Goal: Task Accomplishment & Management: Complete application form

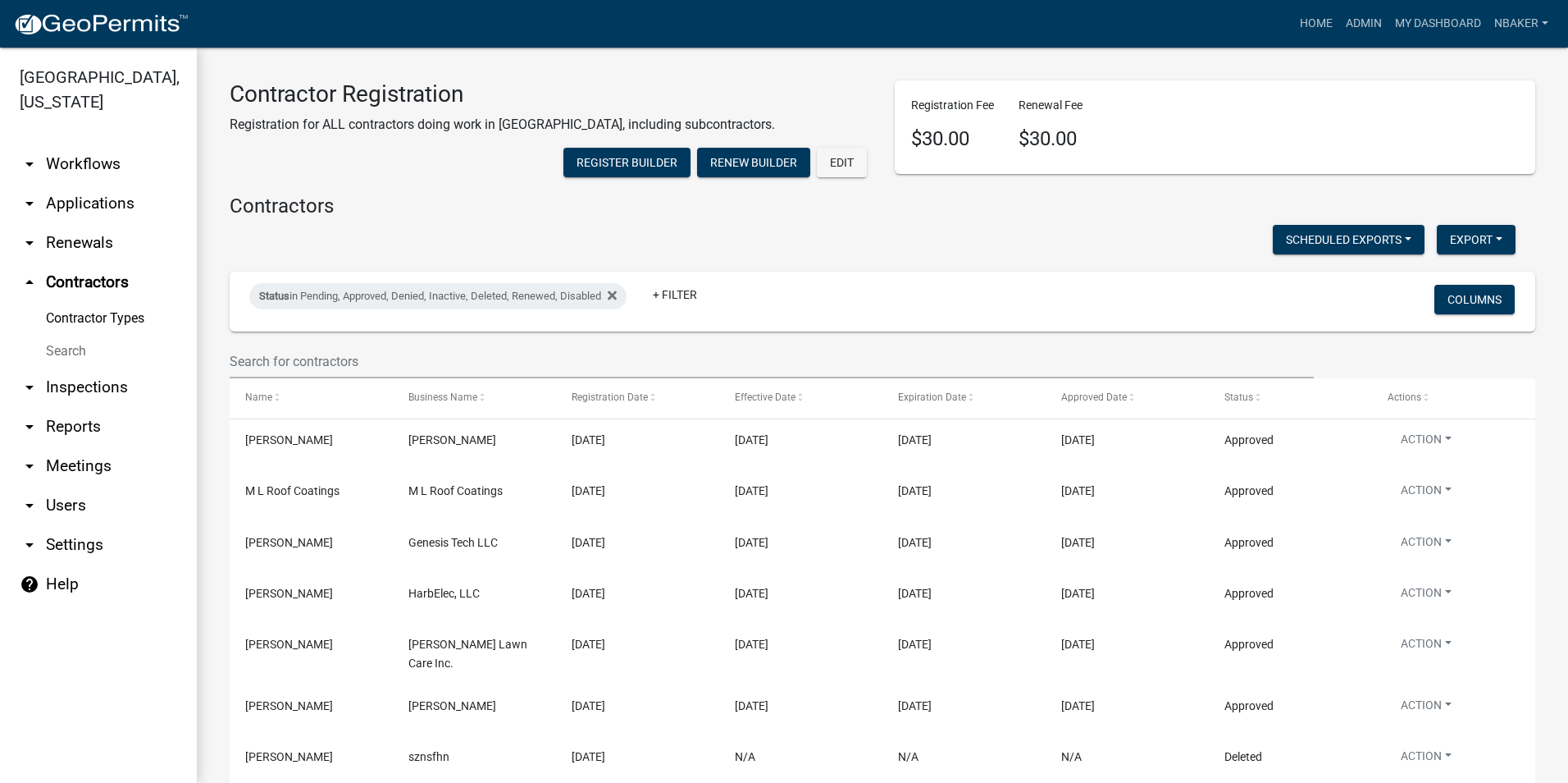
click at [105, 184] on link "arrow_drop_down Applications" at bounding box center [98, 203] width 197 height 39
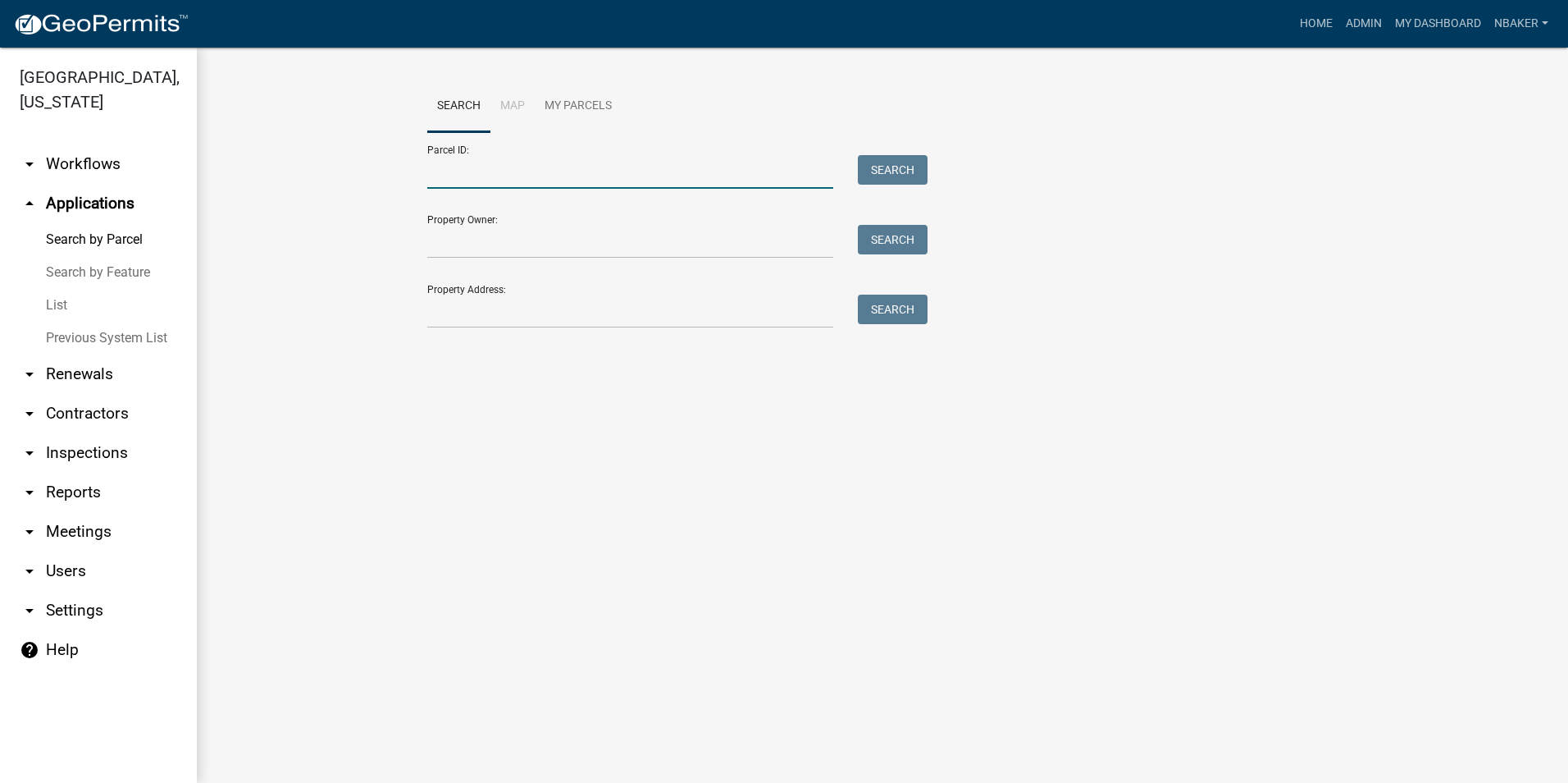
click at [513, 182] on input "Parcel ID:" at bounding box center [631, 171] width 406 height 34
paste input "27-10-10-600-002.000-016"
click at [454, 170] on input "27-10-10-600-002.000-016" at bounding box center [631, 171] width 406 height 34
type input "27-10-10-600-002.000-016"
click at [856, 176] on div "Search" at bounding box center [889, 171] width 87 height 34
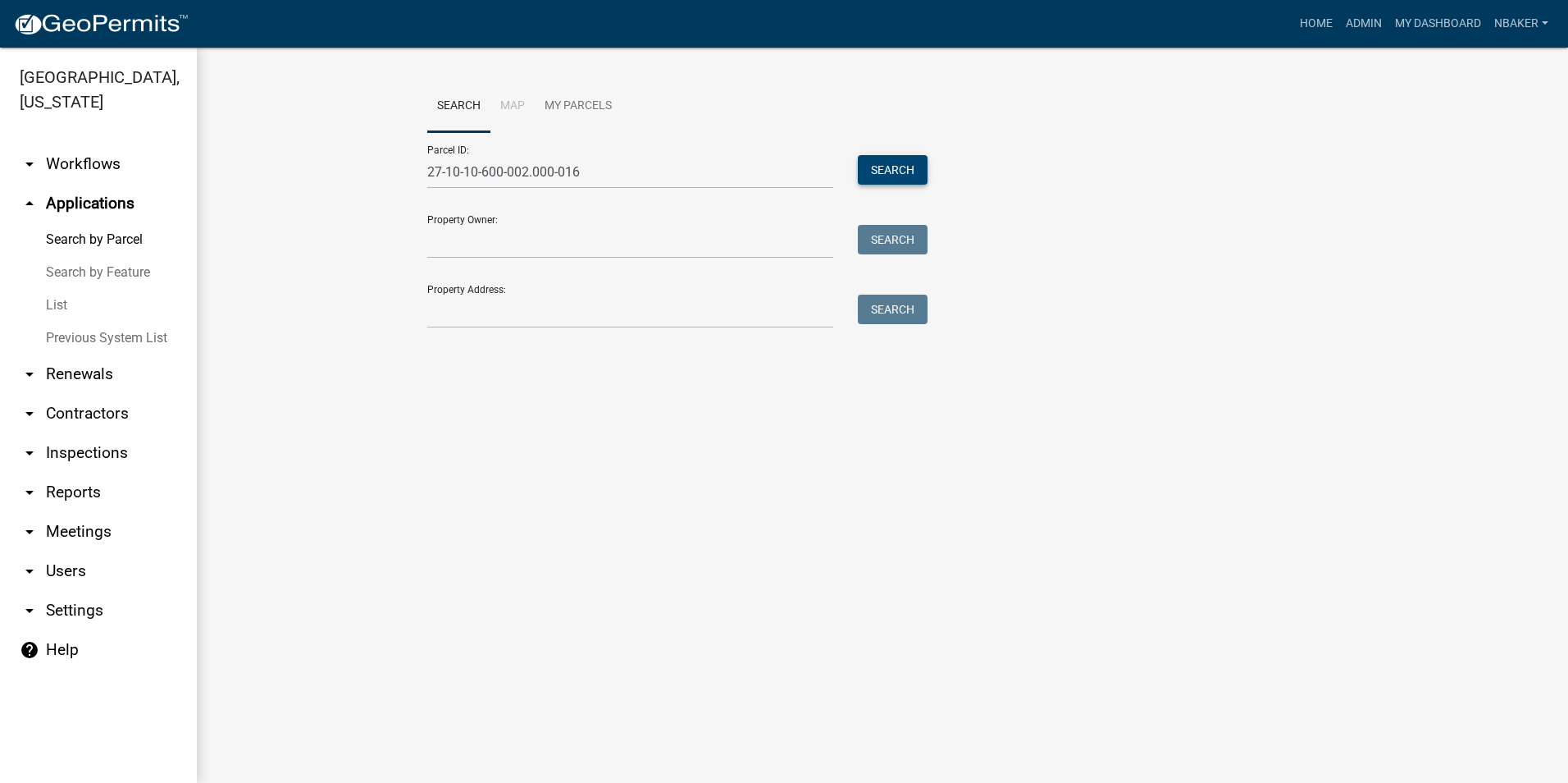
click at [860, 173] on button "Search" at bounding box center [892, 169] width 70 height 30
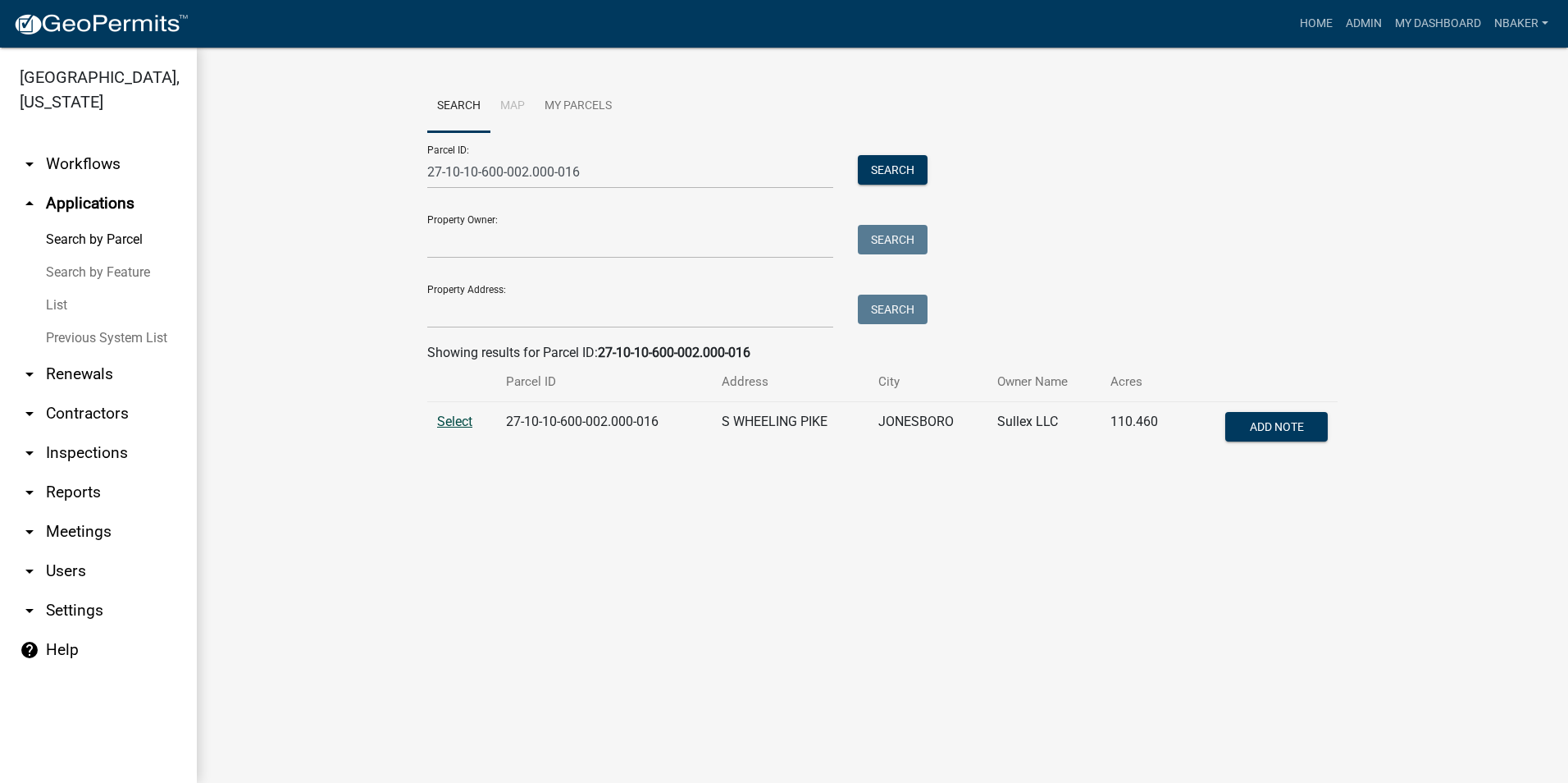
click at [453, 417] on span "Select" at bounding box center [455, 421] width 36 height 15
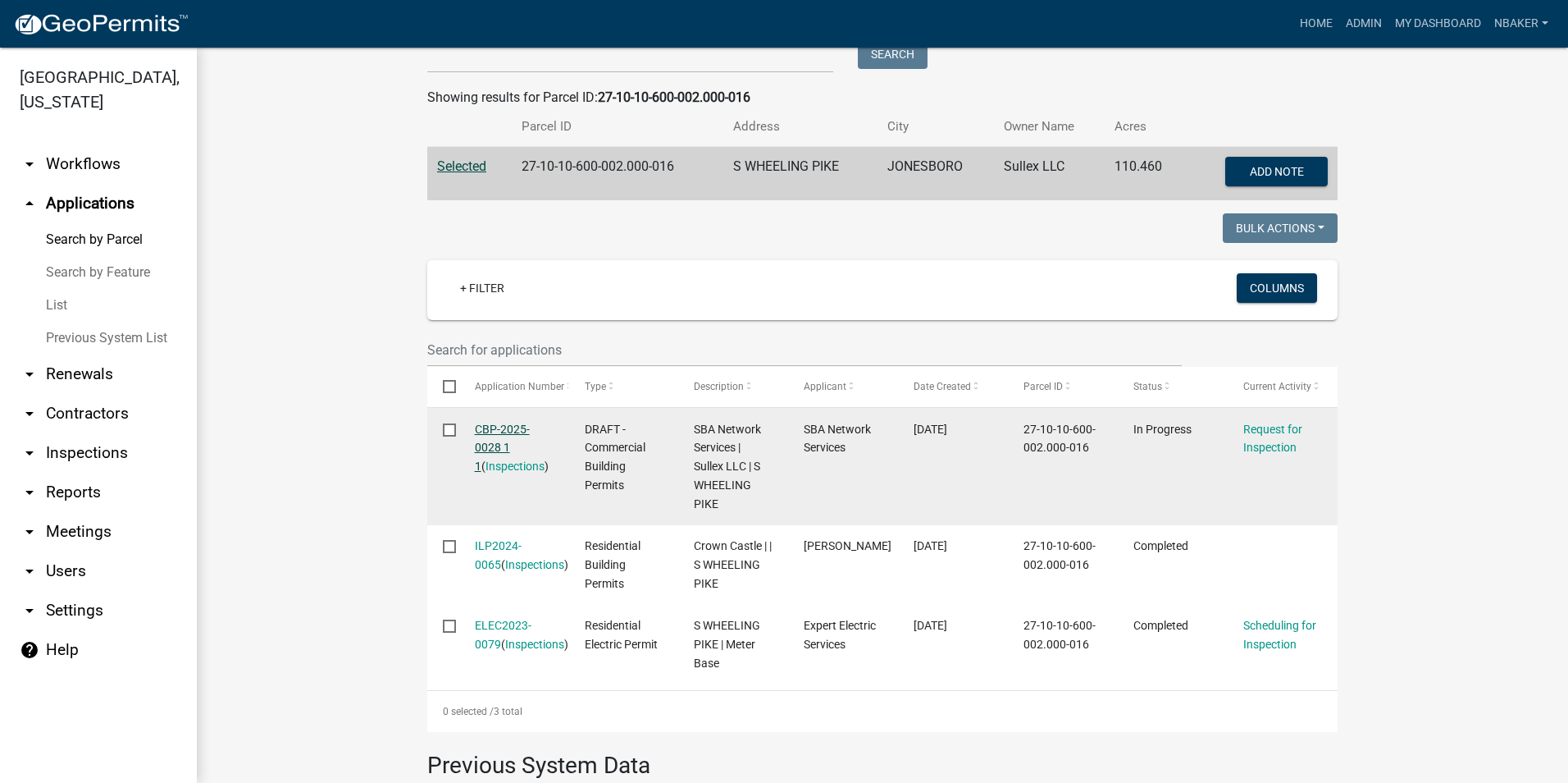
scroll to position [338, 0]
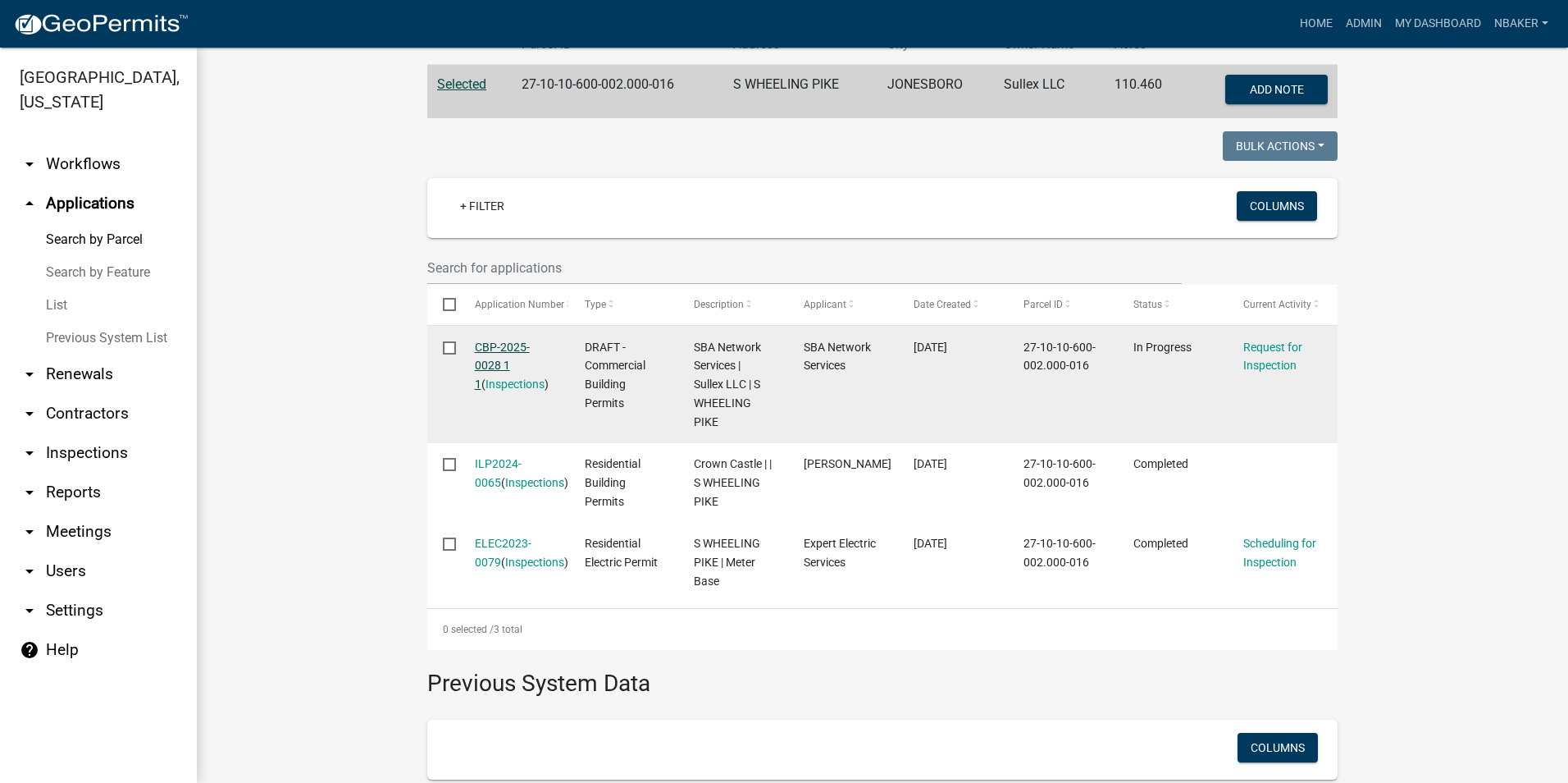
click at [491, 346] on link "CBP-2025-0028 1 1" at bounding box center [502, 366] width 55 height 51
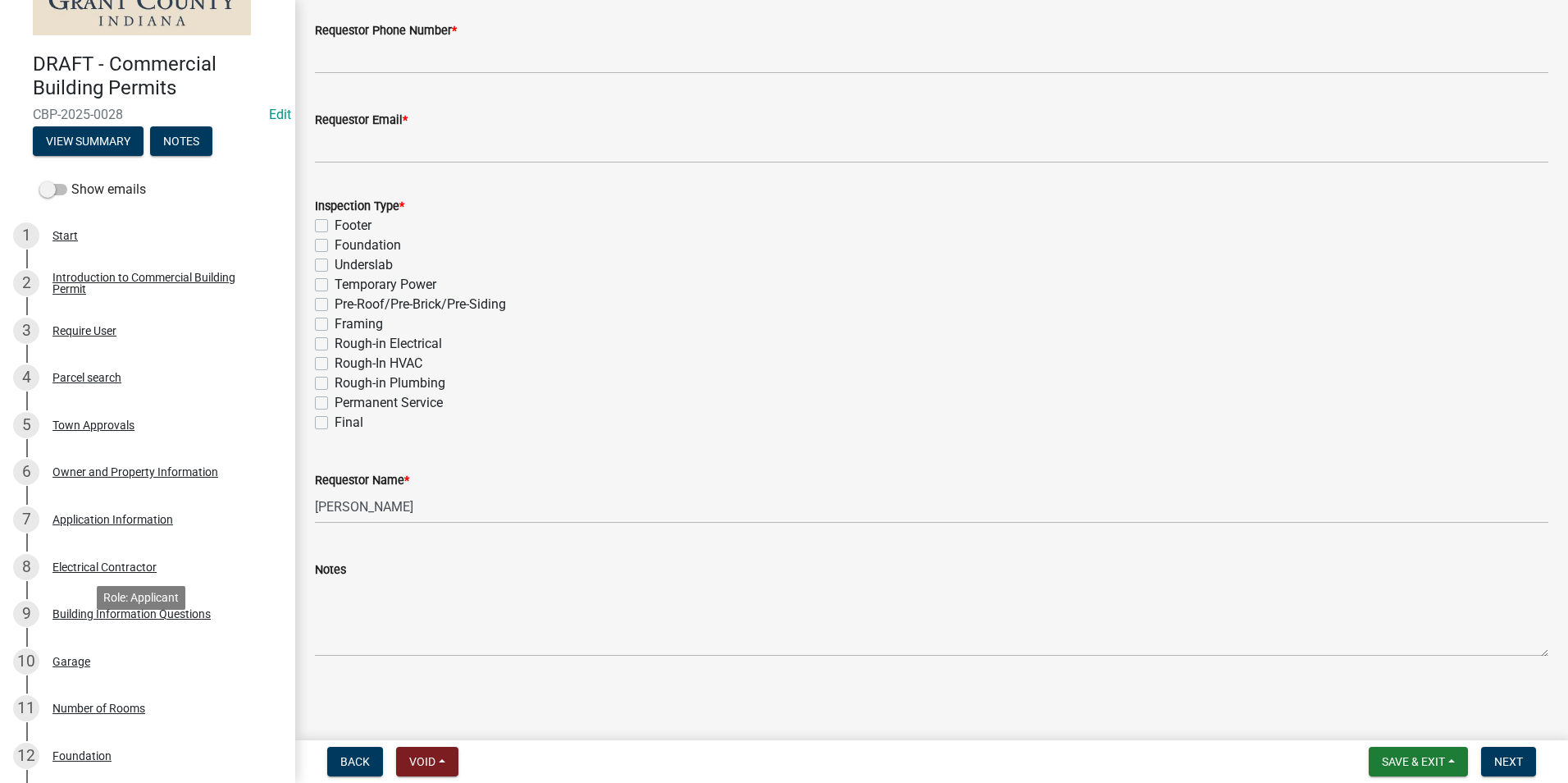
scroll to position [328, 0]
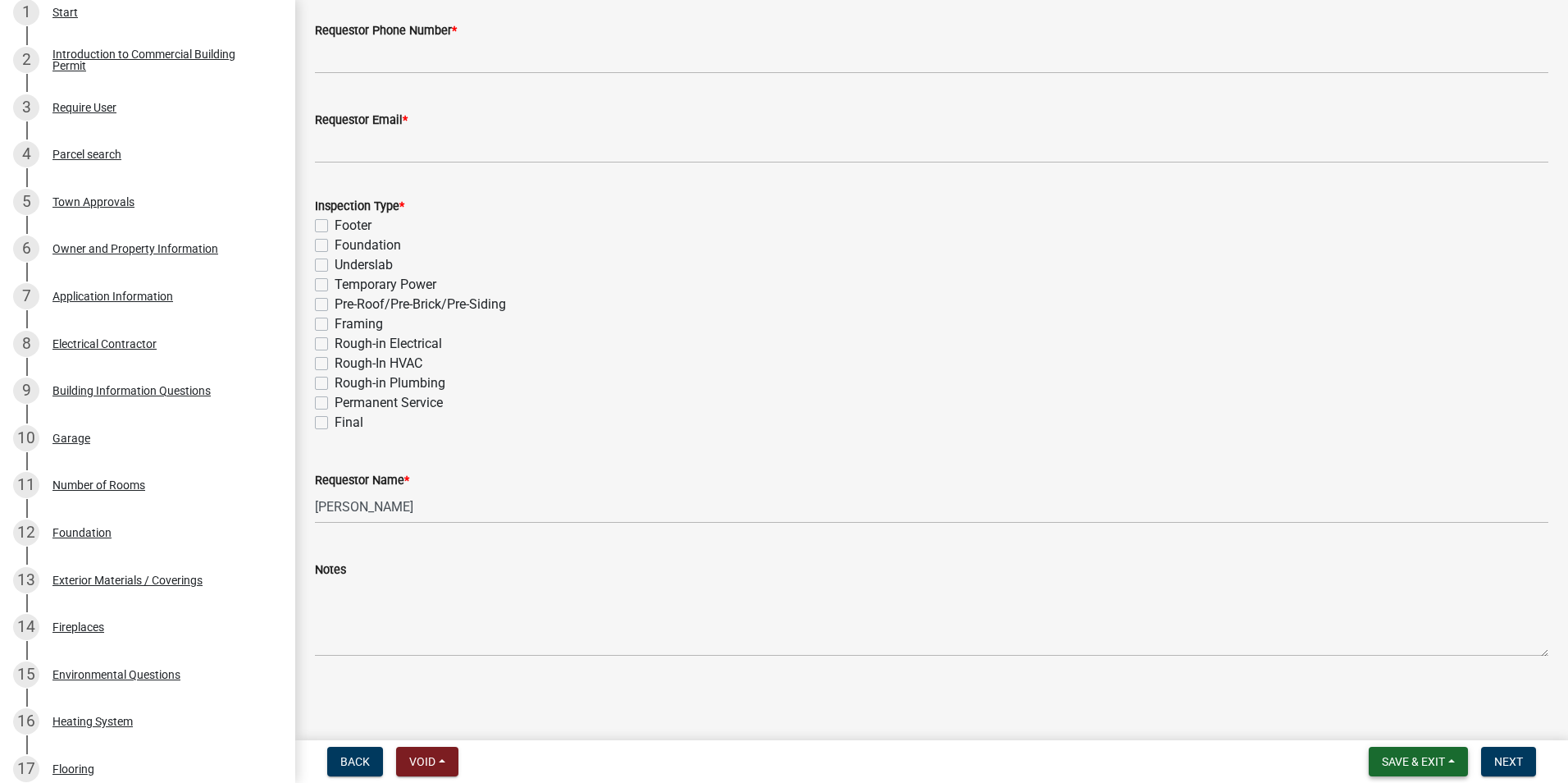
click at [1410, 766] on span "Save & Exit" at bounding box center [1414, 762] width 63 height 13
click at [1391, 724] on button "Save & Exit" at bounding box center [1403, 719] width 132 height 39
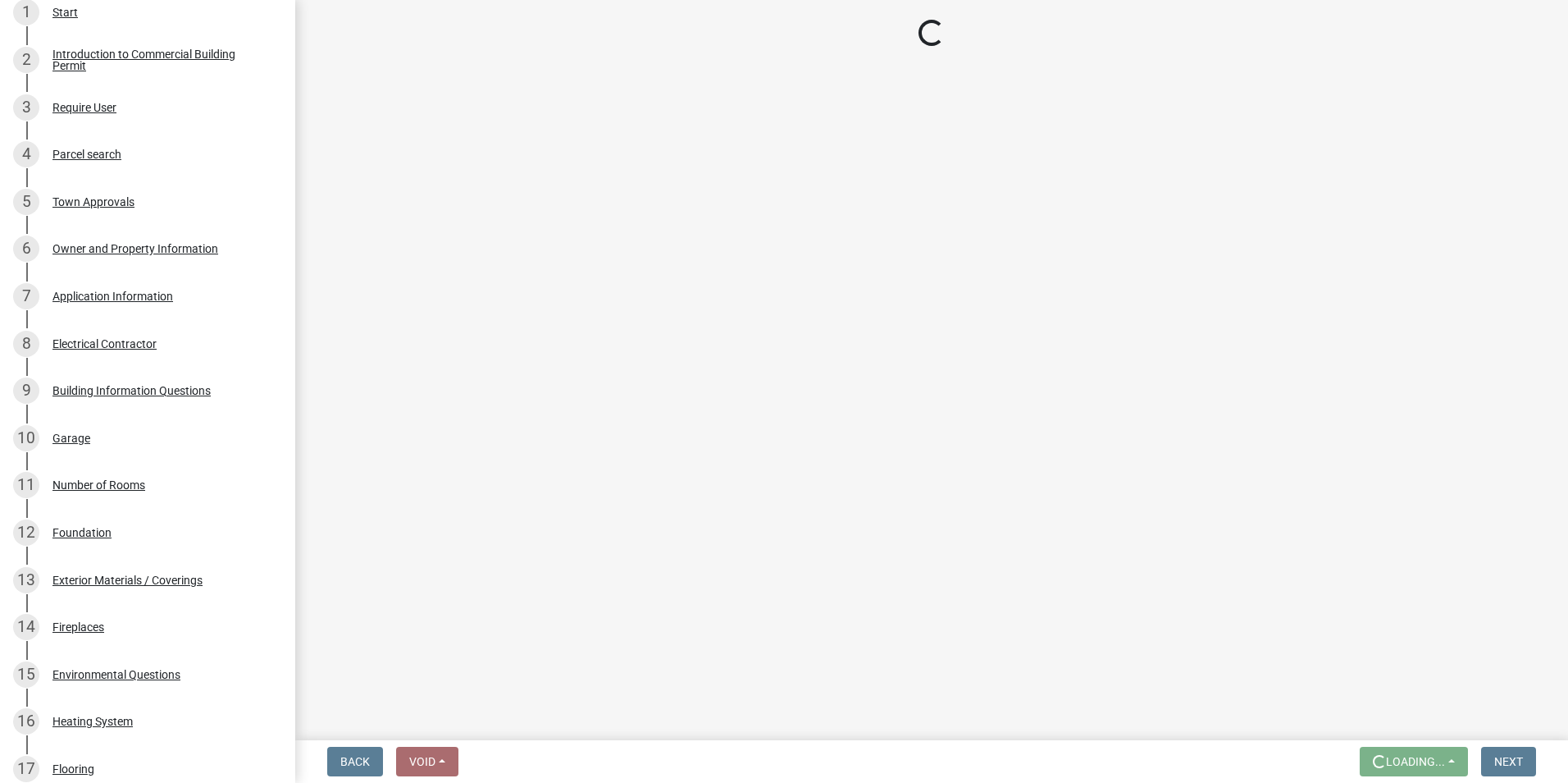
scroll to position [0, 0]
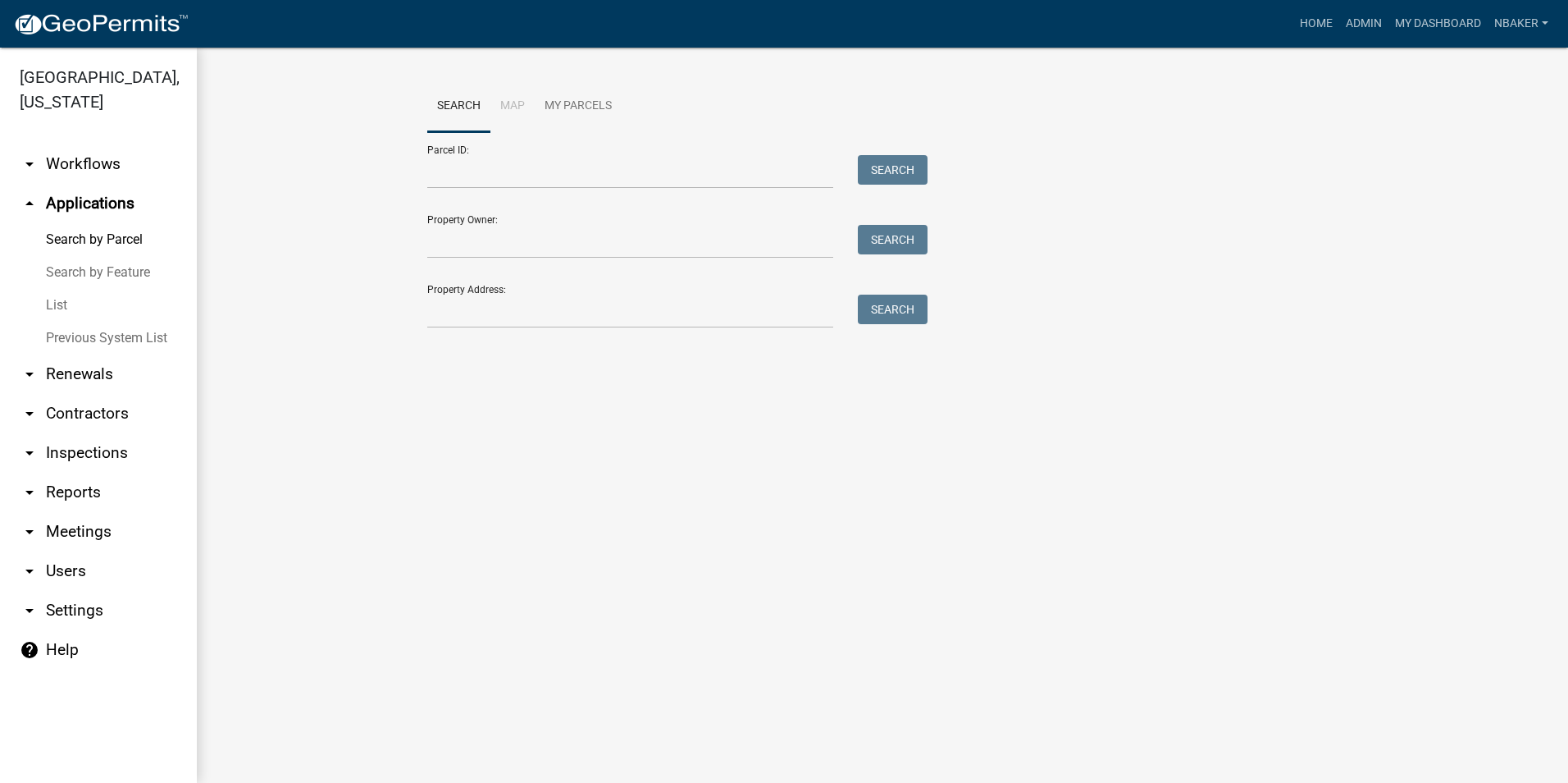
click at [107, 434] on link "arrow_drop_down Inspections" at bounding box center [98, 453] width 197 height 39
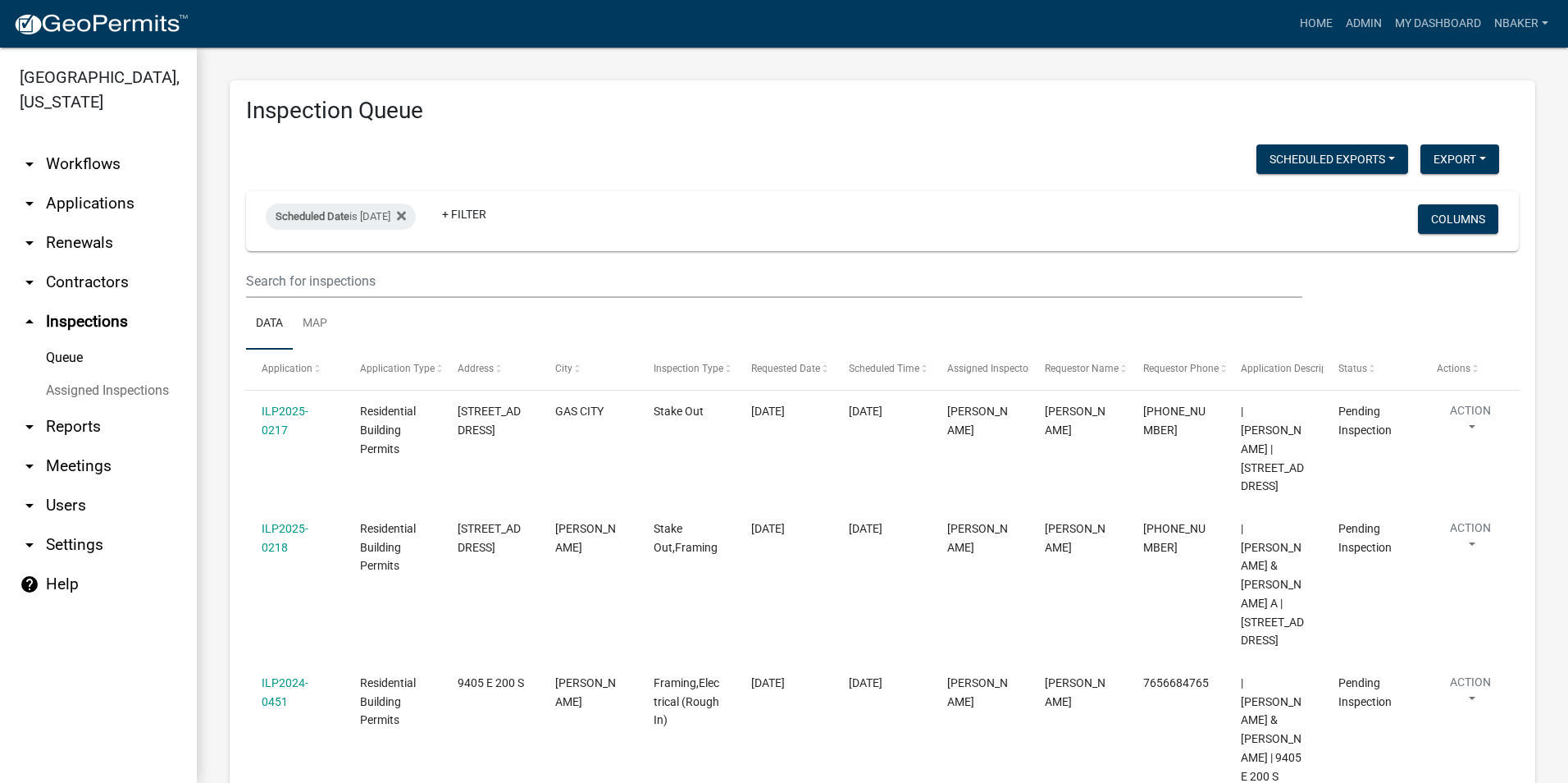
click at [122, 184] on link "arrow_drop_down Applications" at bounding box center [98, 203] width 197 height 39
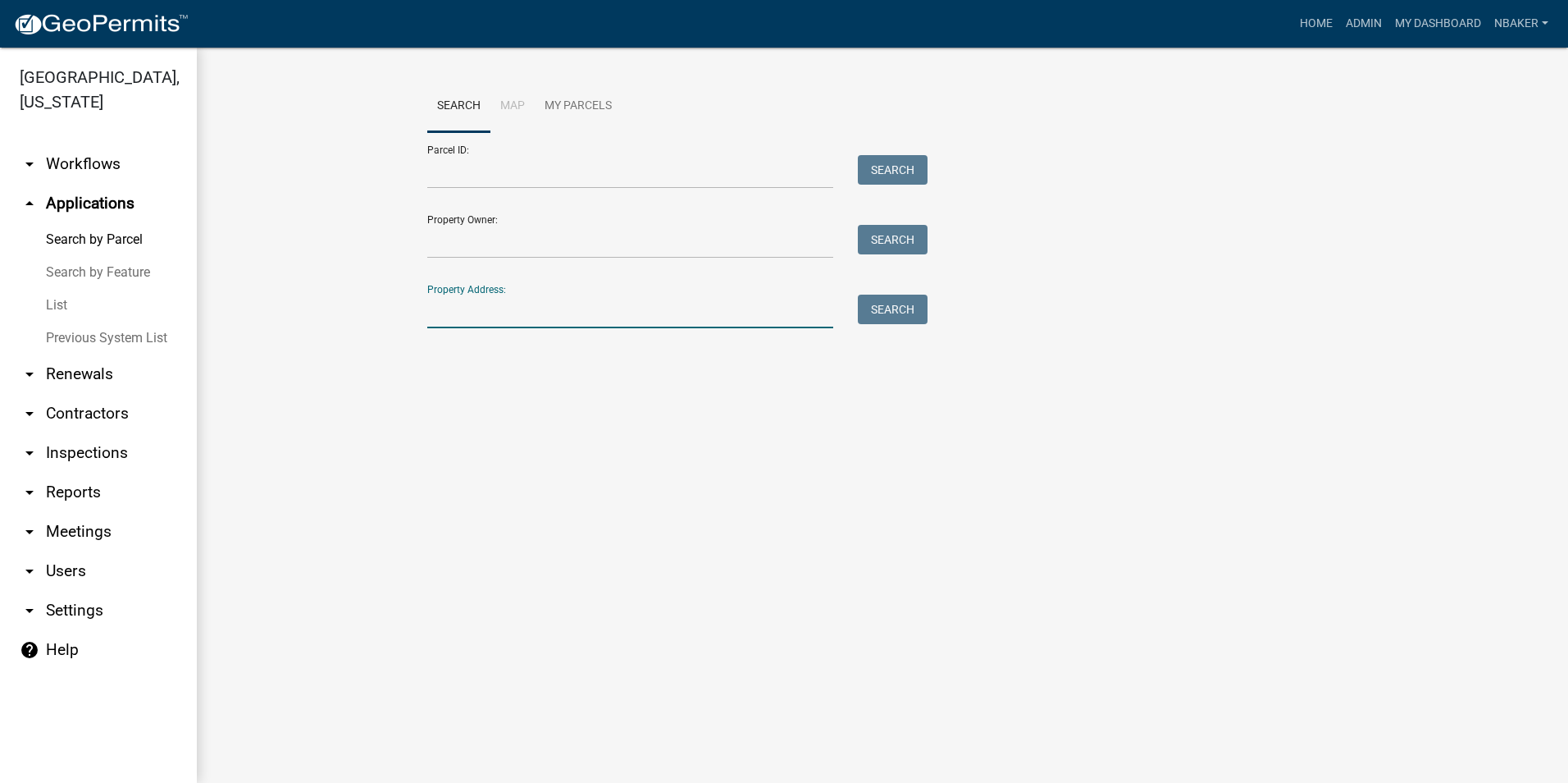
click at [506, 318] on input "Property Address:" at bounding box center [631, 311] width 406 height 34
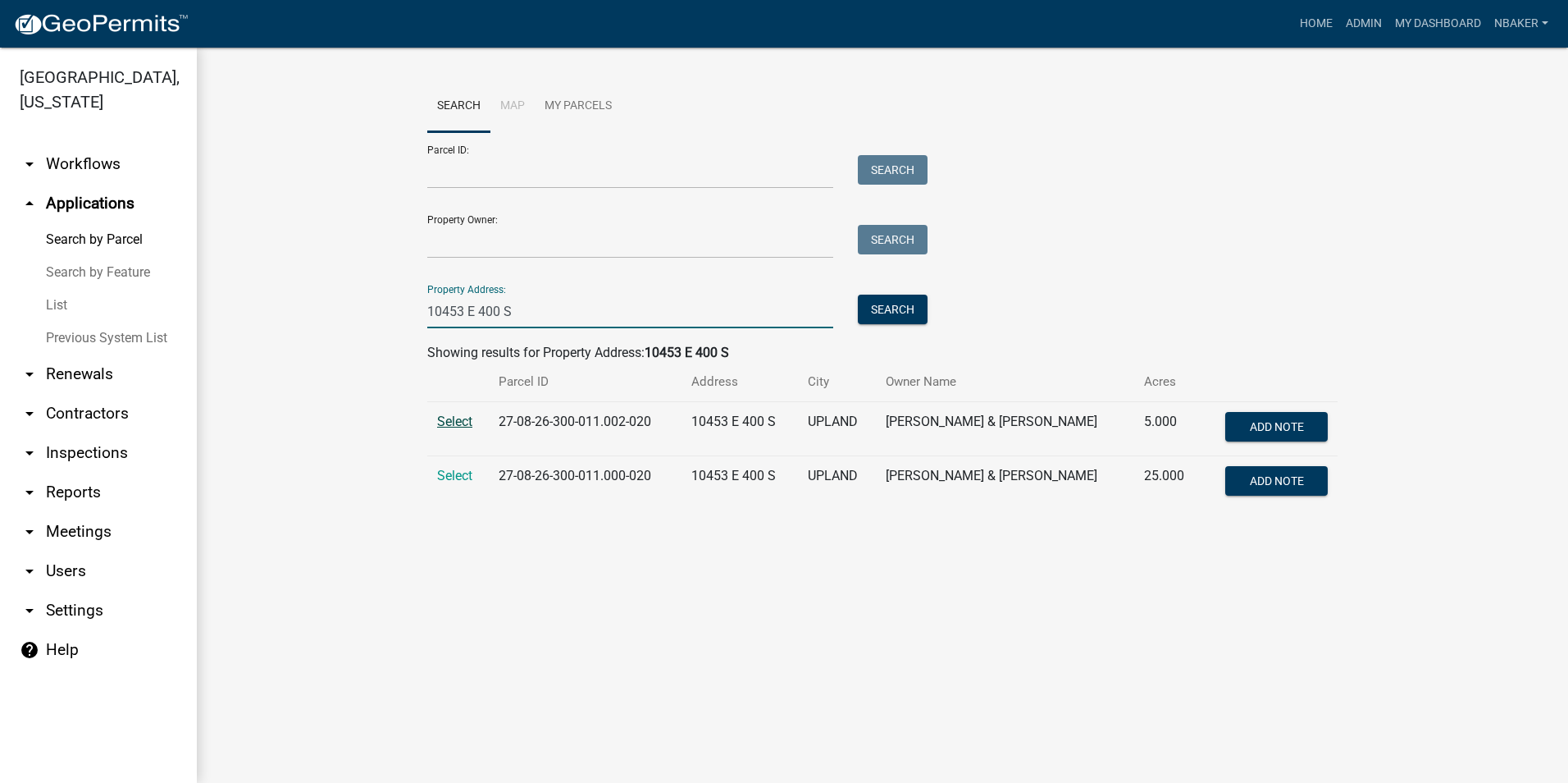
type input "10453 E 400 S"
click at [446, 428] on span "Select" at bounding box center [455, 421] width 36 height 15
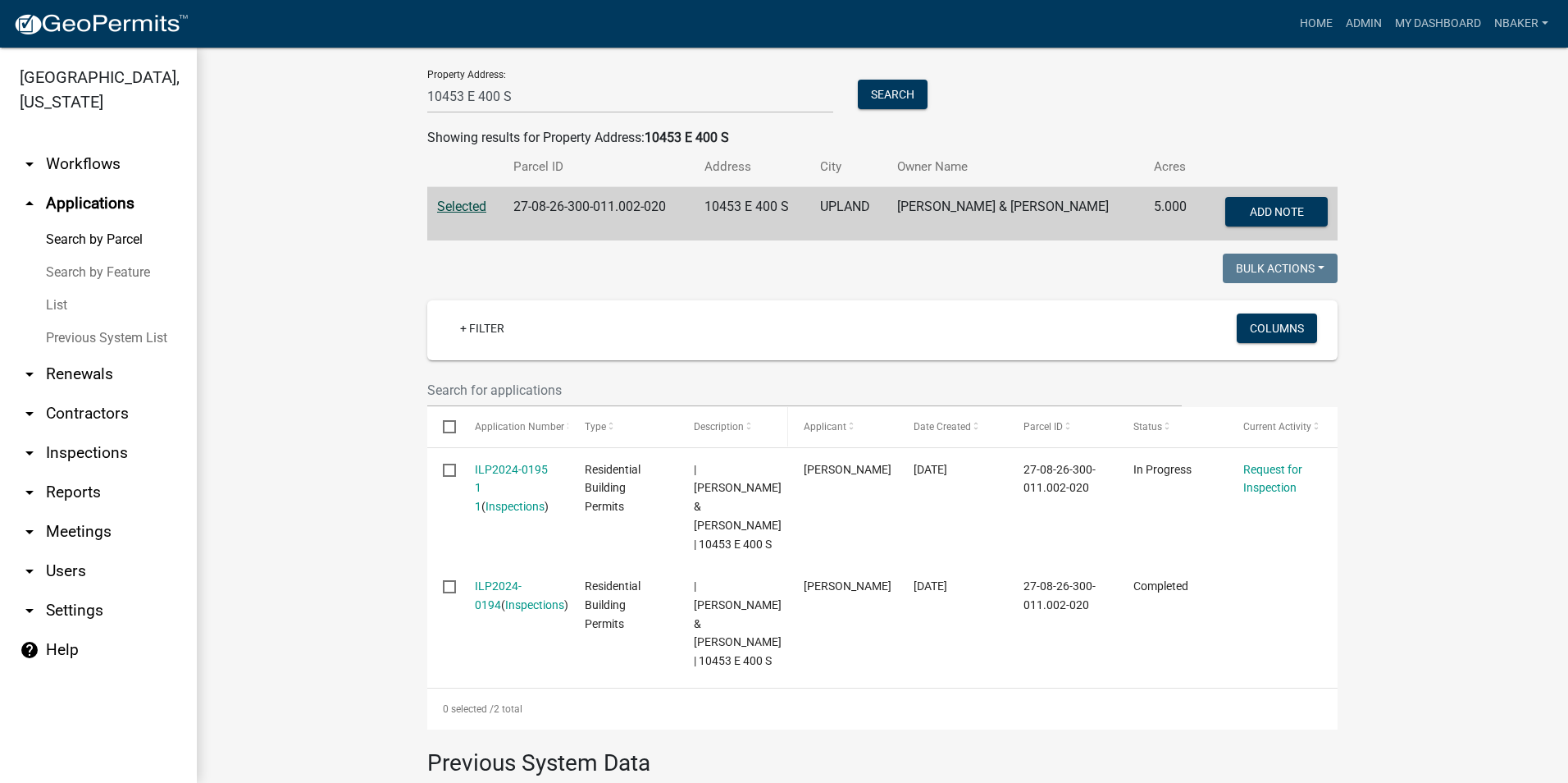
scroll to position [462, 0]
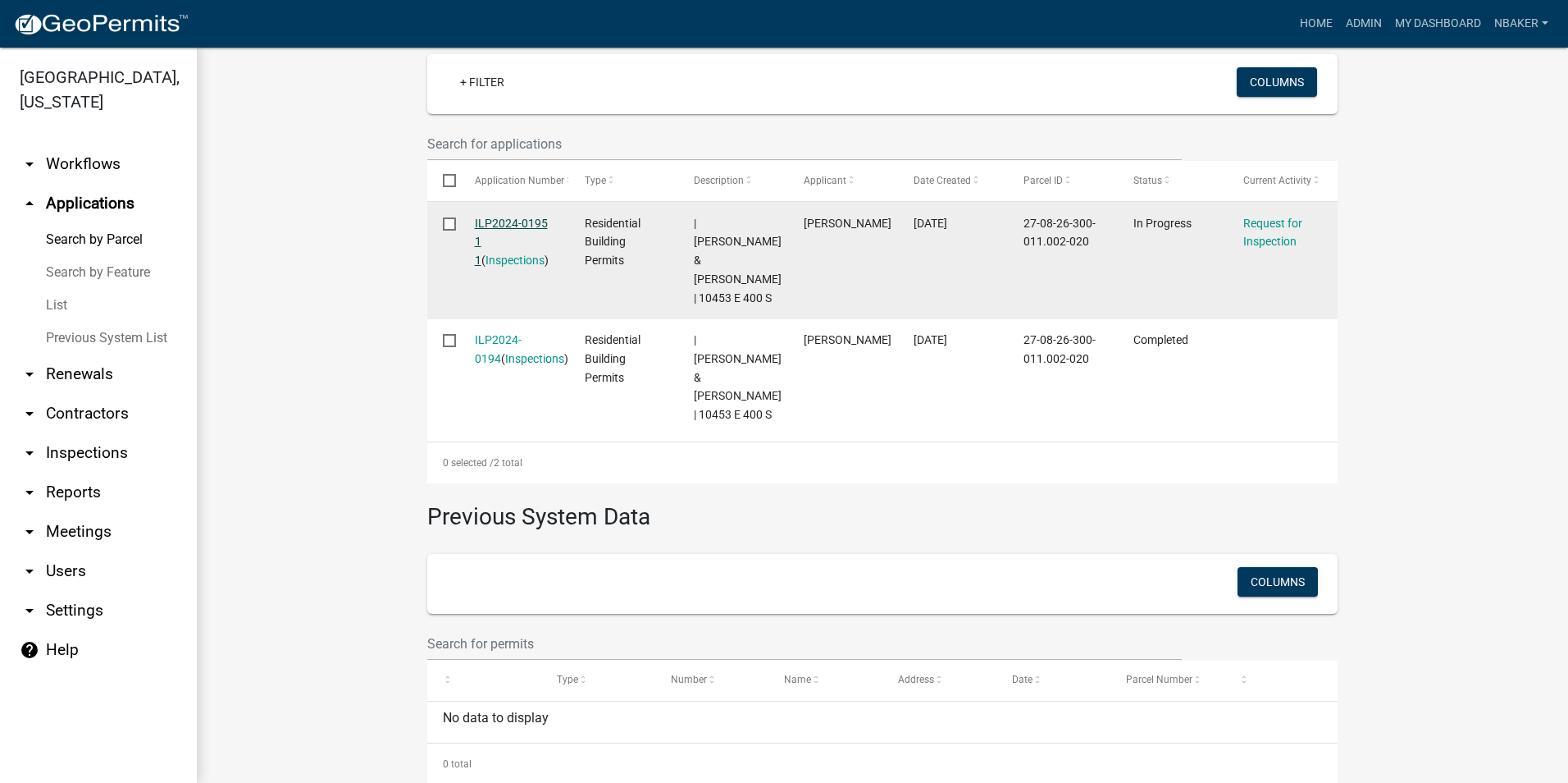
click at [496, 222] on link "ILP2024-0195 1 1" at bounding box center [511, 241] width 73 height 51
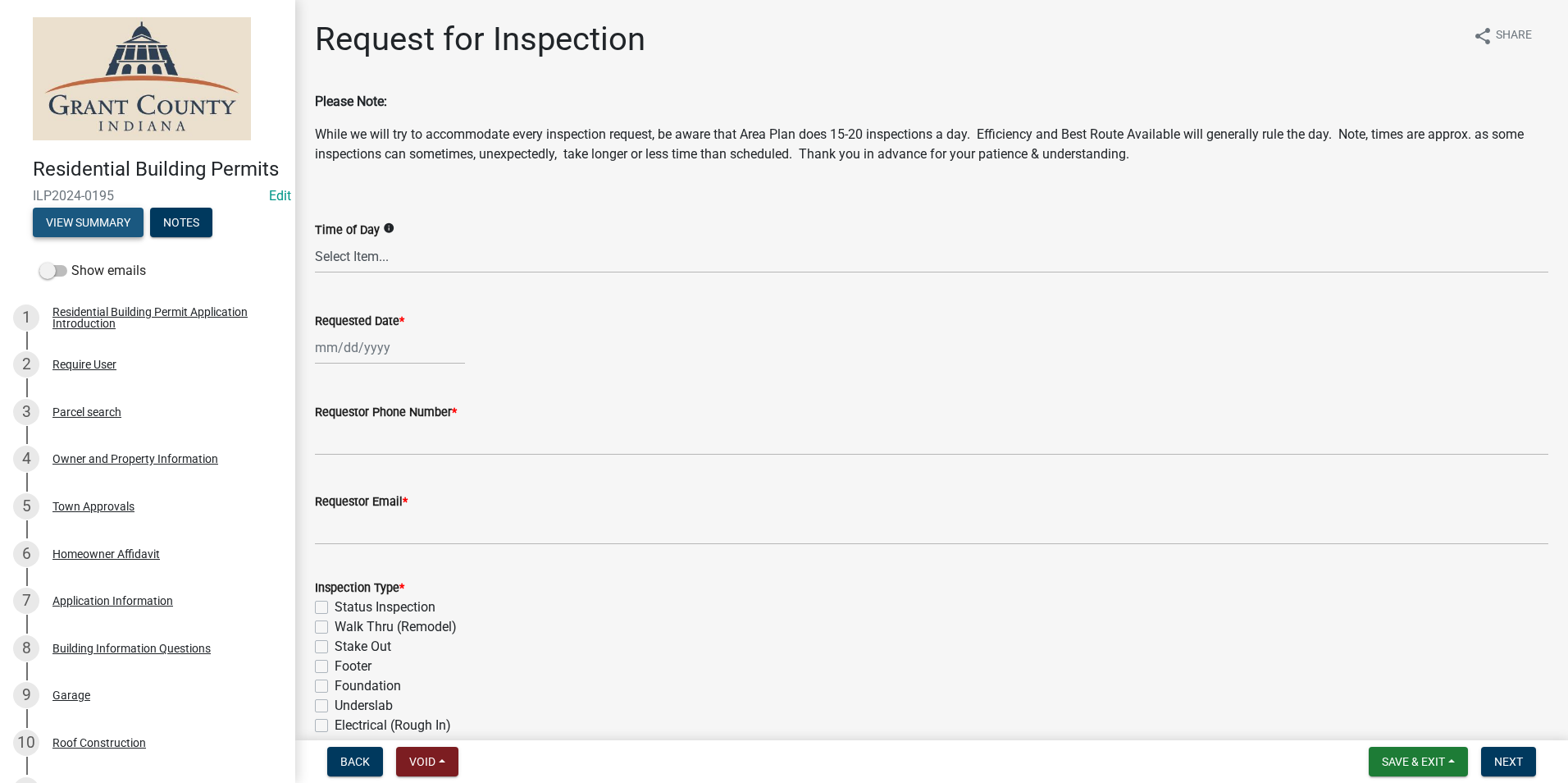
click at [92, 238] on button "View Summary" at bounding box center [87, 222] width 111 height 30
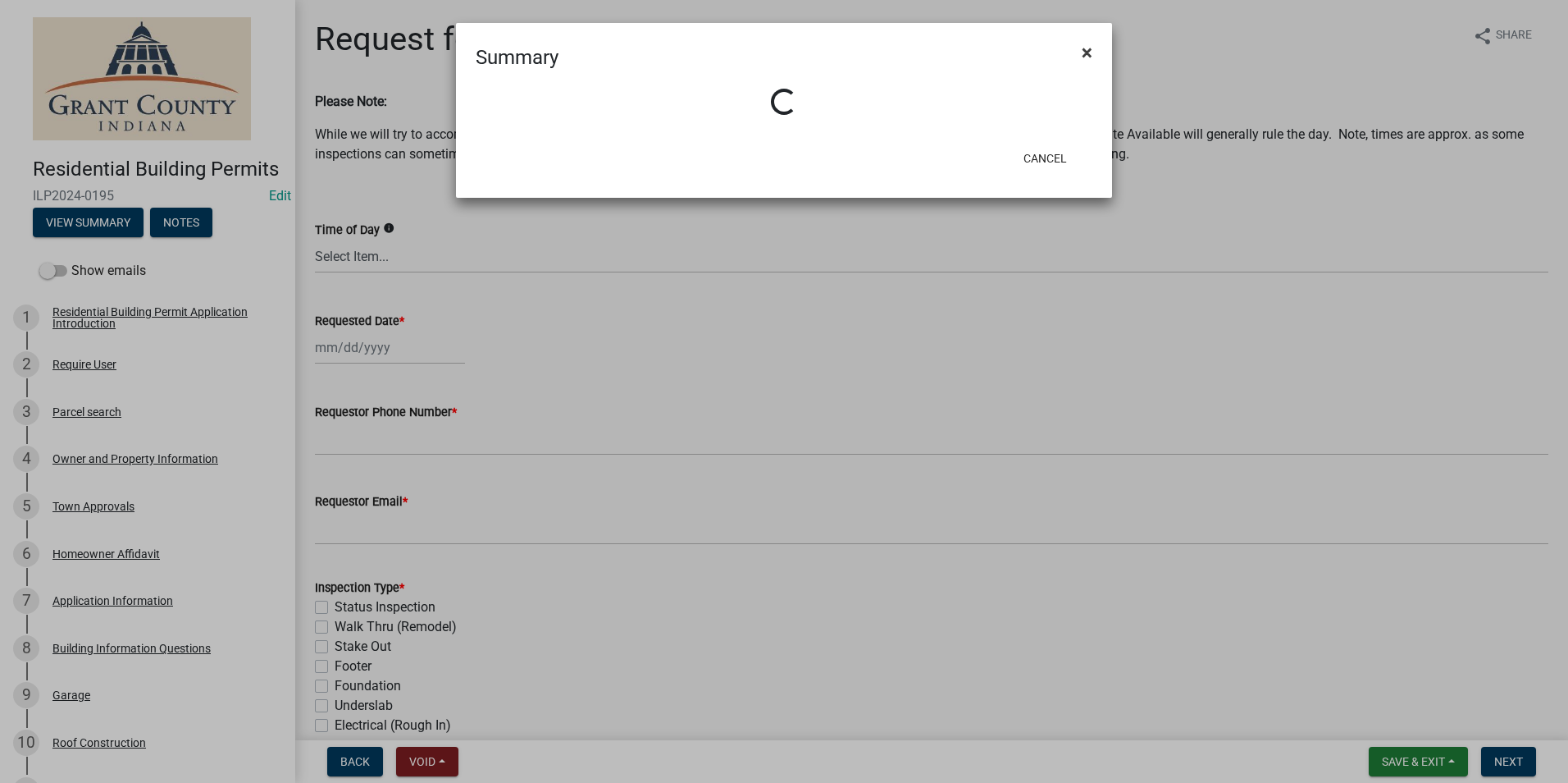
click at [1085, 48] on span "×" at bounding box center [1086, 53] width 11 height 23
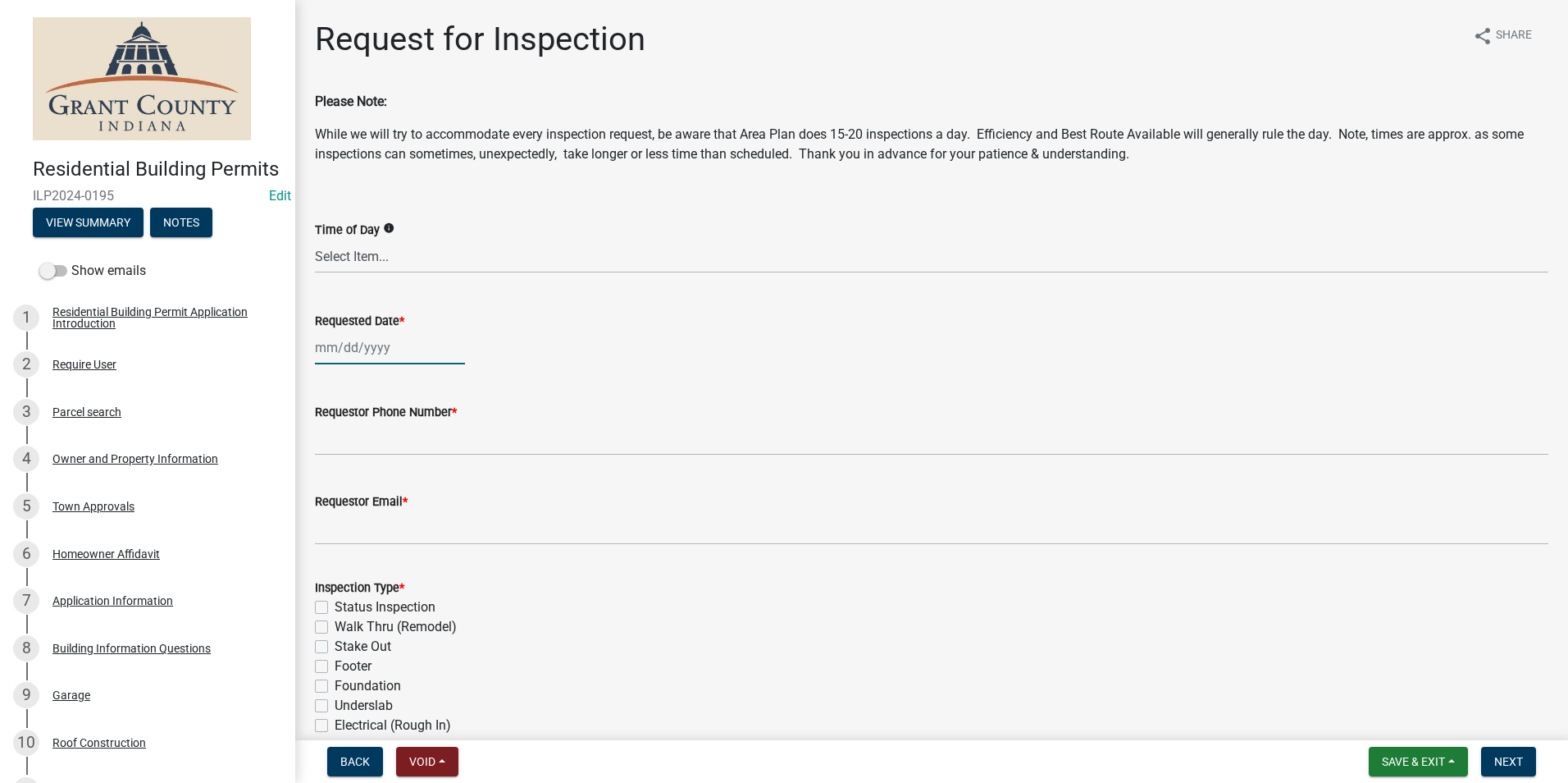
click at [373, 346] on div at bounding box center [390, 347] width 150 height 34
select select "8"
select select "2025"
click at [441, 516] on div "22" at bounding box center [436, 513] width 26 height 26
type input "08/22/2025"
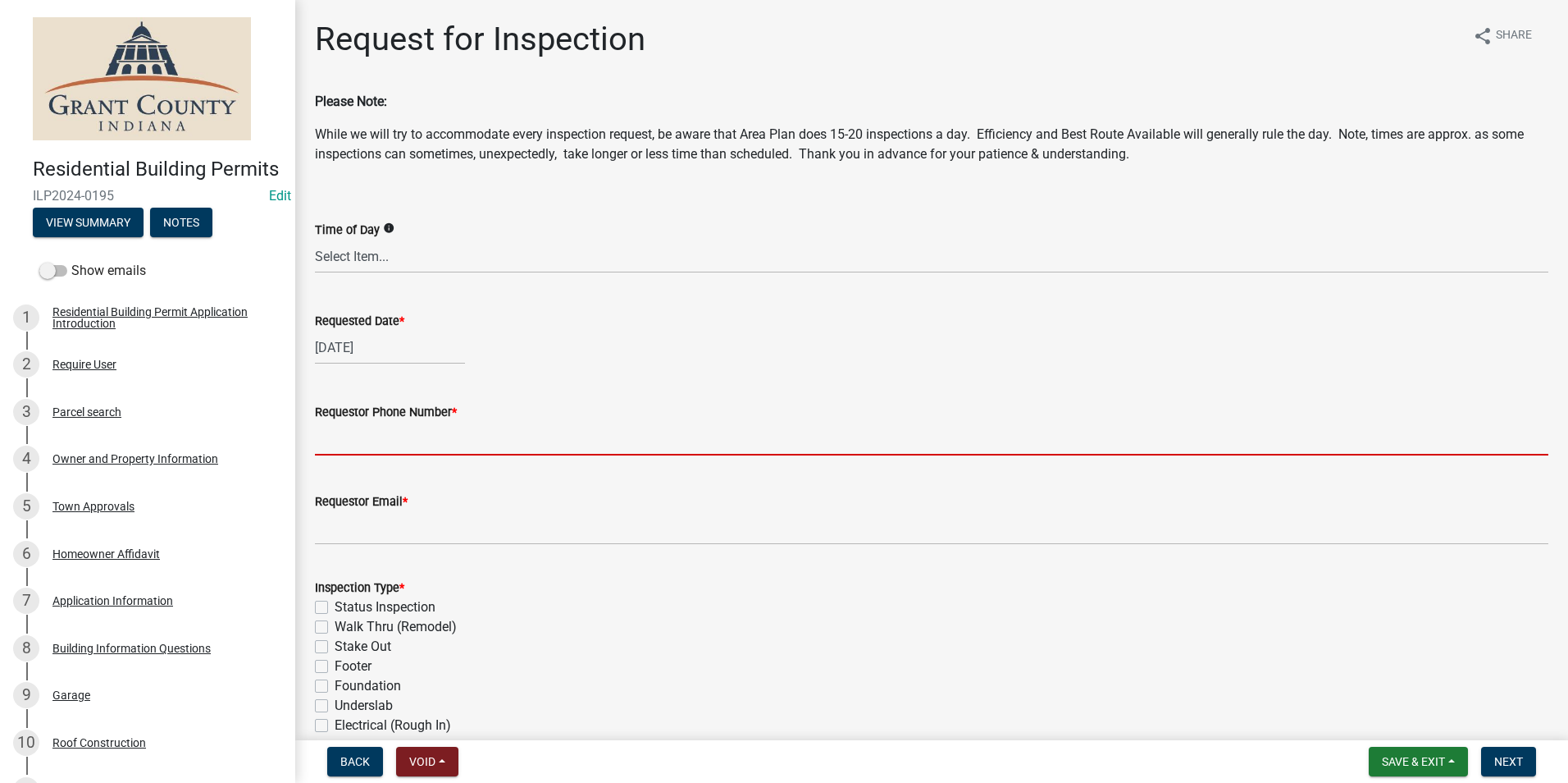
click at [428, 455] on input "Requestor Phone Number *" at bounding box center [932, 439] width 1233 height 34
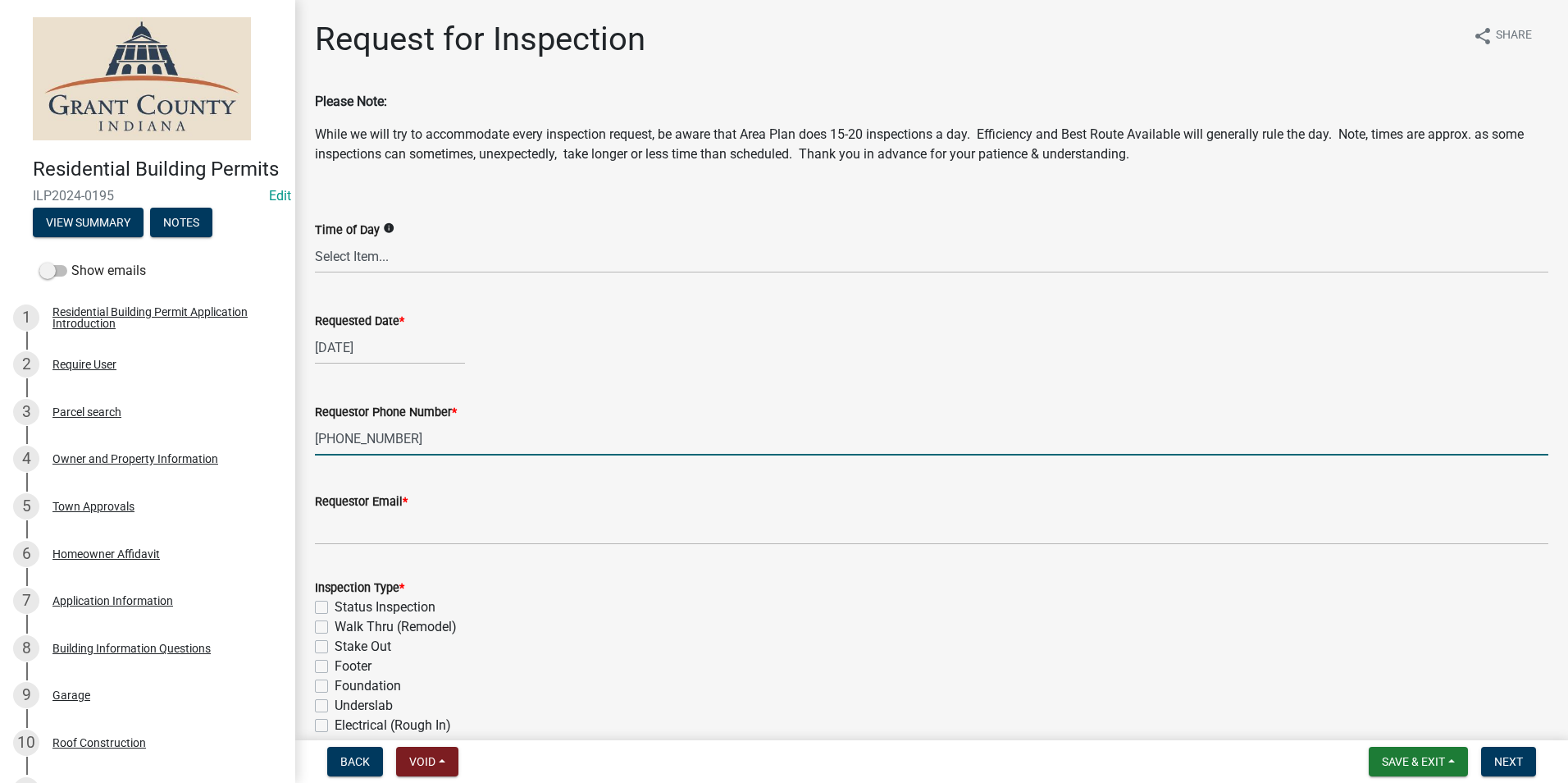
type input "60-246-8136"
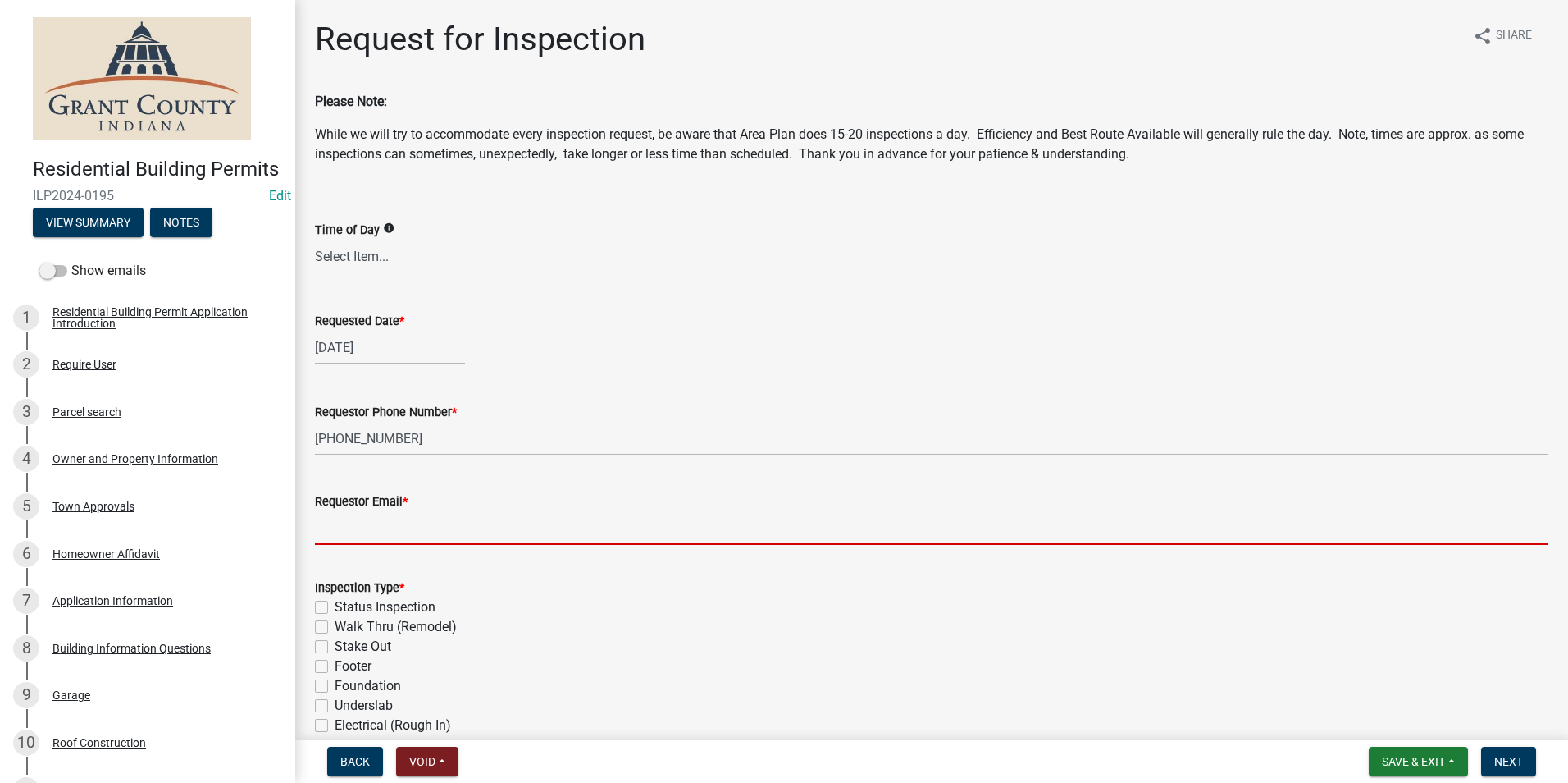
click at [580, 534] on input "Requestor Email *" at bounding box center [932, 528] width 1233 height 34
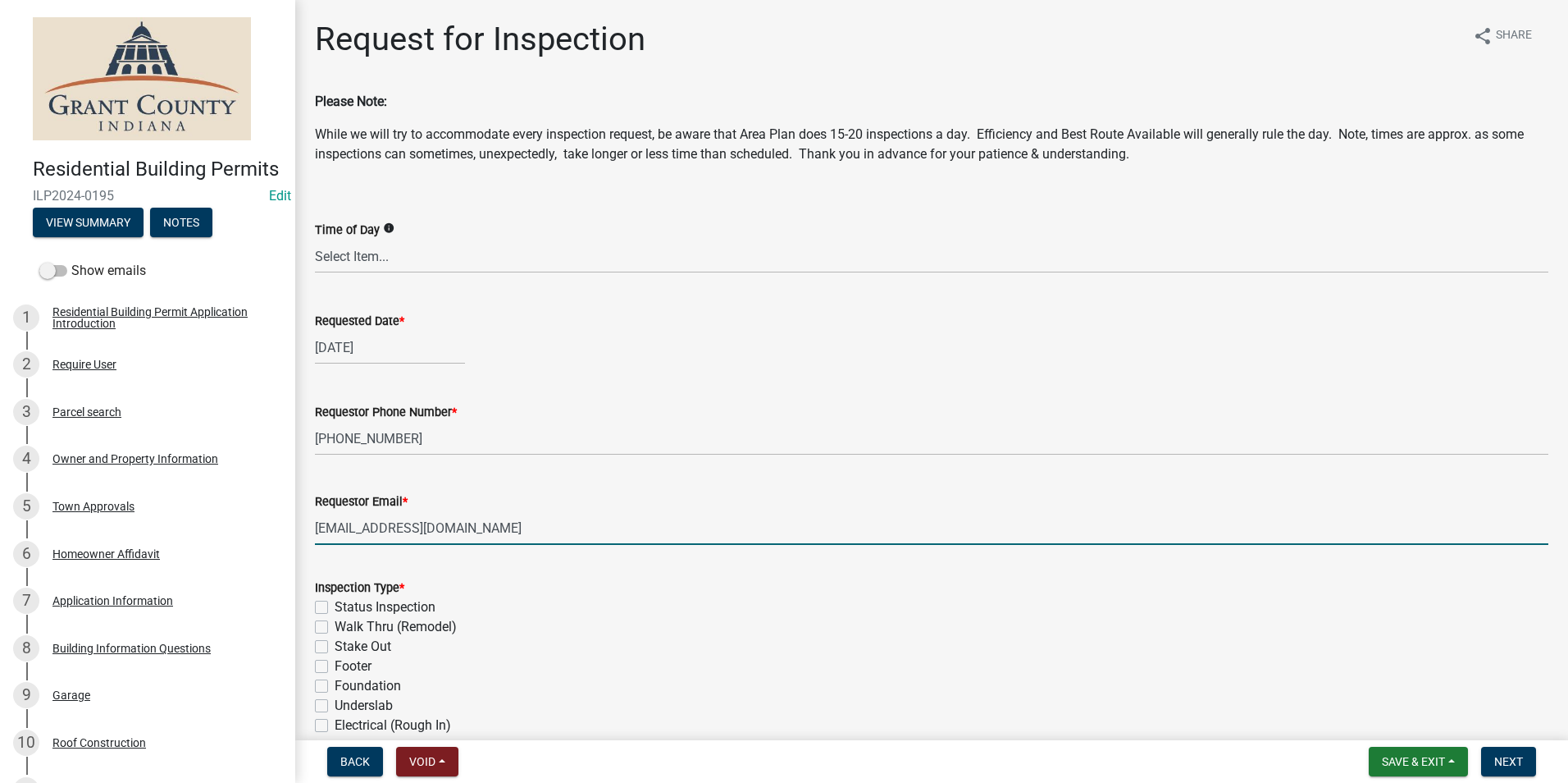
type input "noemail@gmail.com"
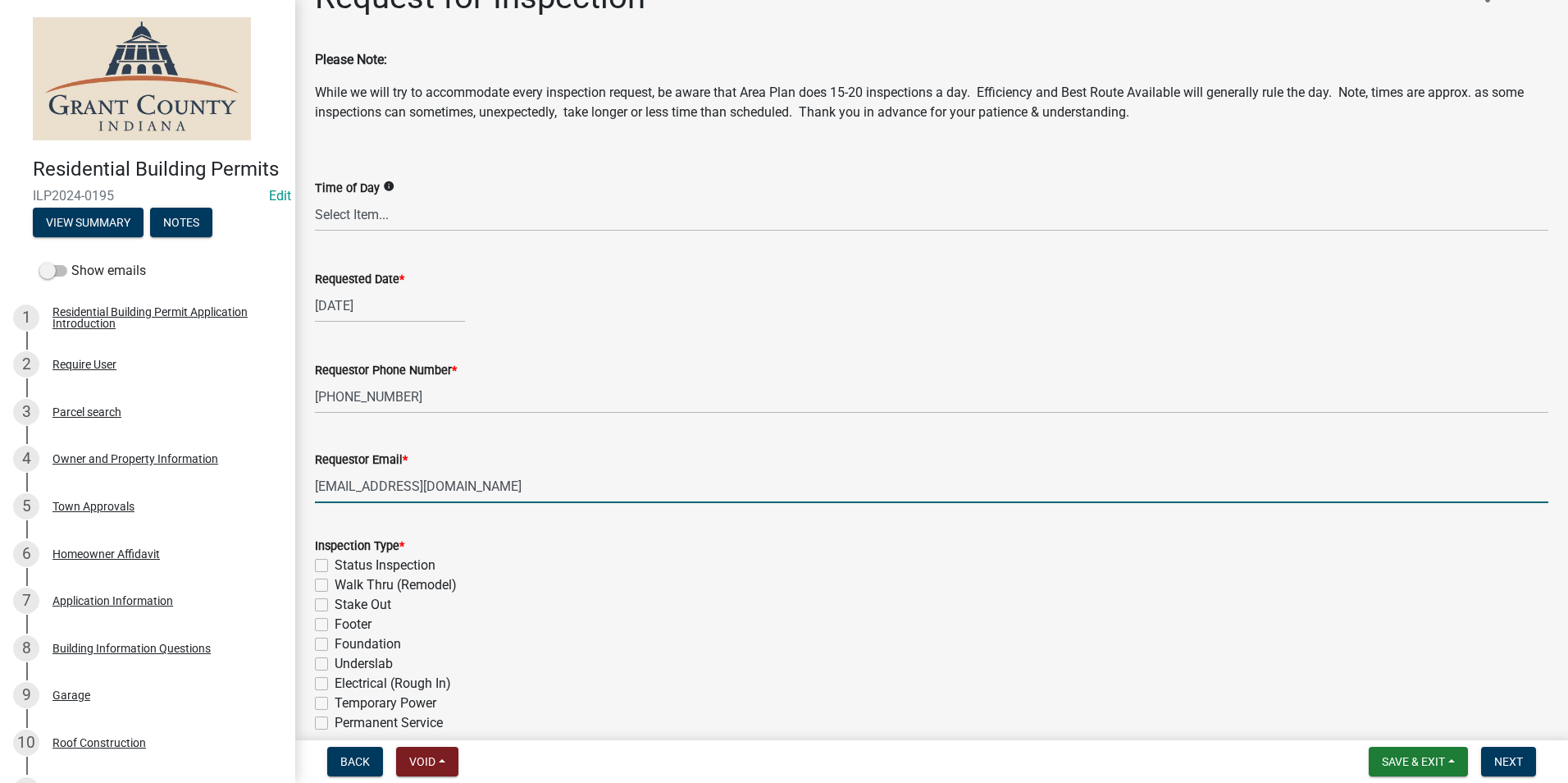
scroll to position [82, 0]
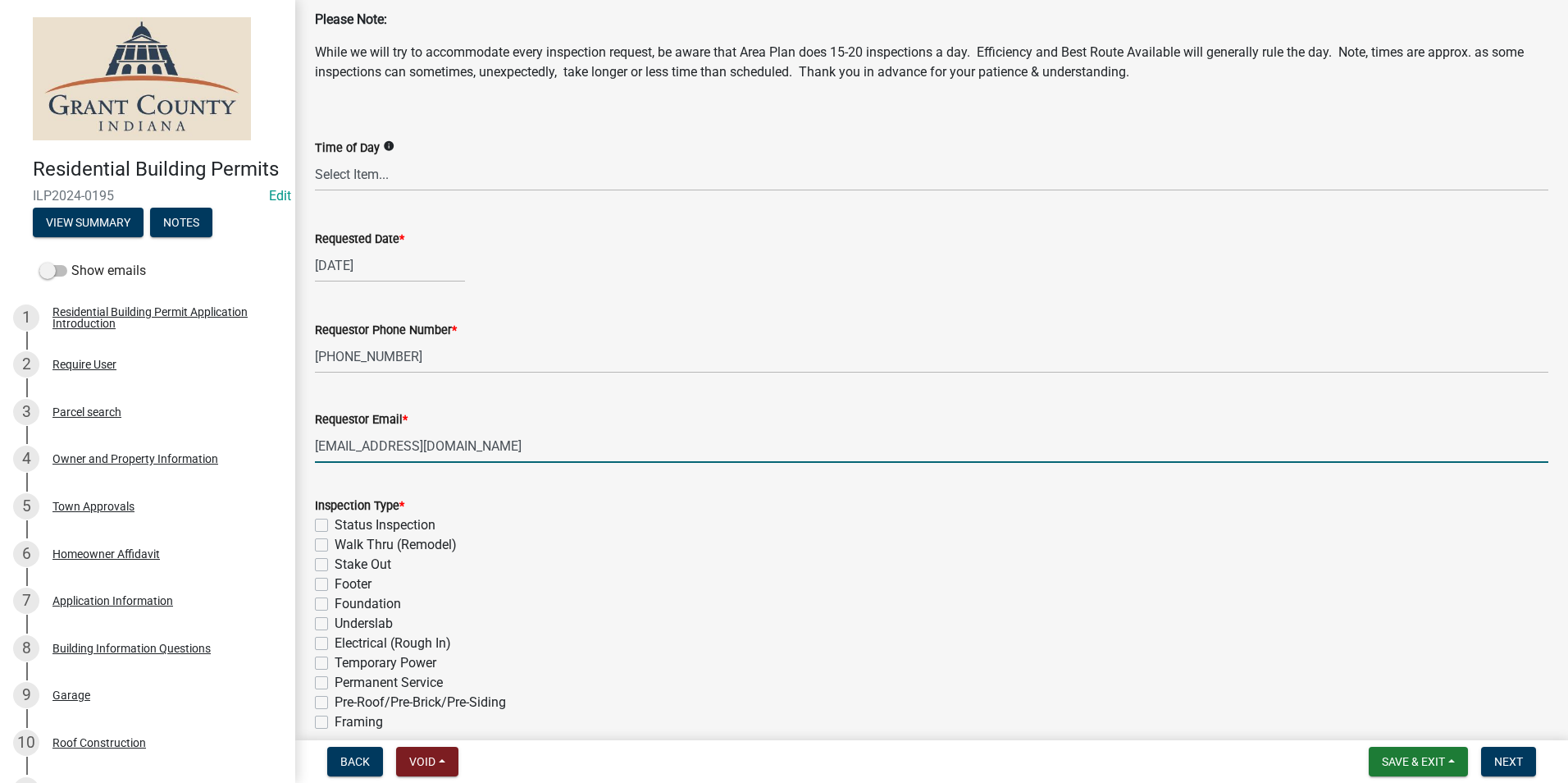
click at [335, 724] on label "Framing" at bounding box center [359, 722] width 48 height 19
click at [335, 723] on input "Framing" at bounding box center [339, 718] width 11 height 11
checkbox input "true"
checkbox input "false"
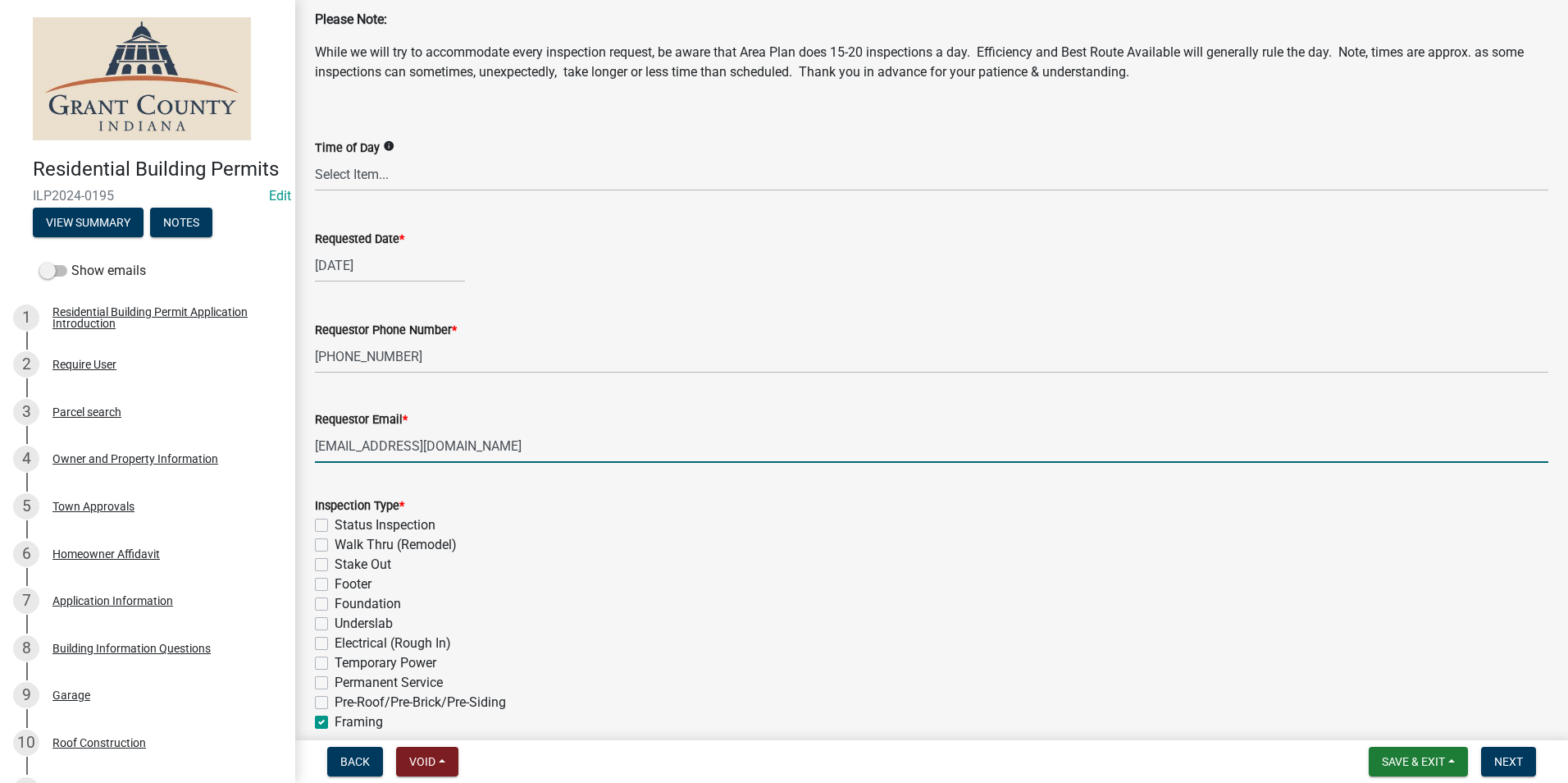
checkbox input "false"
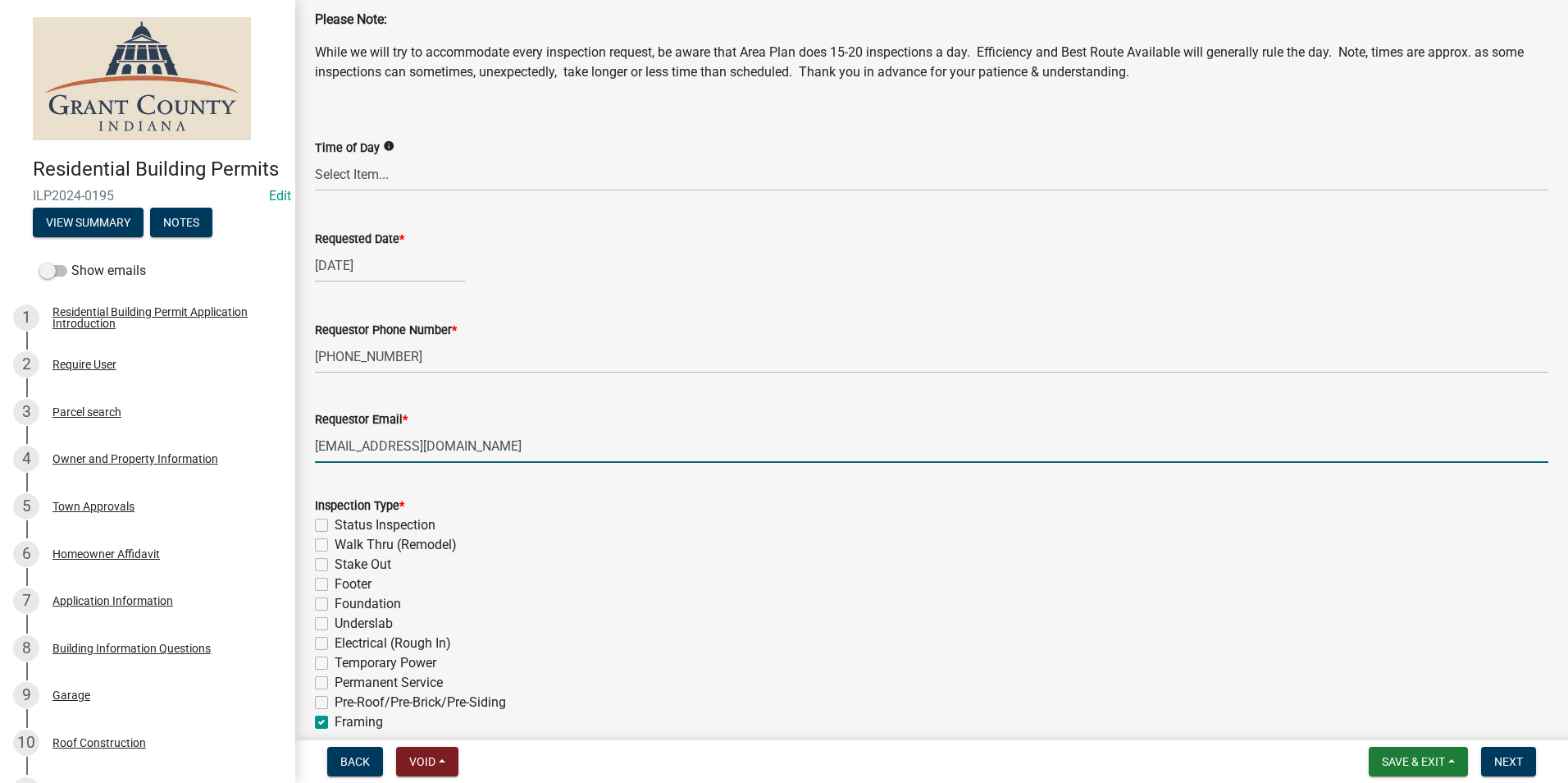
checkbox input "false"
checkbox input "true"
checkbox input "false"
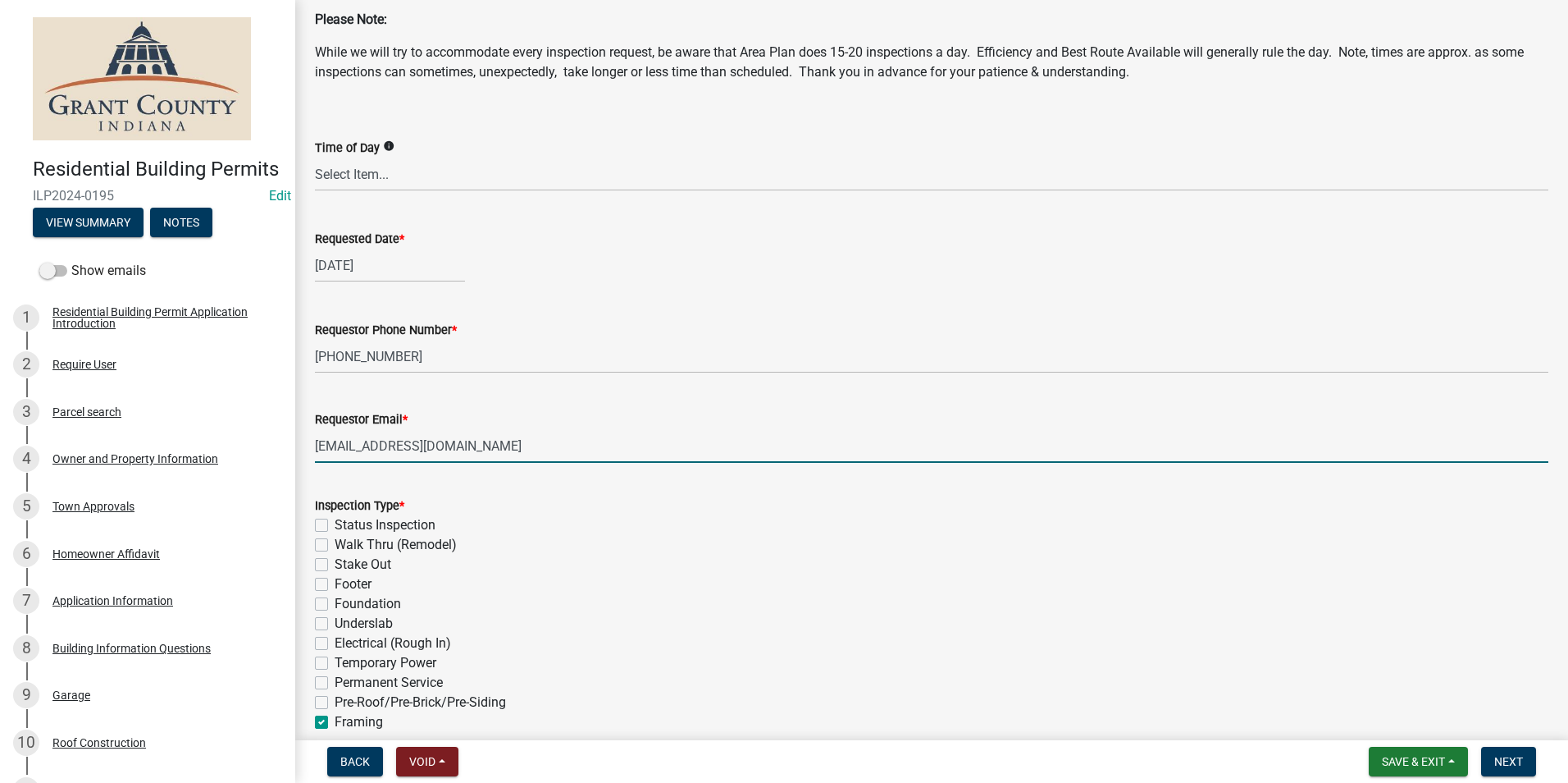
checkbox input "false"
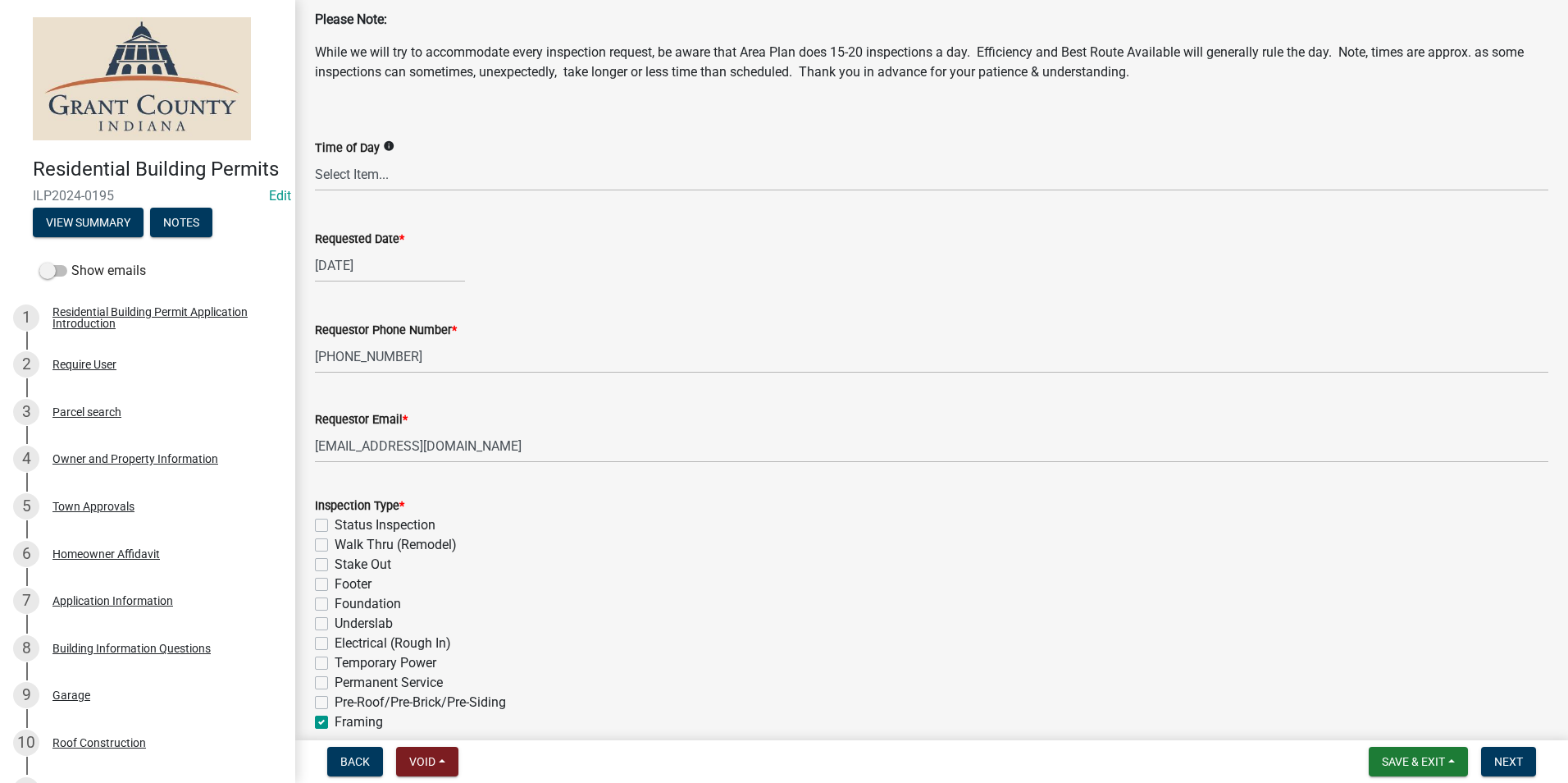
scroll to position [411, 0]
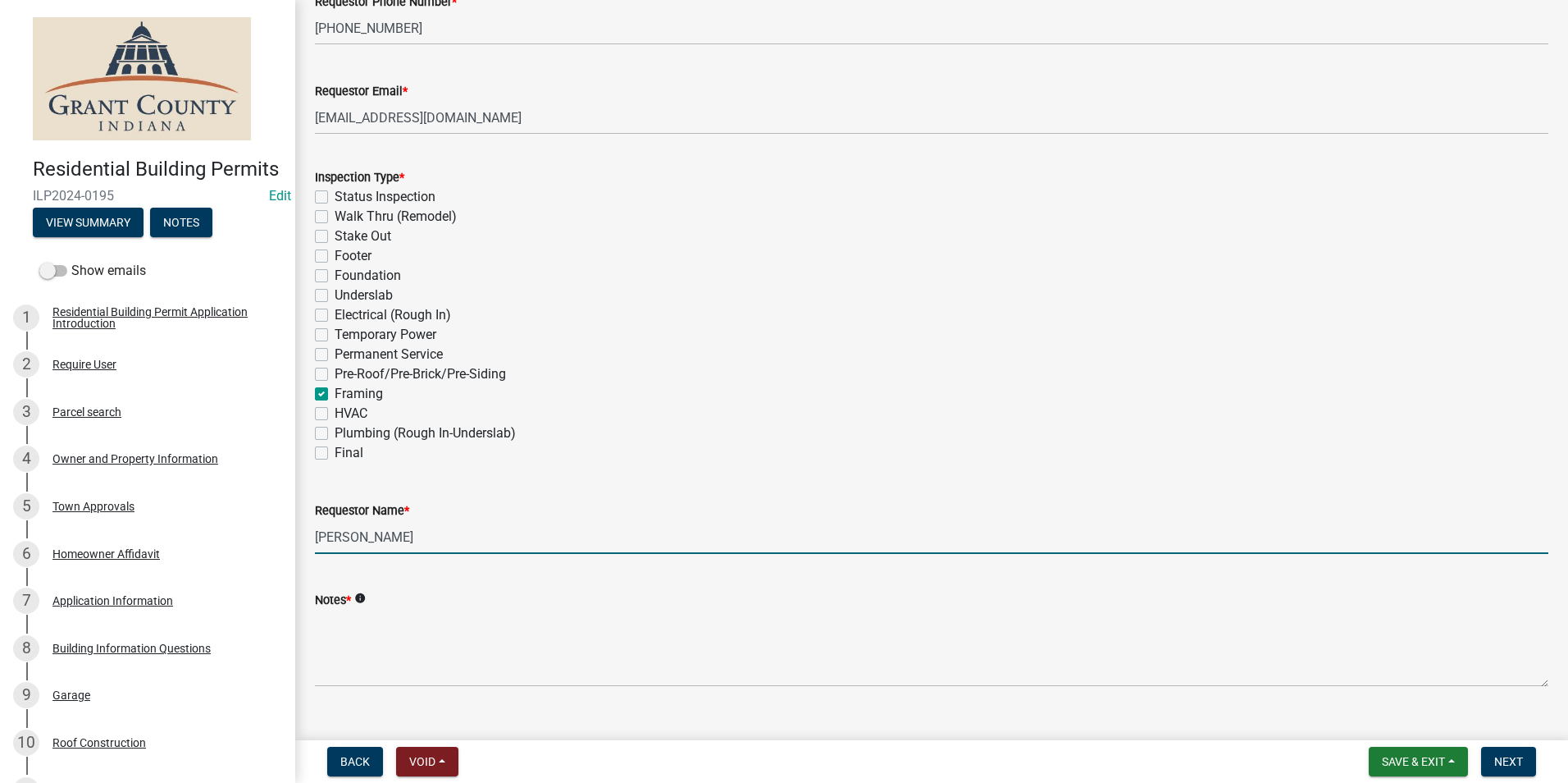
drag, startPoint x: 424, startPoint y: 534, endPoint x: 315, endPoint y: 541, distance: 109.2
click at [315, 541] on input "Randy Berryhill" at bounding box center [932, 537] width 1233 height 34
type input "Ben Harrison"
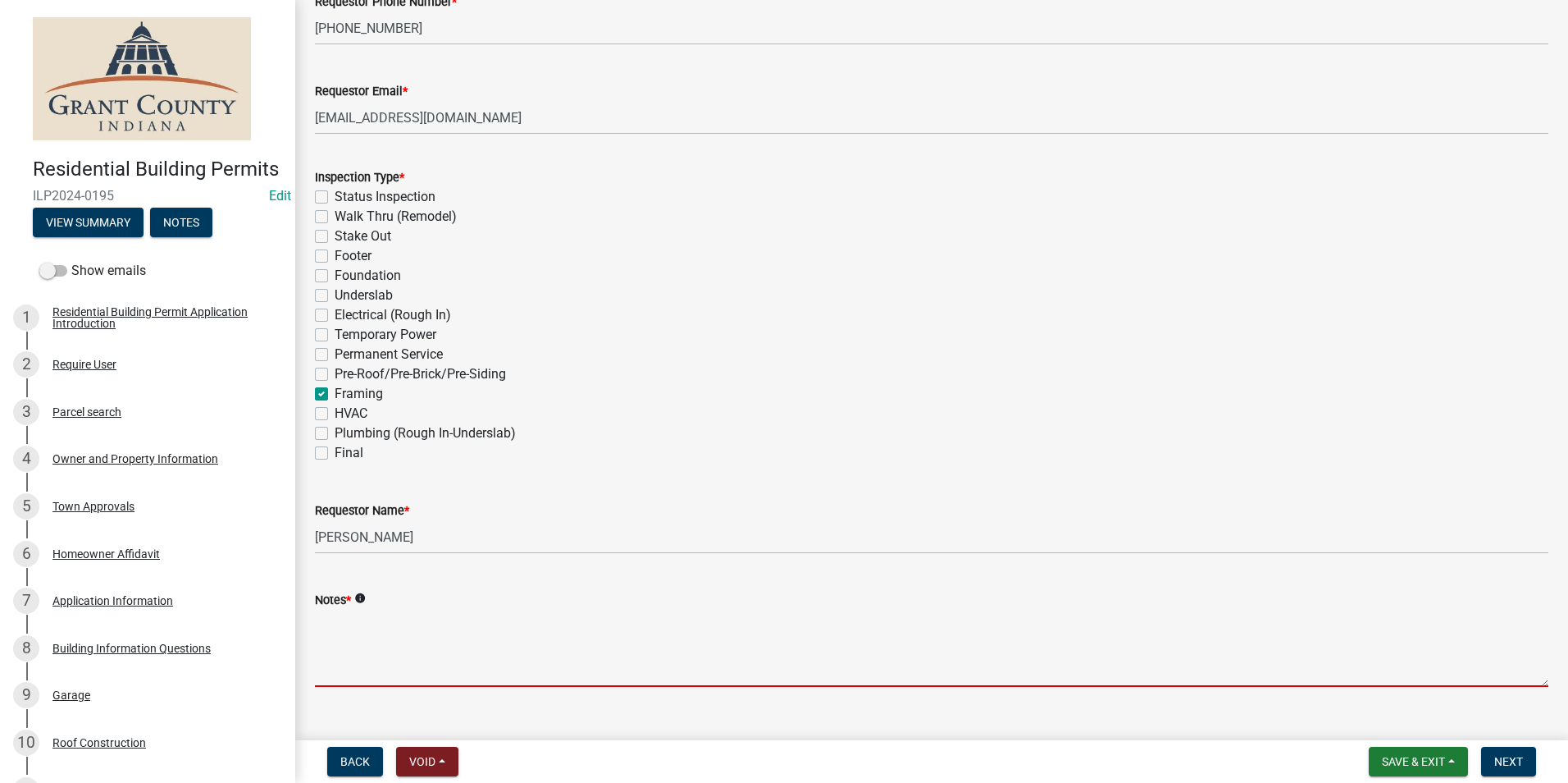
click at [460, 631] on textarea "Notes *" at bounding box center [932, 648] width 1233 height 77
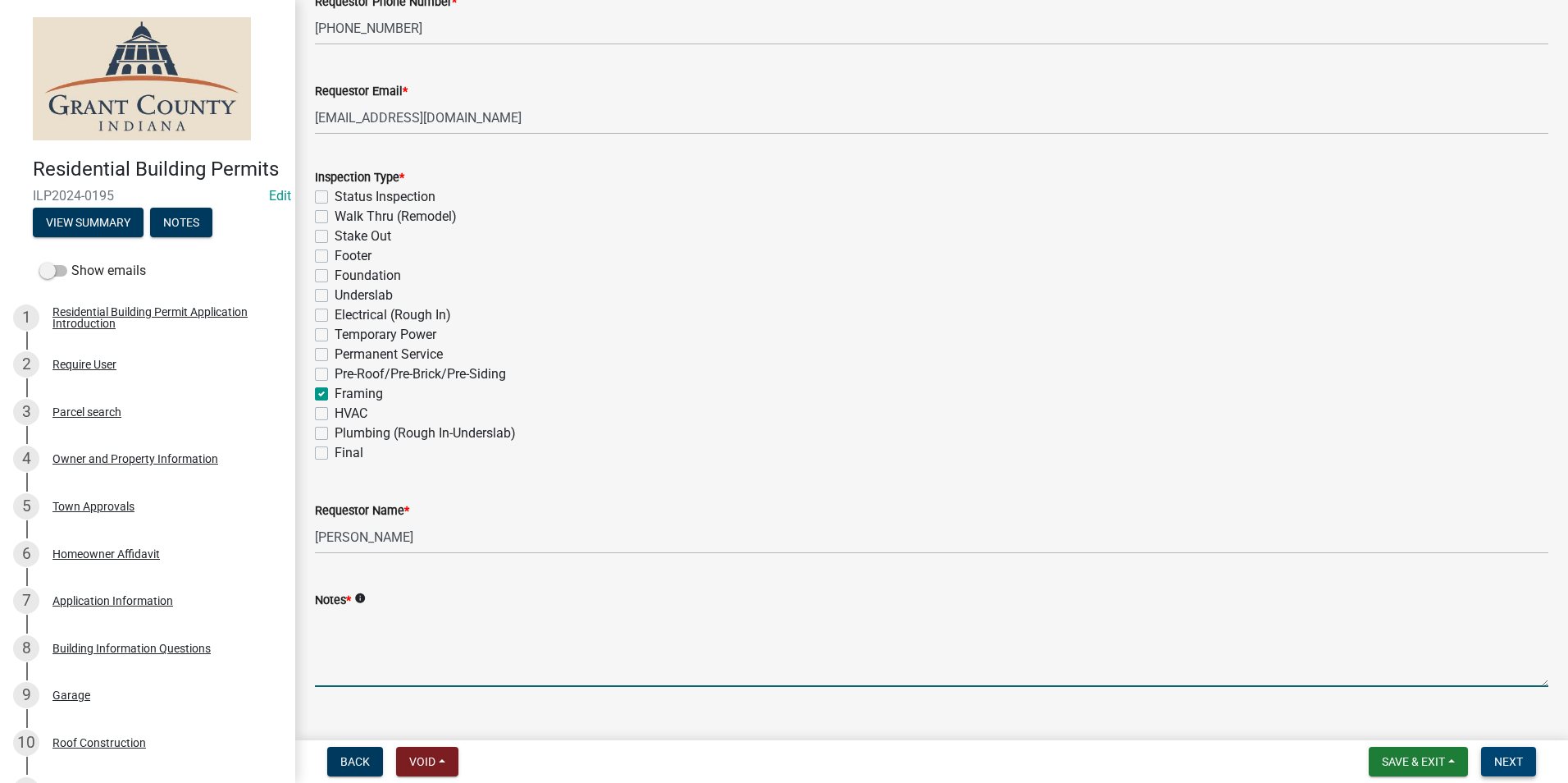
click at [1528, 753] on button "Next" at bounding box center [1508, 761] width 55 height 30
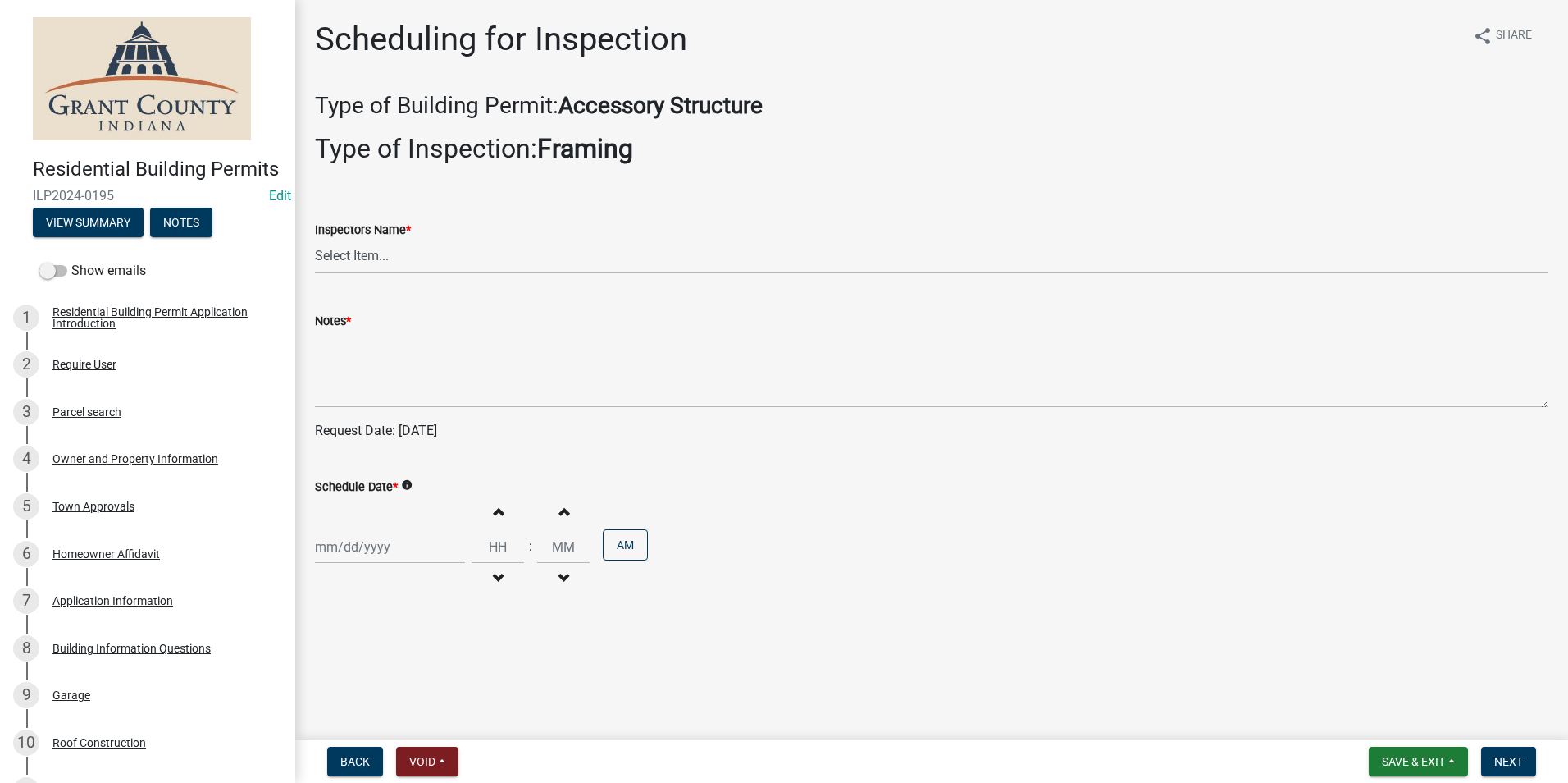
click at [389, 255] on select "Select Item... rberryhill ([PERSON_NAME]) [PERSON_NAME] ([PERSON_NAME]) BBenefi…" at bounding box center [932, 256] width 1233 height 34
select select "d7f9a44a-d2ea-4d3c-83b3-1aa71c950bd5"
click at [315, 240] on select "Select Item... rberryhill ([PERSON_NAME]) [PERSON_NAME] ([PERSON_NAME]) BBenefi…" at bounding box center [932, 256] width 1233 height 34
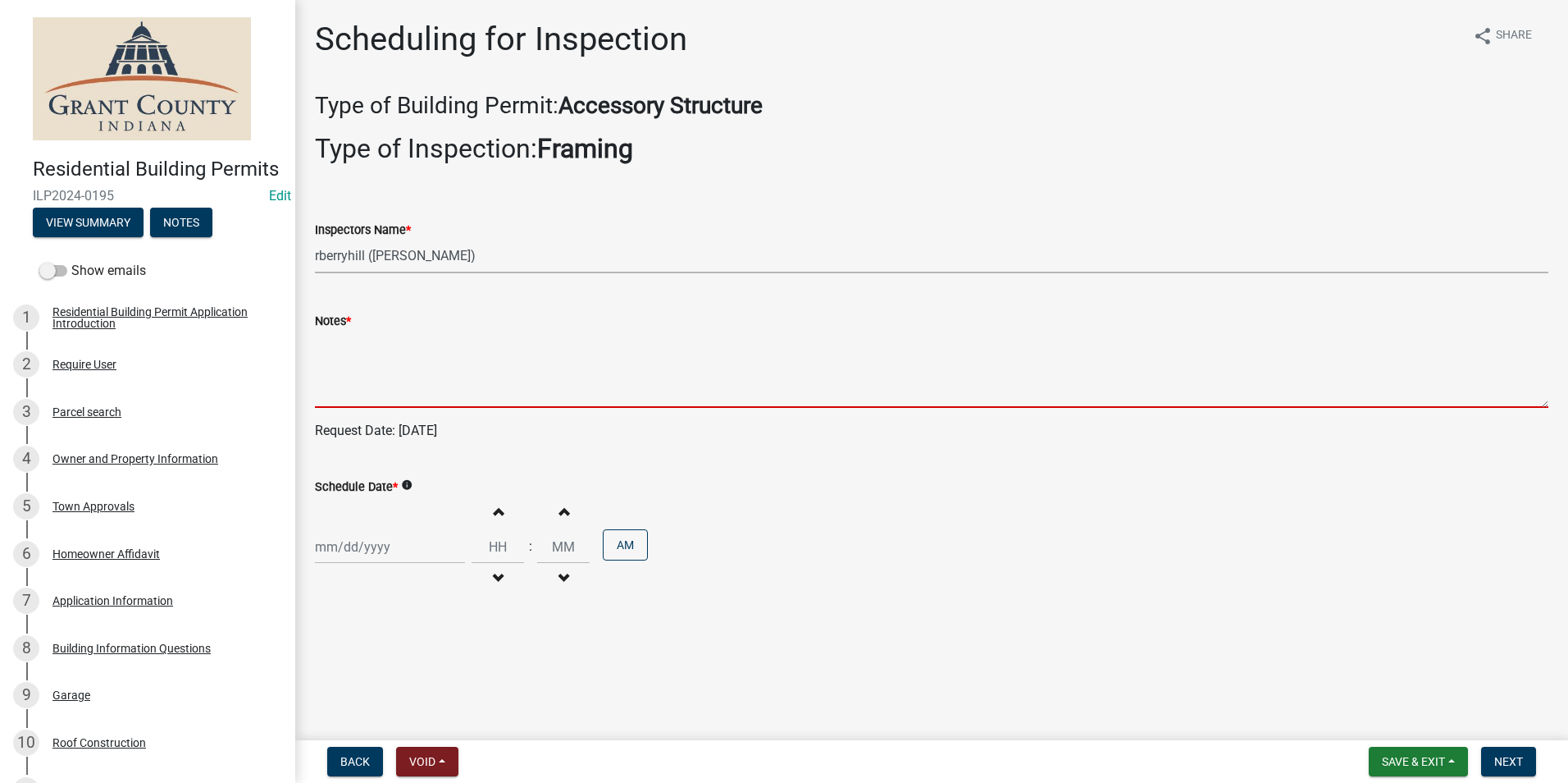
click at [374, 381] on textarea "Notes *" at bounding box center [932, 369] width 1233 height 77
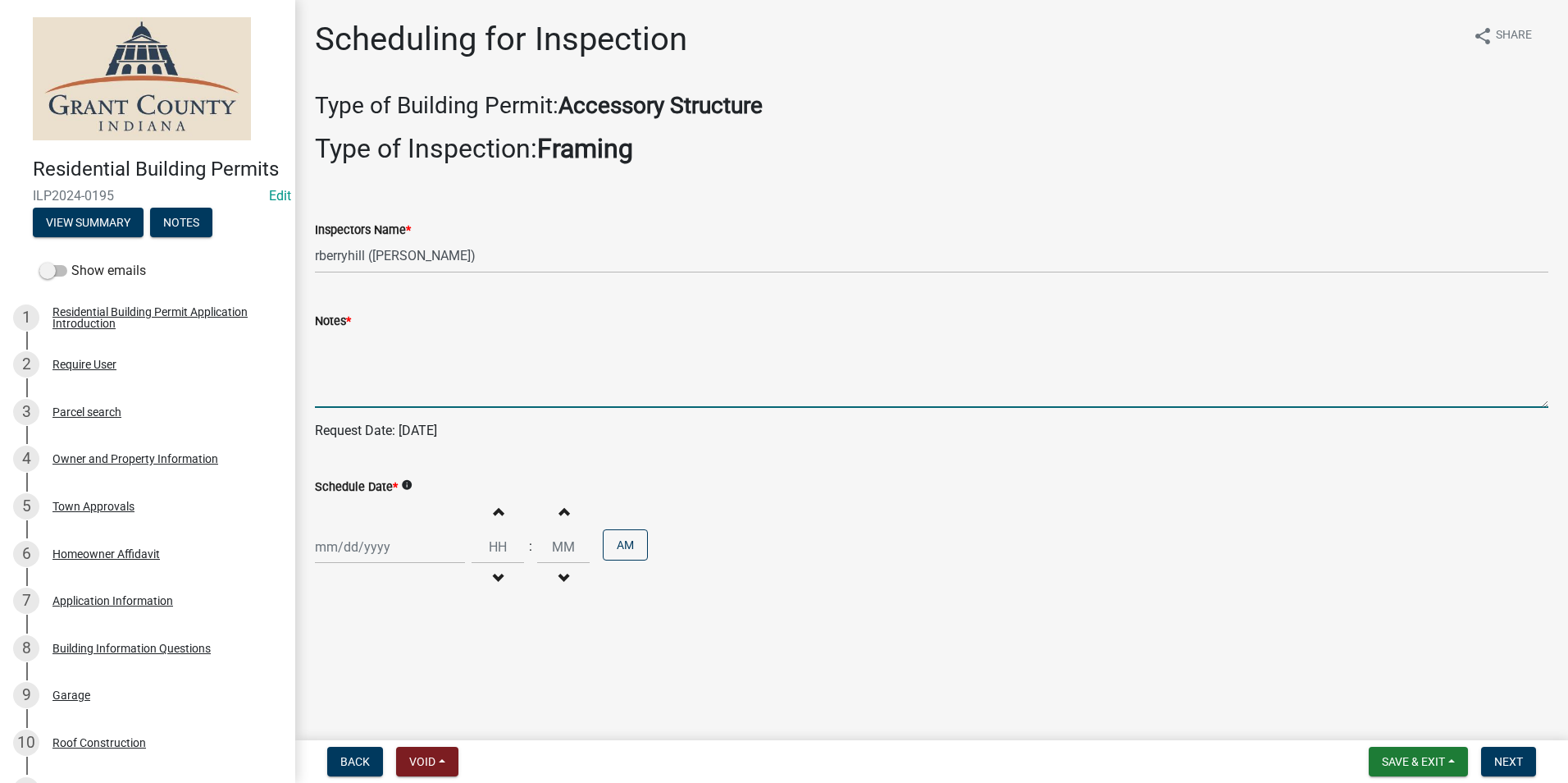
select select "8"
select select "2025"
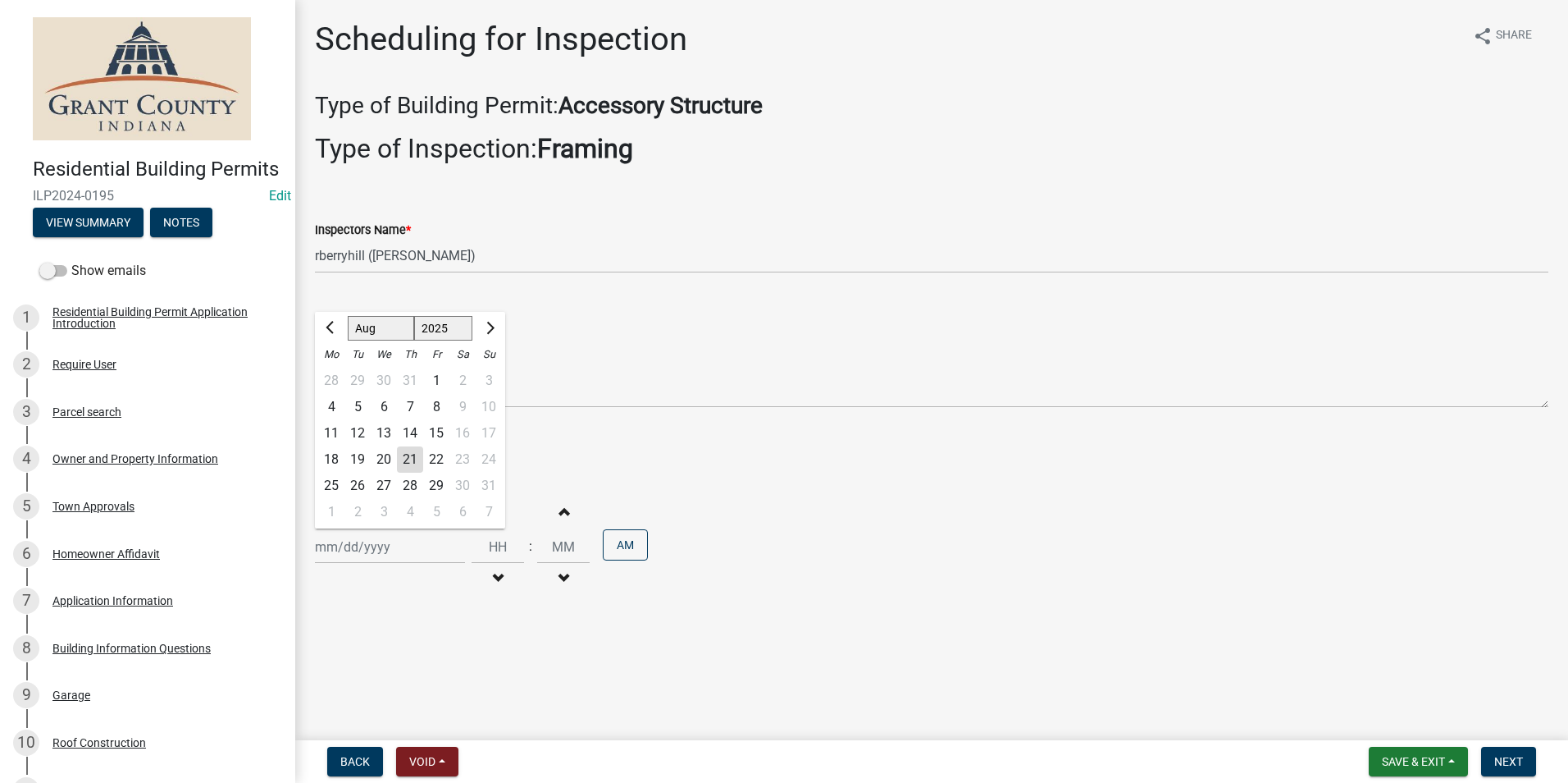
click at [383, 548] on div "Jan Feb Mar Apr May Jun Jul Aug Sep Oct Nov Dec 1525 1526 1527 1528 1529 1530 1…" at bounding box center [390, 546] width 150 height 34
click at [433, 455] on div "22" at bounding box center [436, 459] width 26 height 26
type input "08/22/2025"
click at [1520, 765] on span "Next" at bounding box center [1509, 762] width 29 height 13
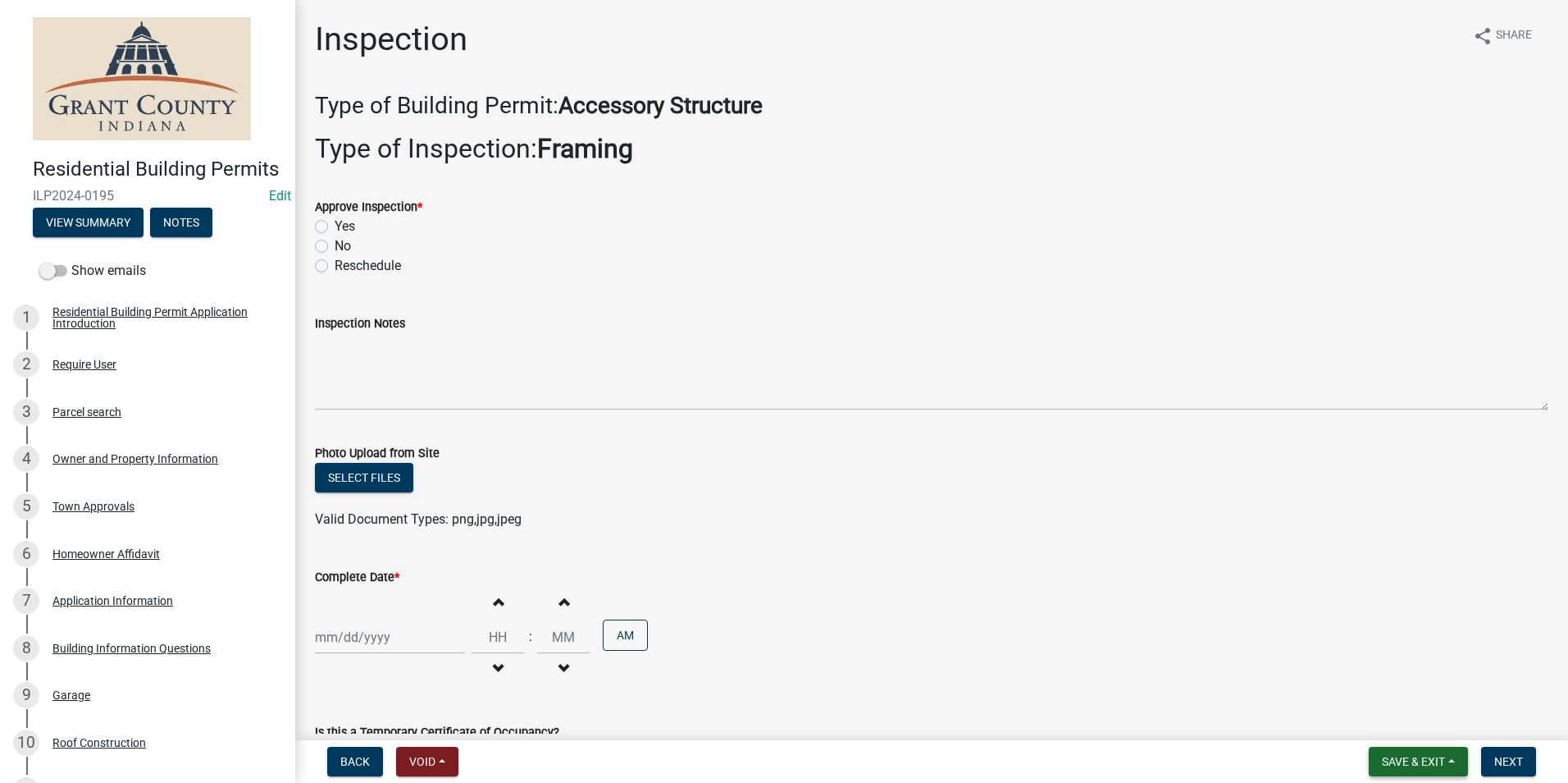
click at [1427, 757] on span "Save & Exit" at bounding box center [1414, 762] width 63 height 13
click at [1419, 726] on button "Save & Exit" at bounding box center [1403, 719] width 132 height 39
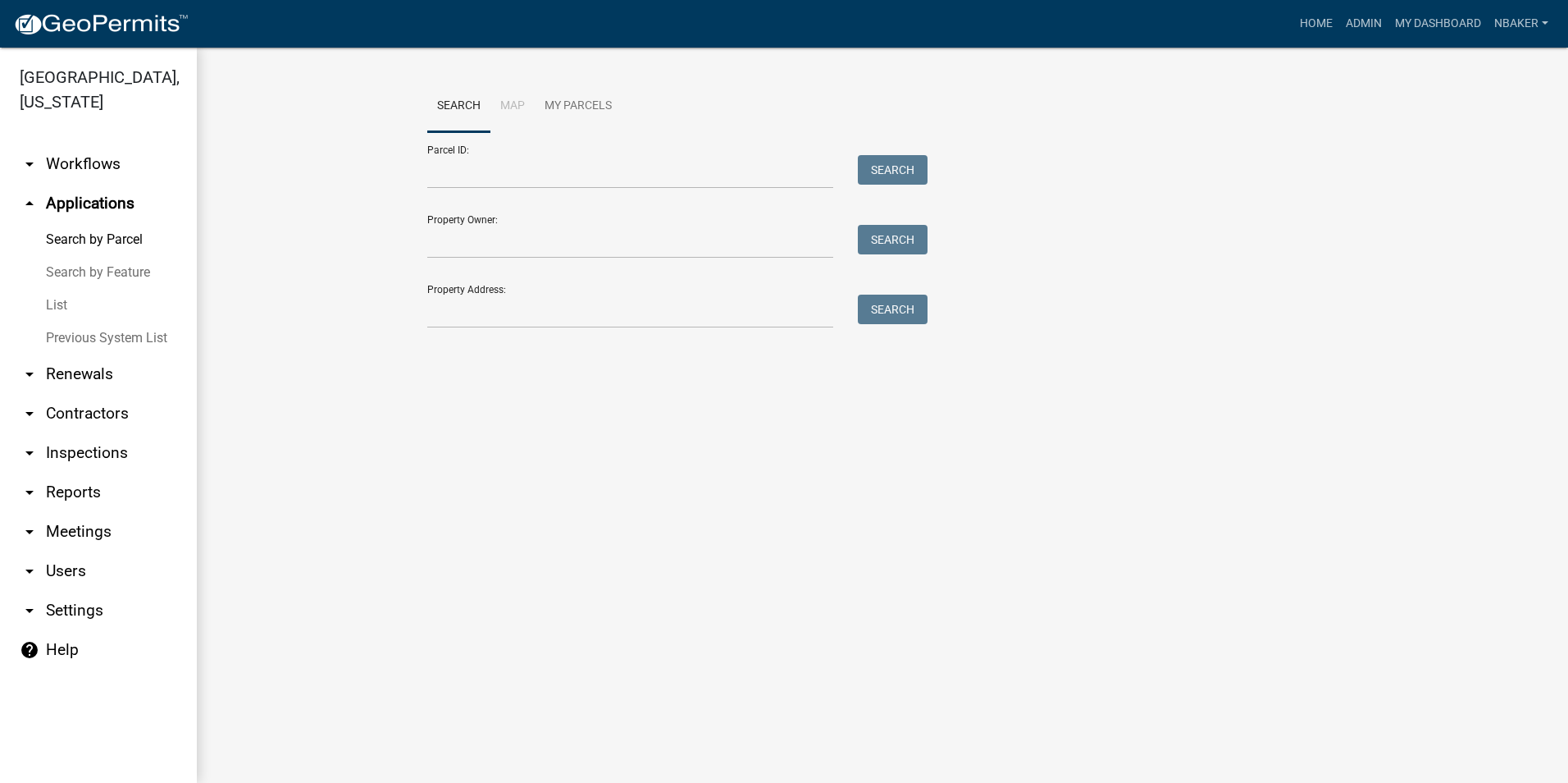
click at [86, 434] on link "arrow_drop_down Inspections" at bounding box center [98, 453] width 197 height 39
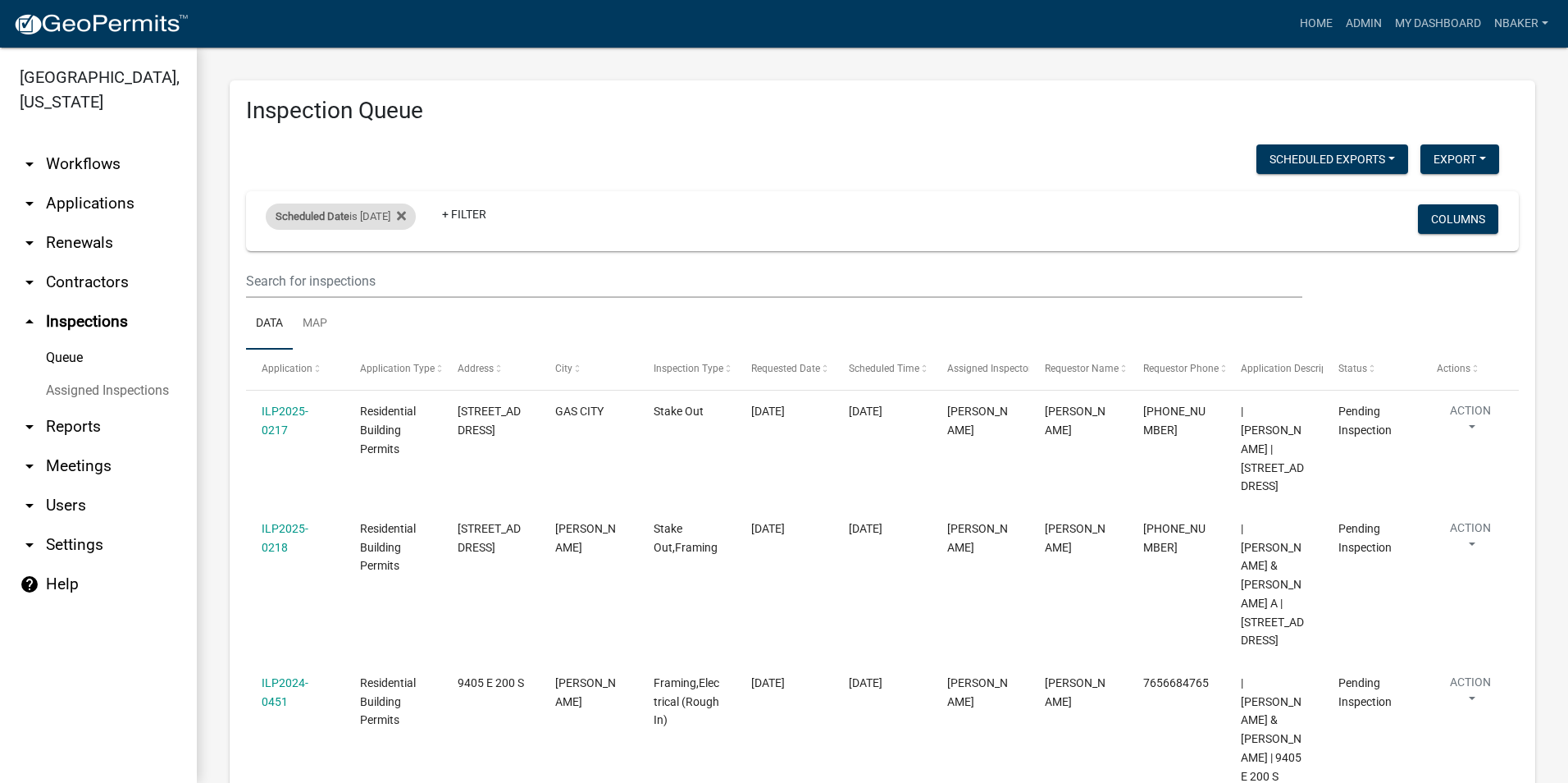
click at [373, 226] on div "Scheduled Date is 08/21/2025" at bounding box center [340, 216] width 150 height 26
click at [408, 281] on input "2025-08-21" at bounding box center [355, 277] width 114 height 34
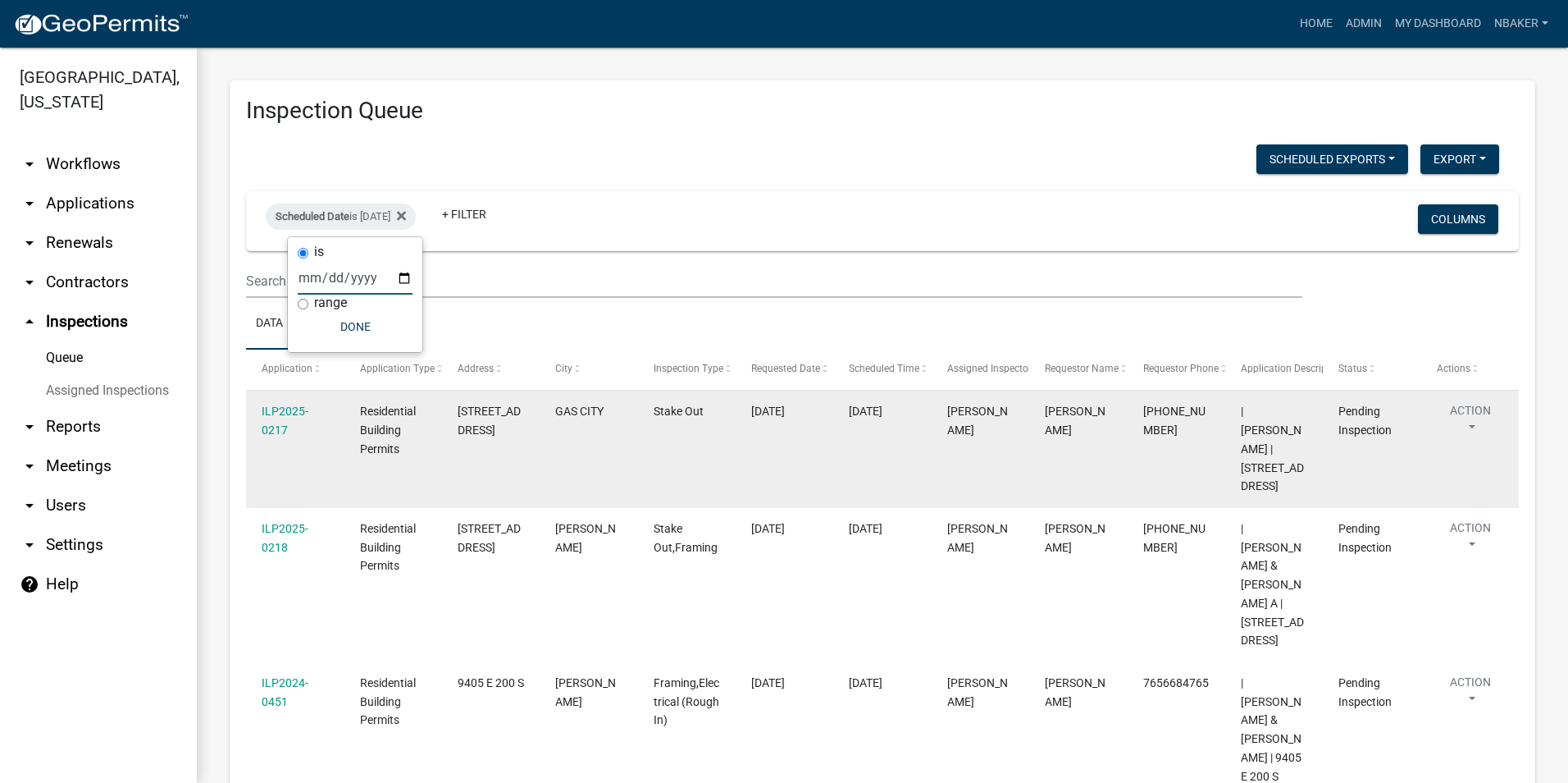
type input "2025-08-22"
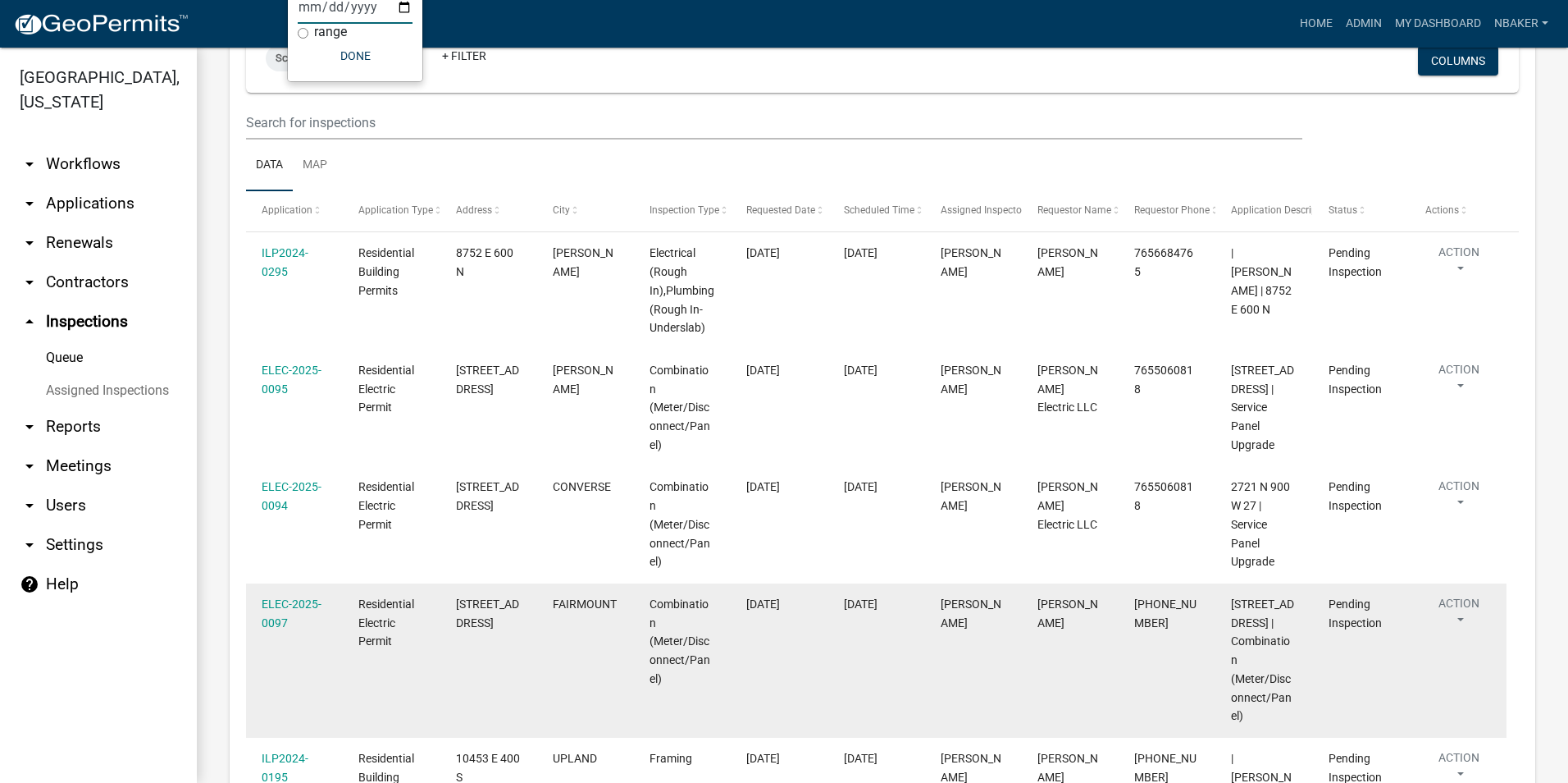
scroll to position [343, 0]
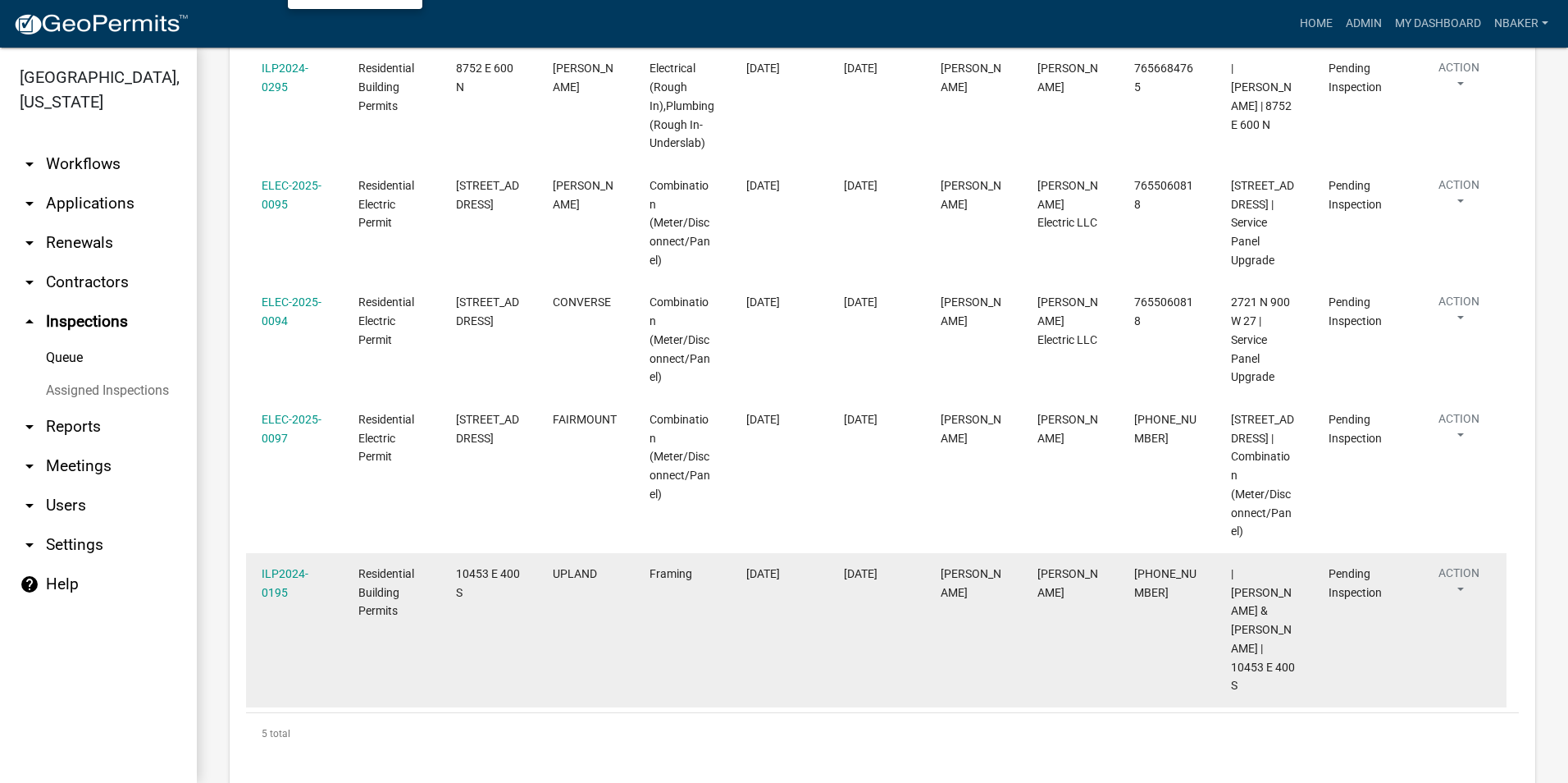
click at [261, 565] on div "ILP2024-0195" at bounding box center [294, 583] width 65 height 38
click at [273, 568] on link "ILP2024-0195" at bounding box center [285, 583] width 47 height 32
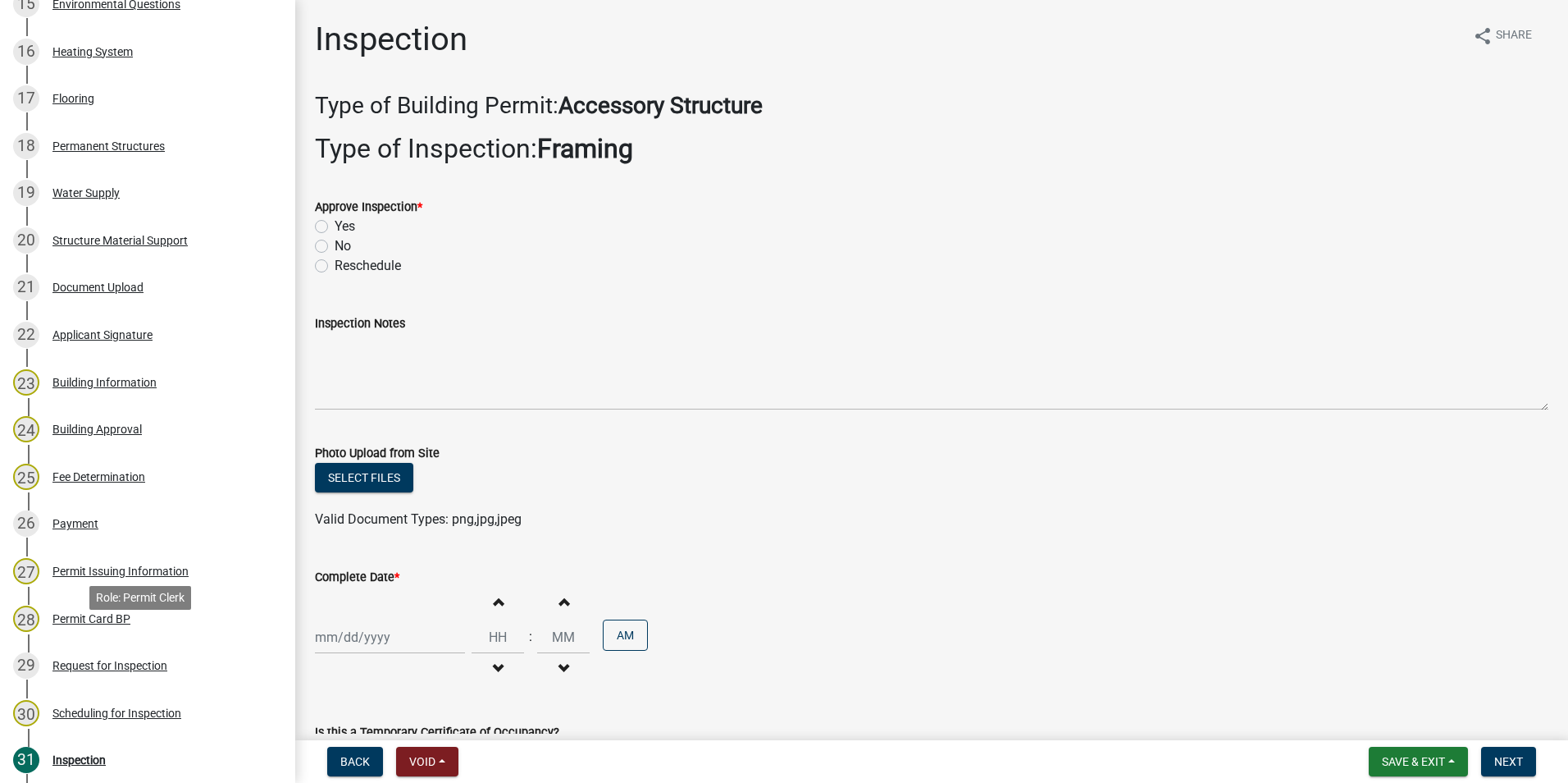
scroll to position [1200, 0]
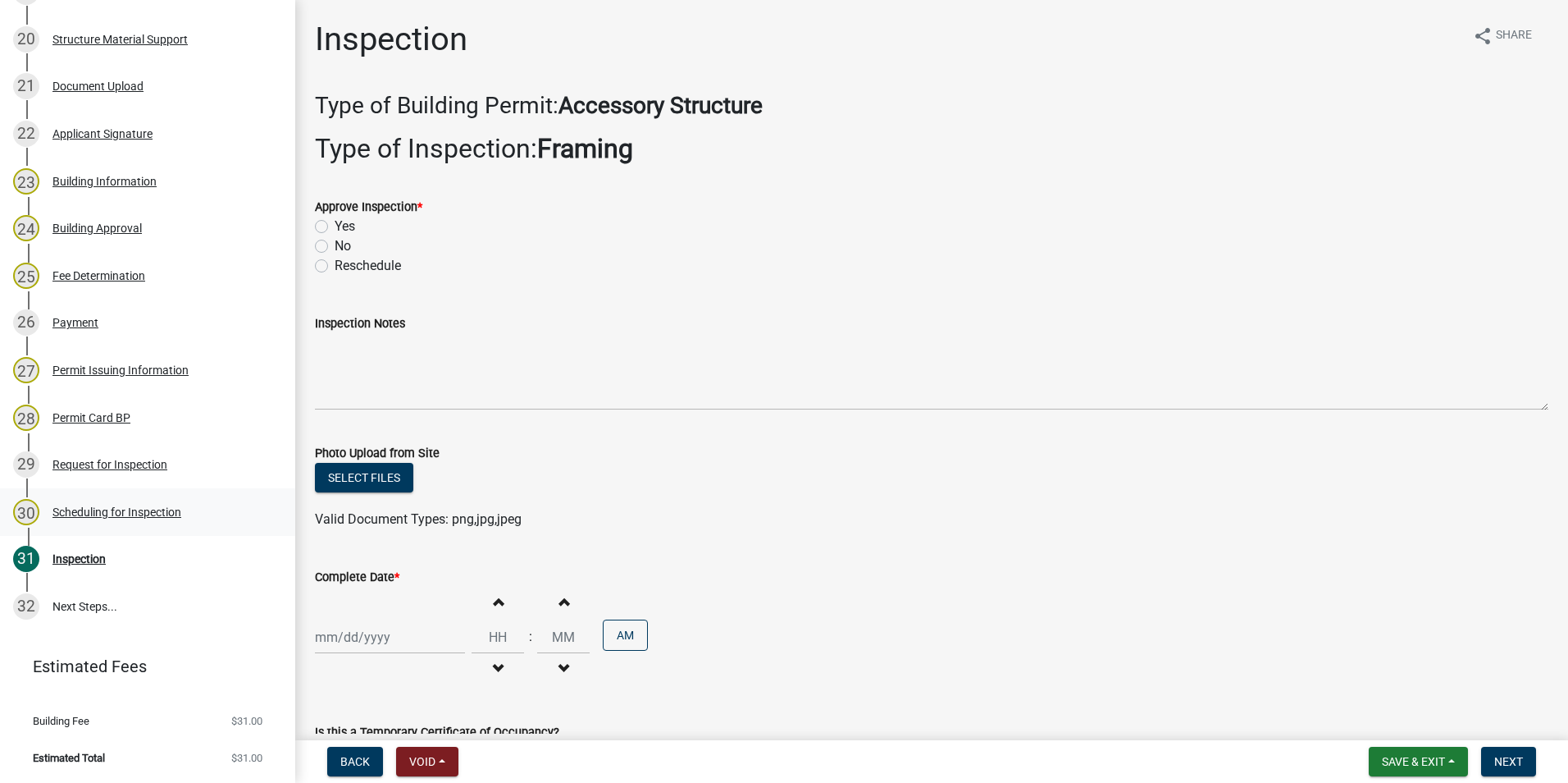
click at [124, 522] on div "30 Scheduling for Inspection" at bounding box center [141, 512] width 256 height 26
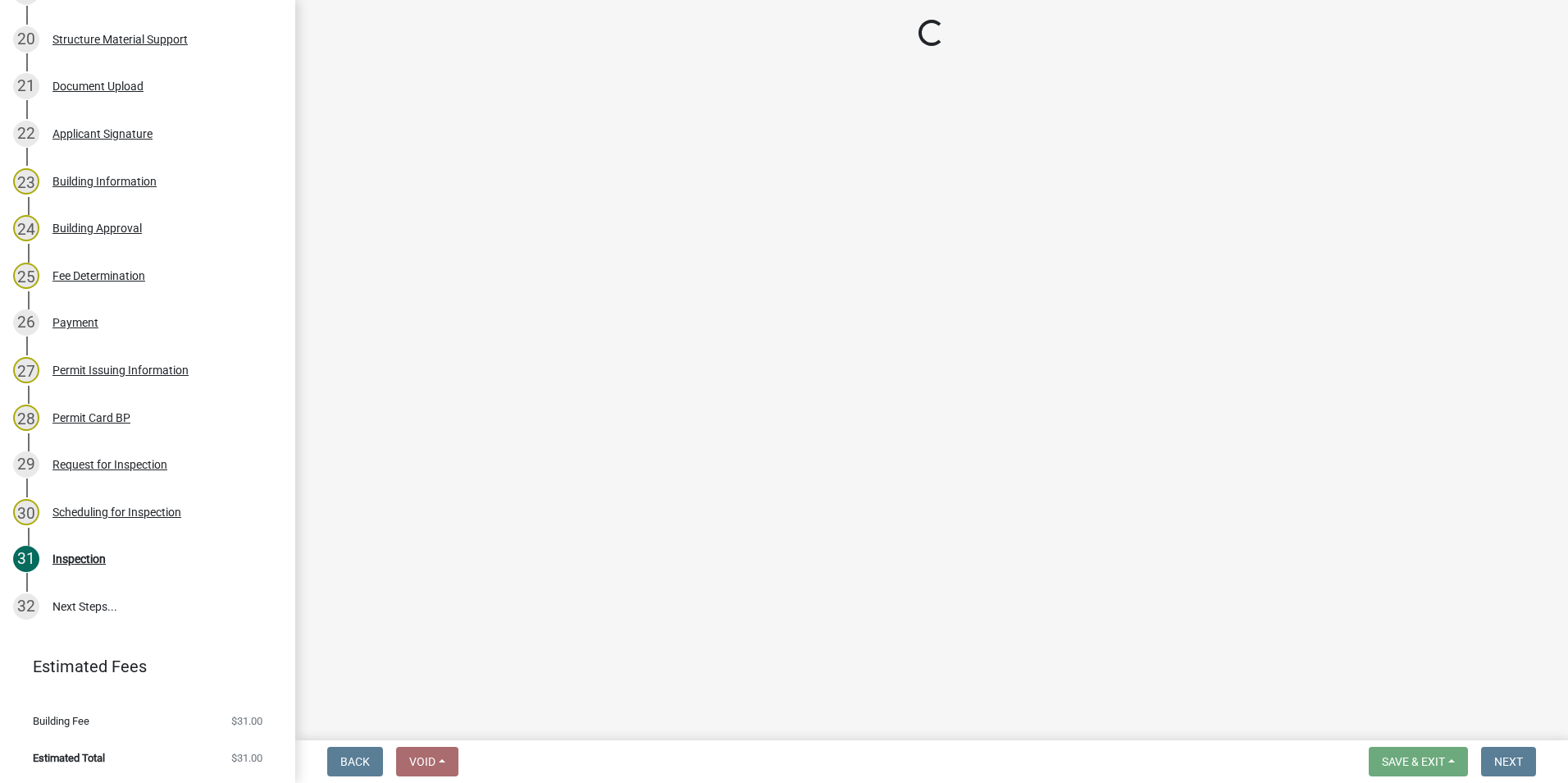
select select "d7f9a44a-d2ea-4d3c-83b3-1aa71c950bd5"
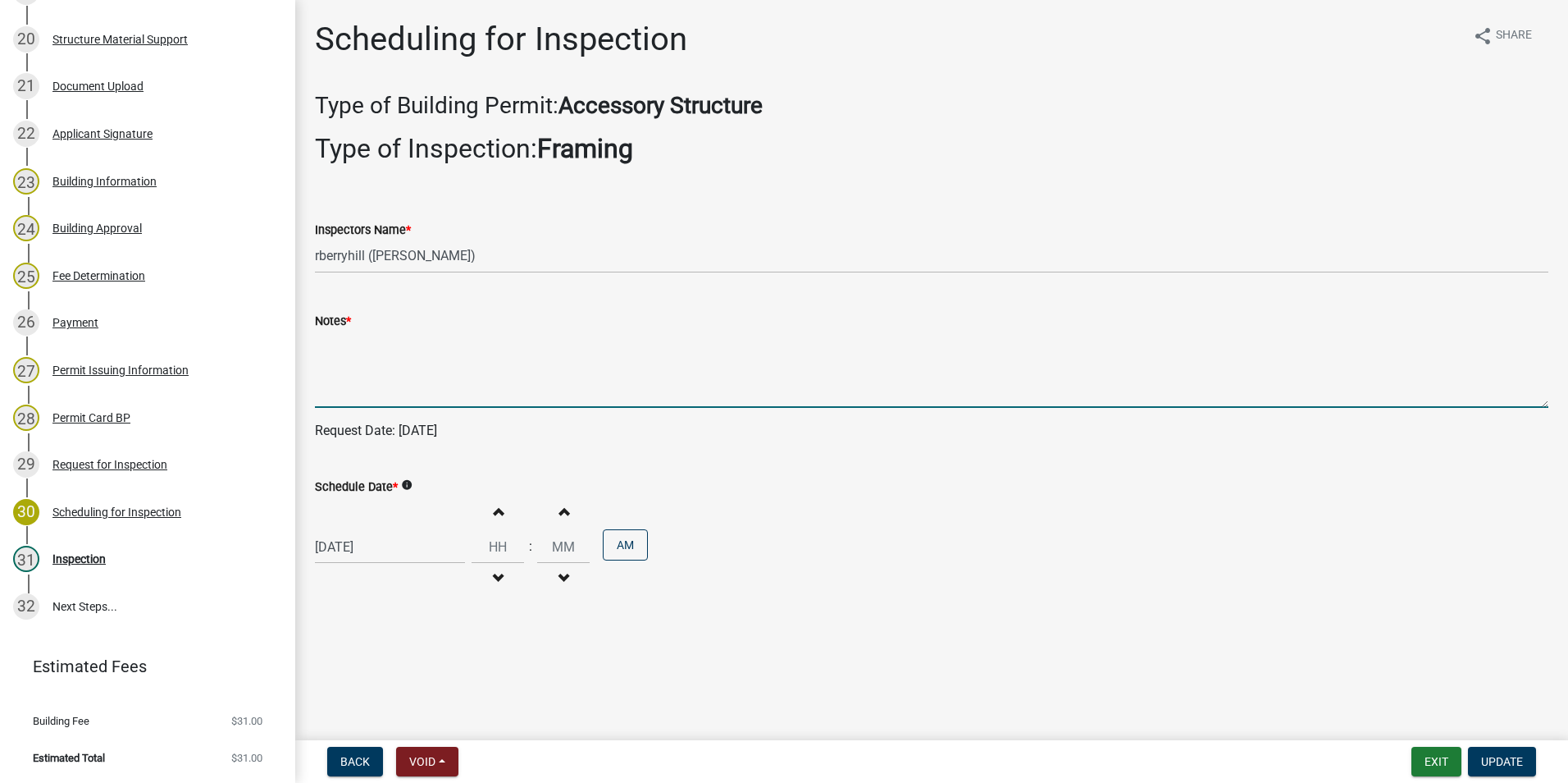
click at [423, 344] on textarea "Notes *" at bounding box center [932, 369] width 1233 height 77
type textarea "C"
type textarea "CALL BEFORE"
click at [1504, 757] on span "Update" at bounding box center [1503, 762] width 42 height 13
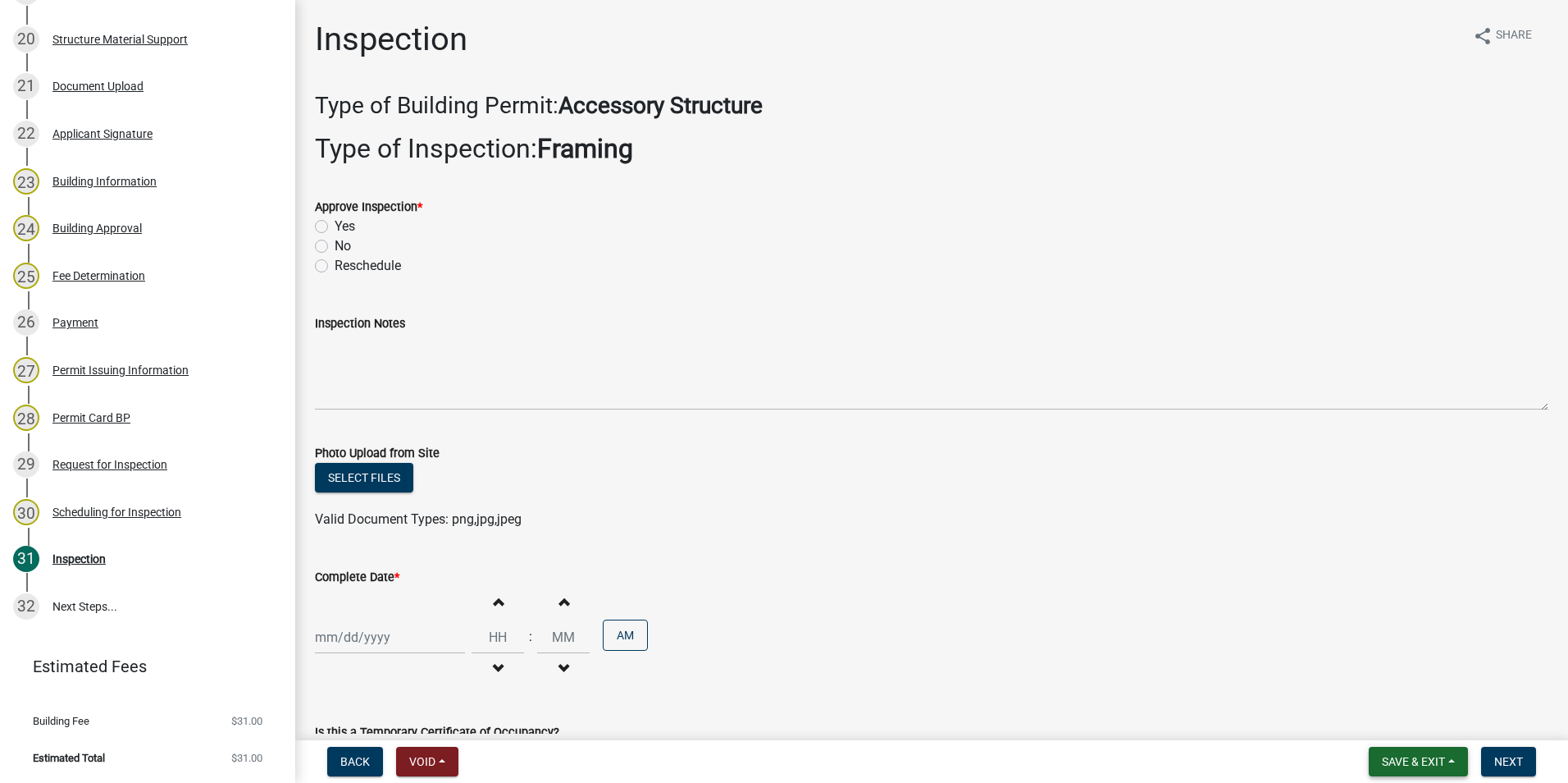
click at [1428, 758] on span "Save & Exit" at bounding box center [1414, 762] width 63 height 13
click at [1427, 732] on button "Save & Exit" at bounding box center [1403, 719] width 132 height 39
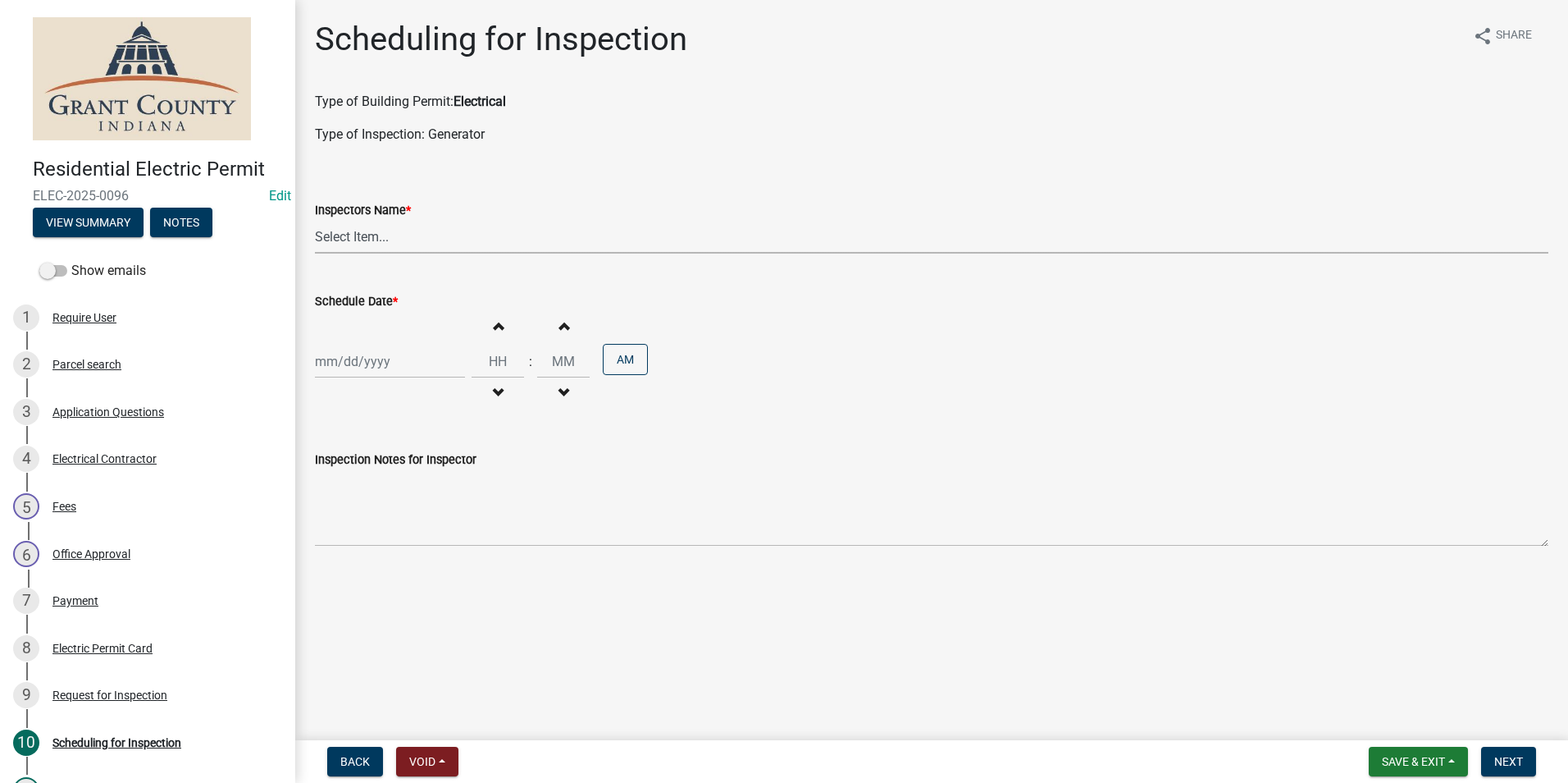
click at [366, 243] on select "Select Item... rberryhill ([PERSON_NAME]) [PERSON_NAME] ([PERSON_NAME]) BBenefi…" at bounding box center [932, 237] width 1233 height 34
select select "d7f9a44a-d2ea-4d3c-83b3-1aa71c950bd5"
click at [315, 220] on select "Select Item... rberryhill ([PERSON_NAME]) [PERSON_NAME] ([PERSON_NAME]) BBenefi…" at bounding box center [932, 237] width 1233 height 34
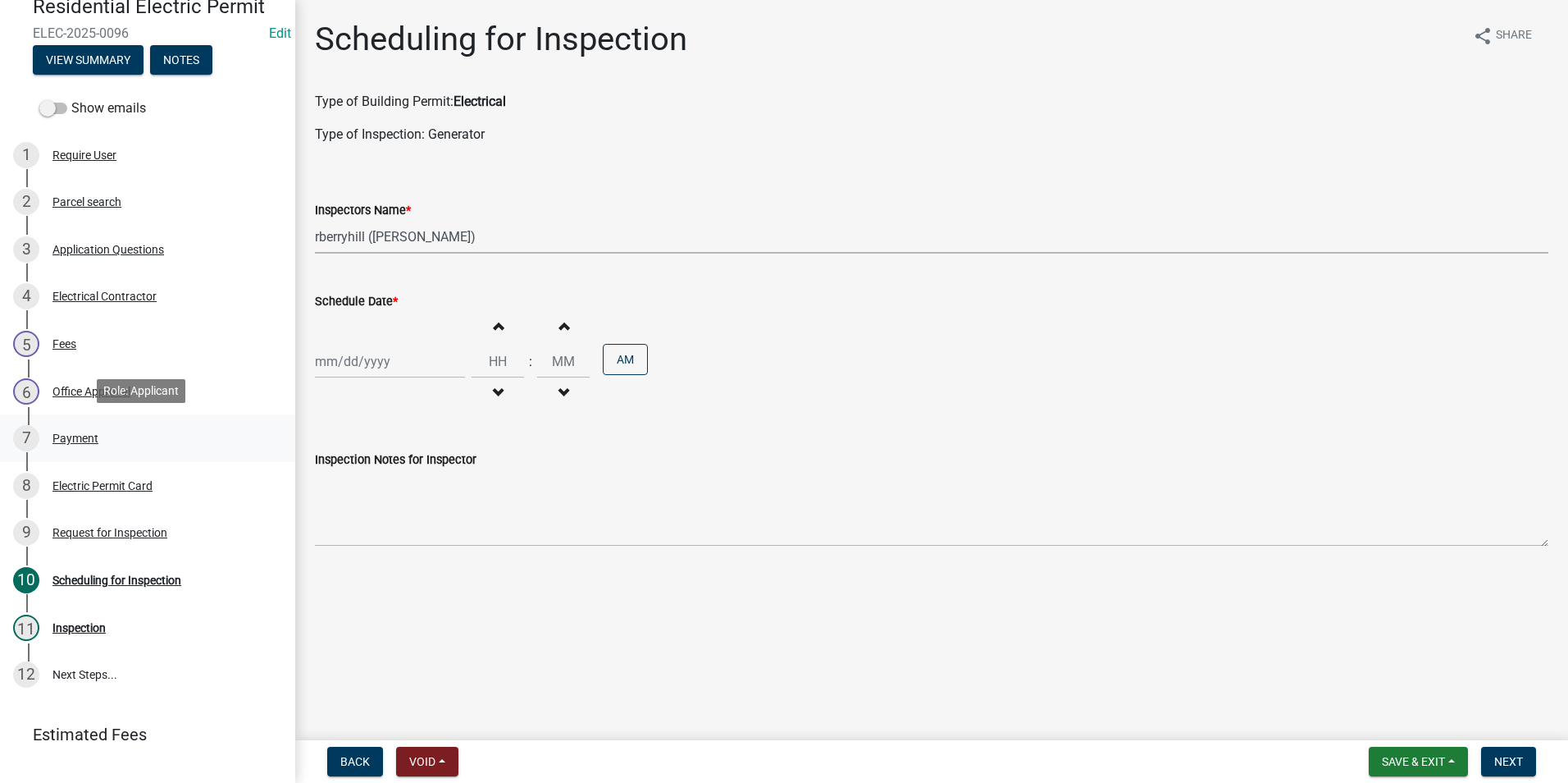
scroll to position [164, 0]
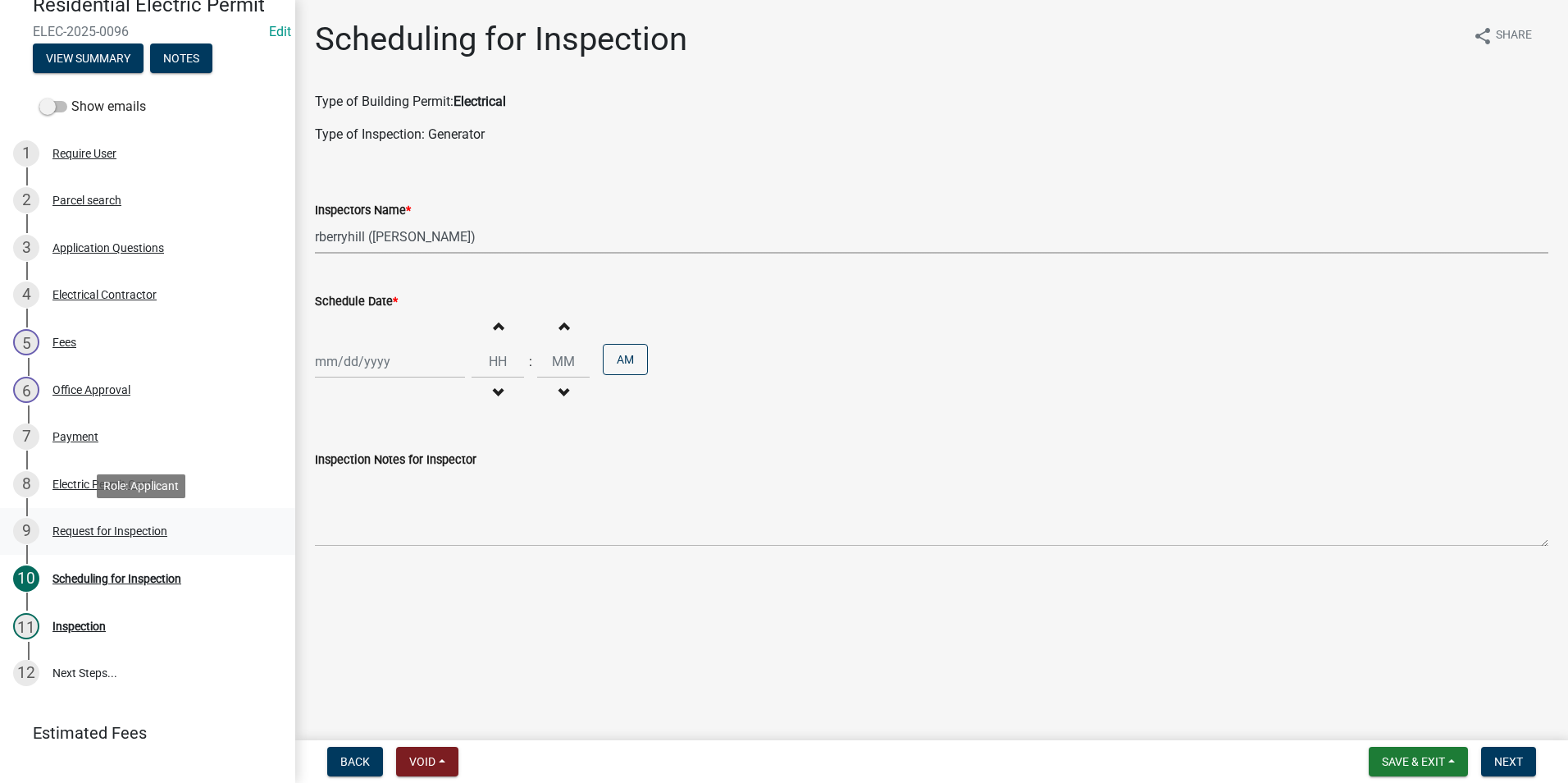
click at [153, 525] on div "Request for Inspection" at bounding box center [110, 531] width 114 height 12
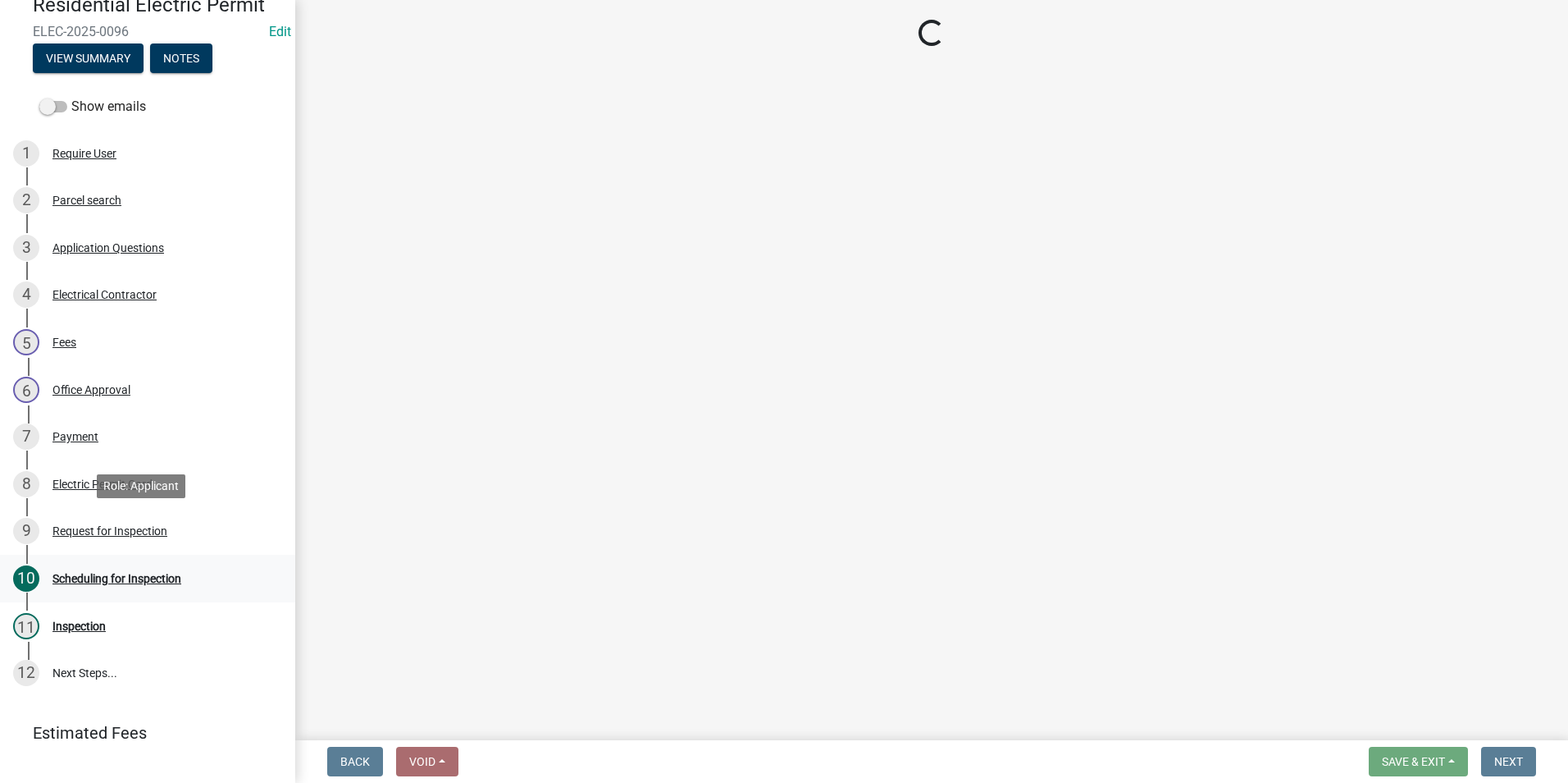
select select "49101b90-ec6f-4600-869b-82a4ca12f2b9"
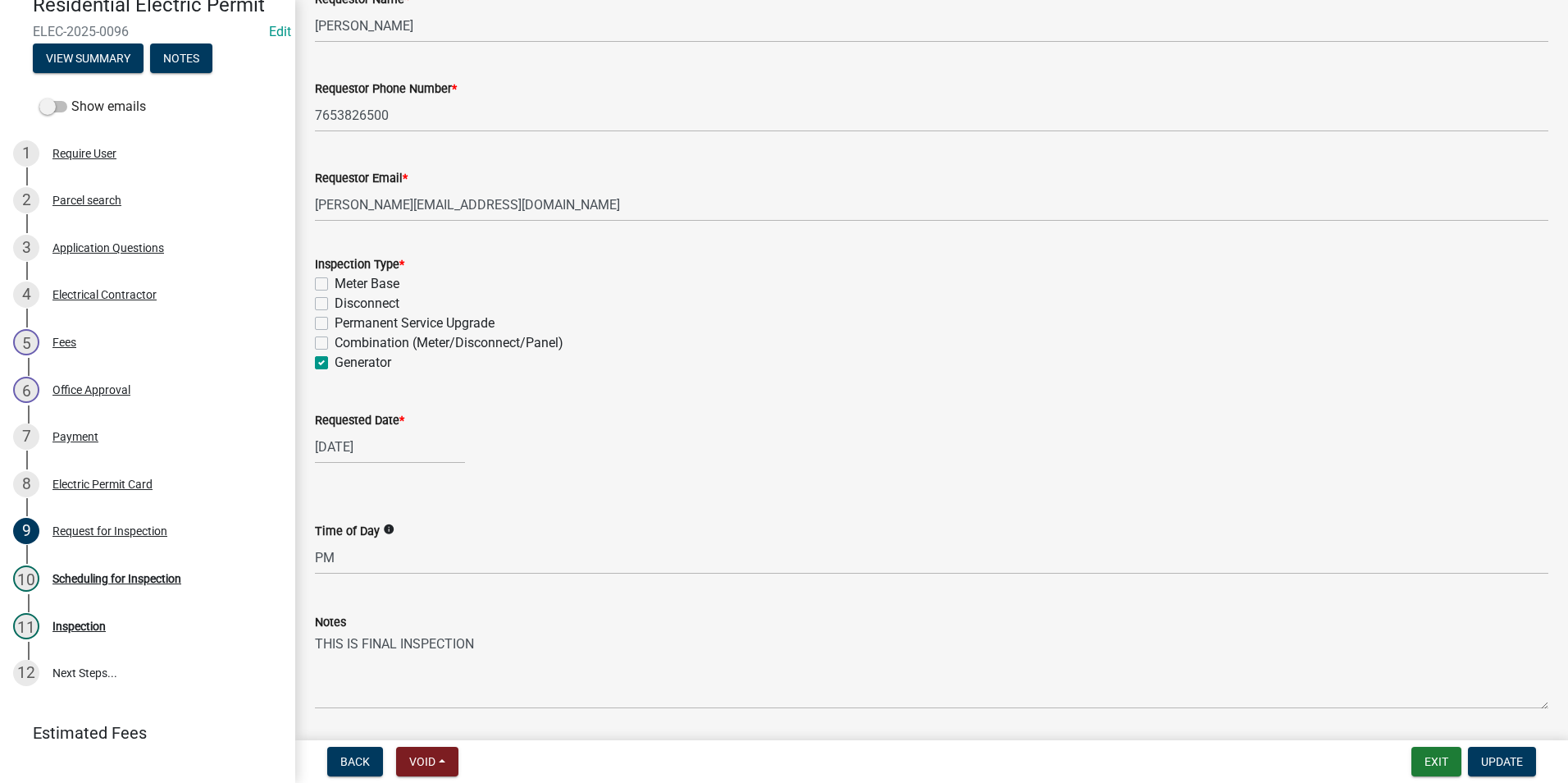
scroll to position [178, 0]
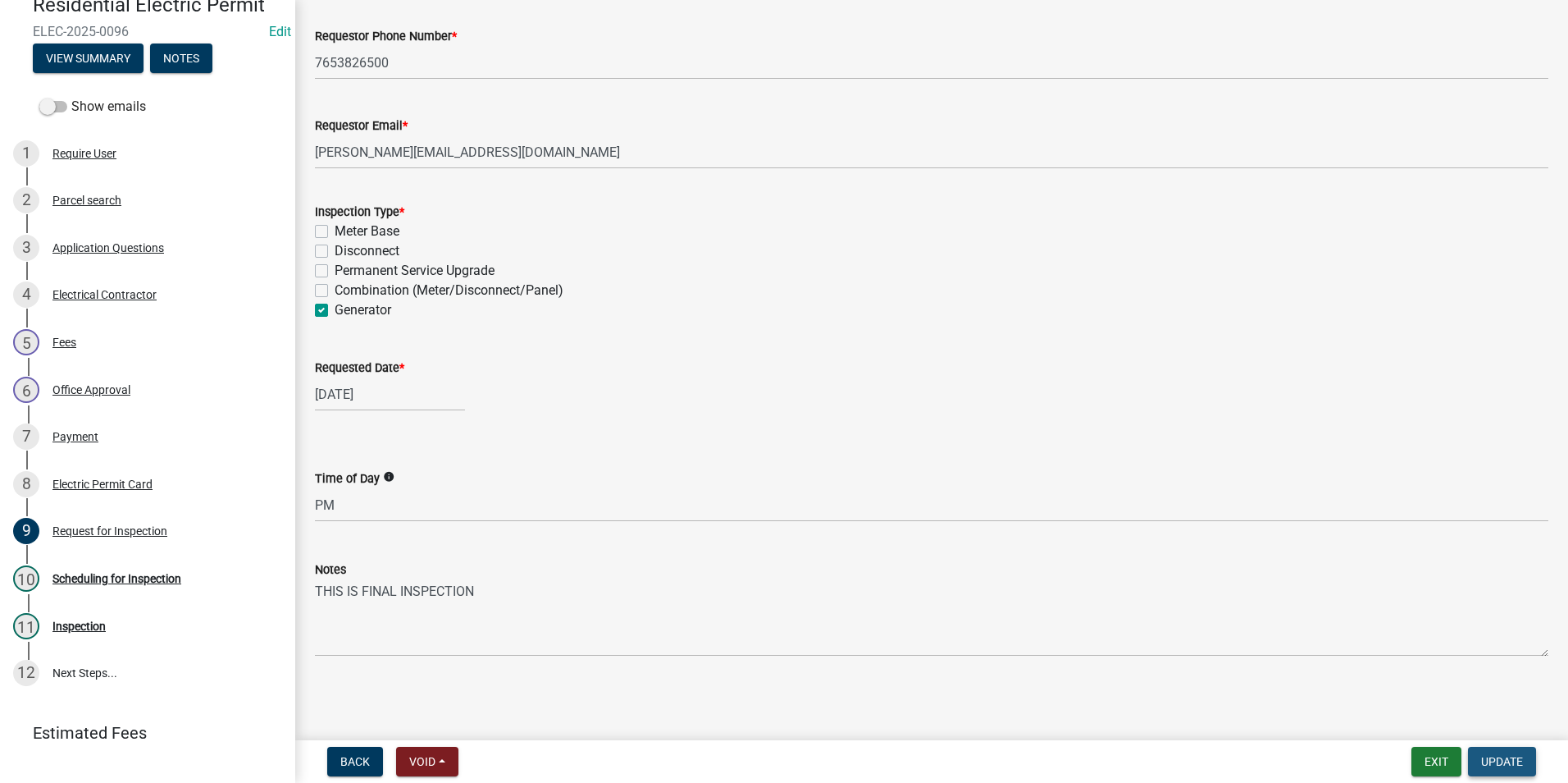
click at [1505, 764] on span "Update" at bounding box center [1503, 762] width 42 height 13
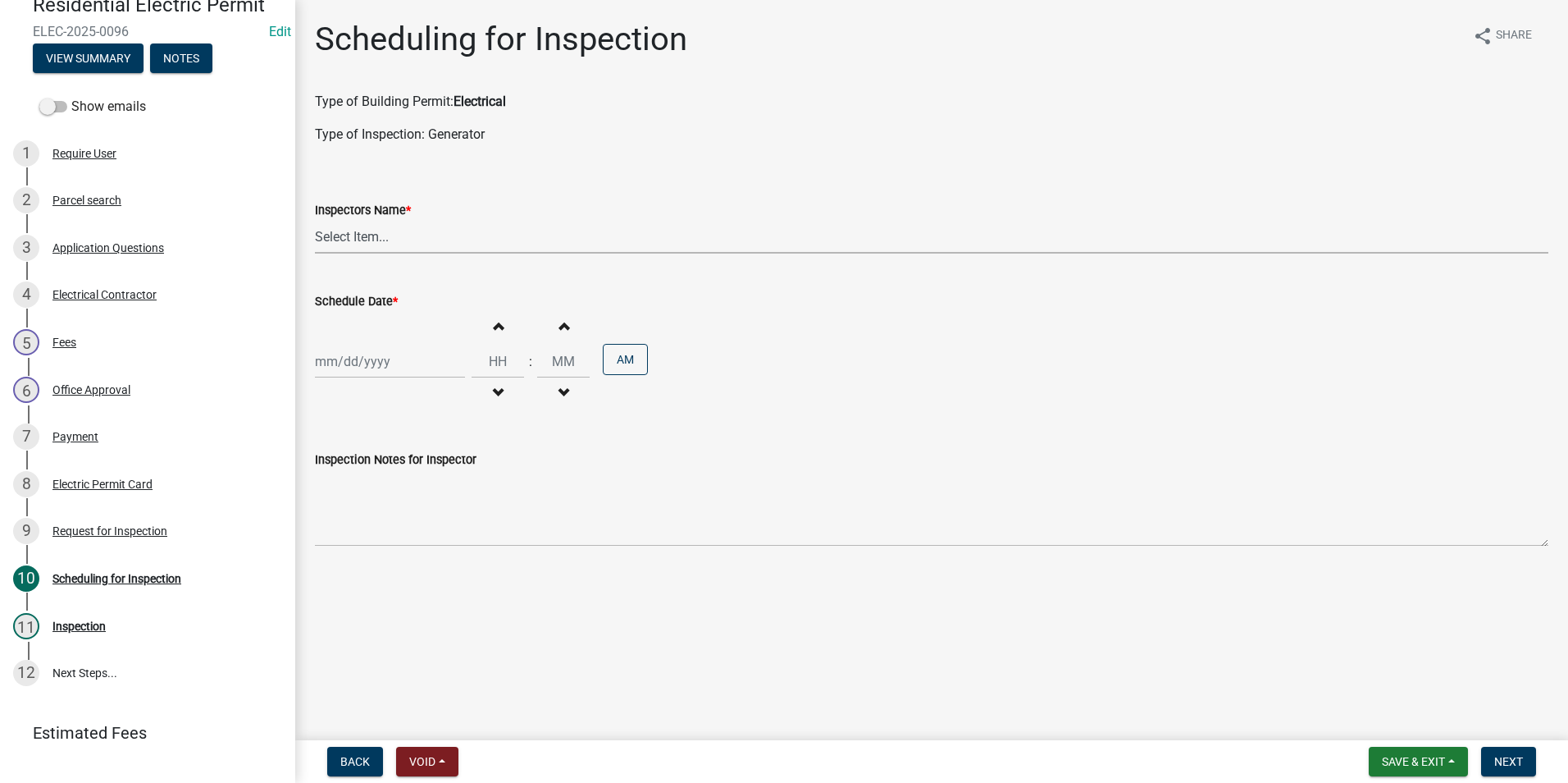
click at [387, 244] on select "Select Item... rberryhill ([PERSON_NAME]) [PERSON_NAME] ([PERSON_NAME]) BBenefi…" at bounding box center [932, 237] width 1233 height 34
select select "d7f9a44a-d2ea-4d3c-83b3-1aa71c950bd5"
click at [315, 220] on select "Select Item... rberryhill ([PERSON_NAME]) [PERSON_NAME] ([PERSON_NAME]) BBenefi…" at bounding box center [932, 237] width 1233 height 34
click at [392, 345] on div at bounding box center [390, 361] width 150 height 34
select select "8"
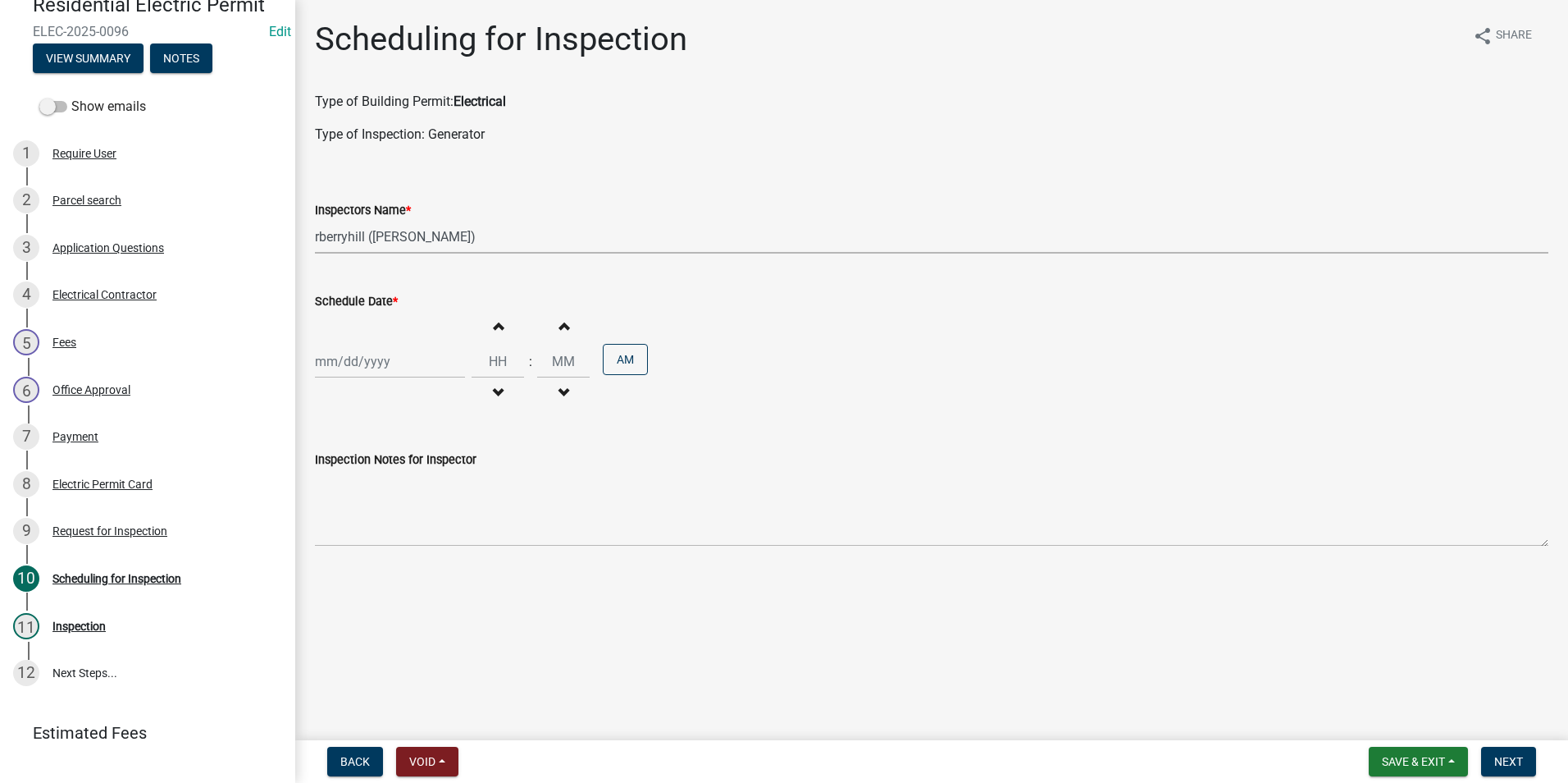
select select "2025"
click at [357, 556] on div "26" at bounding box center [357, 553] width 26 height 26
type input "[DATE]"
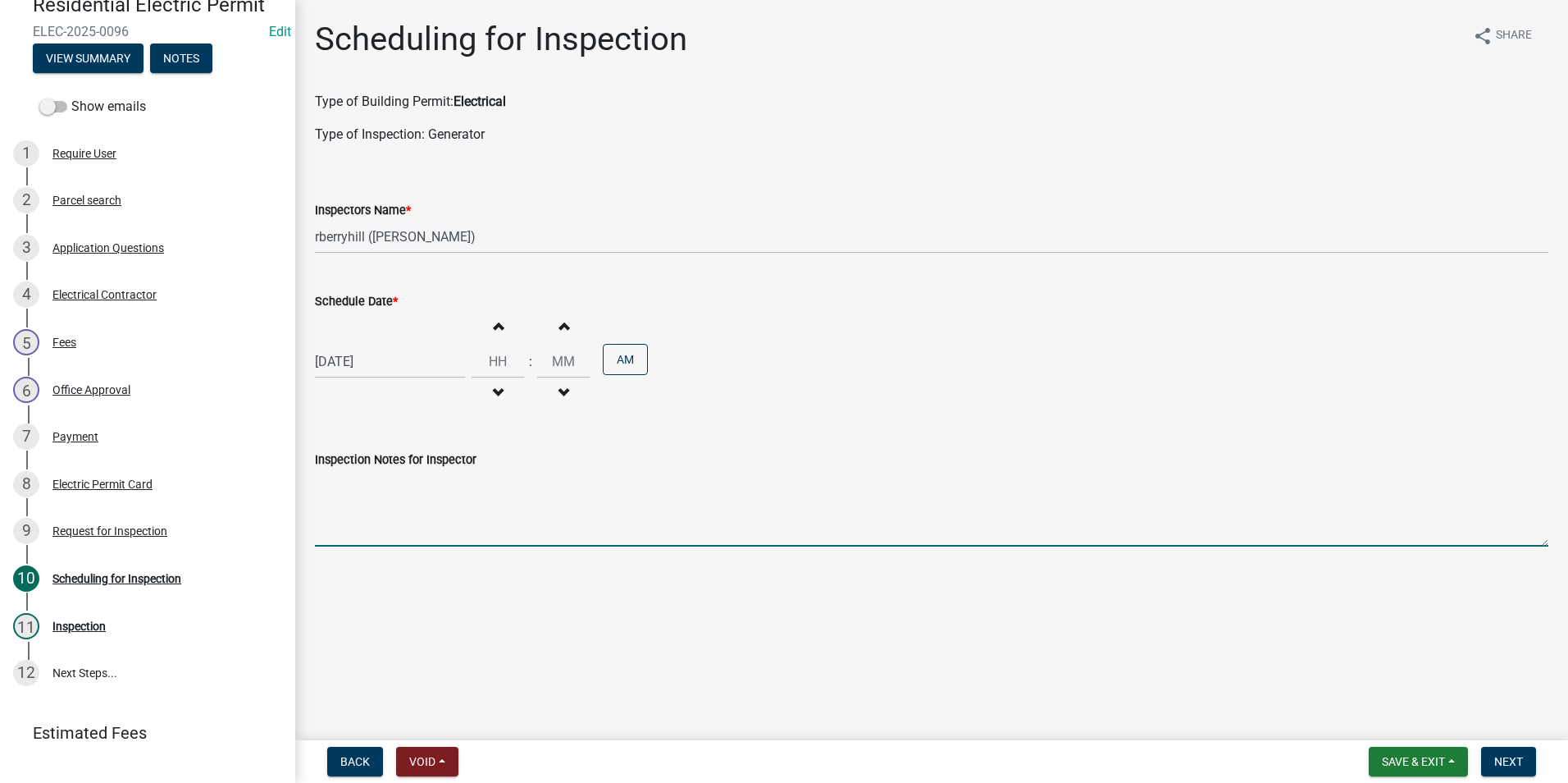
click at [436, 490] on textarea "Inspection Notes for Inspector" at bounding box center [932, 508] width 1233 height 77
type textarea "FINAL INSPECTION"
click at [1523, 756] on span "Next" at bounding box center [1509, 762] width 29 height 13
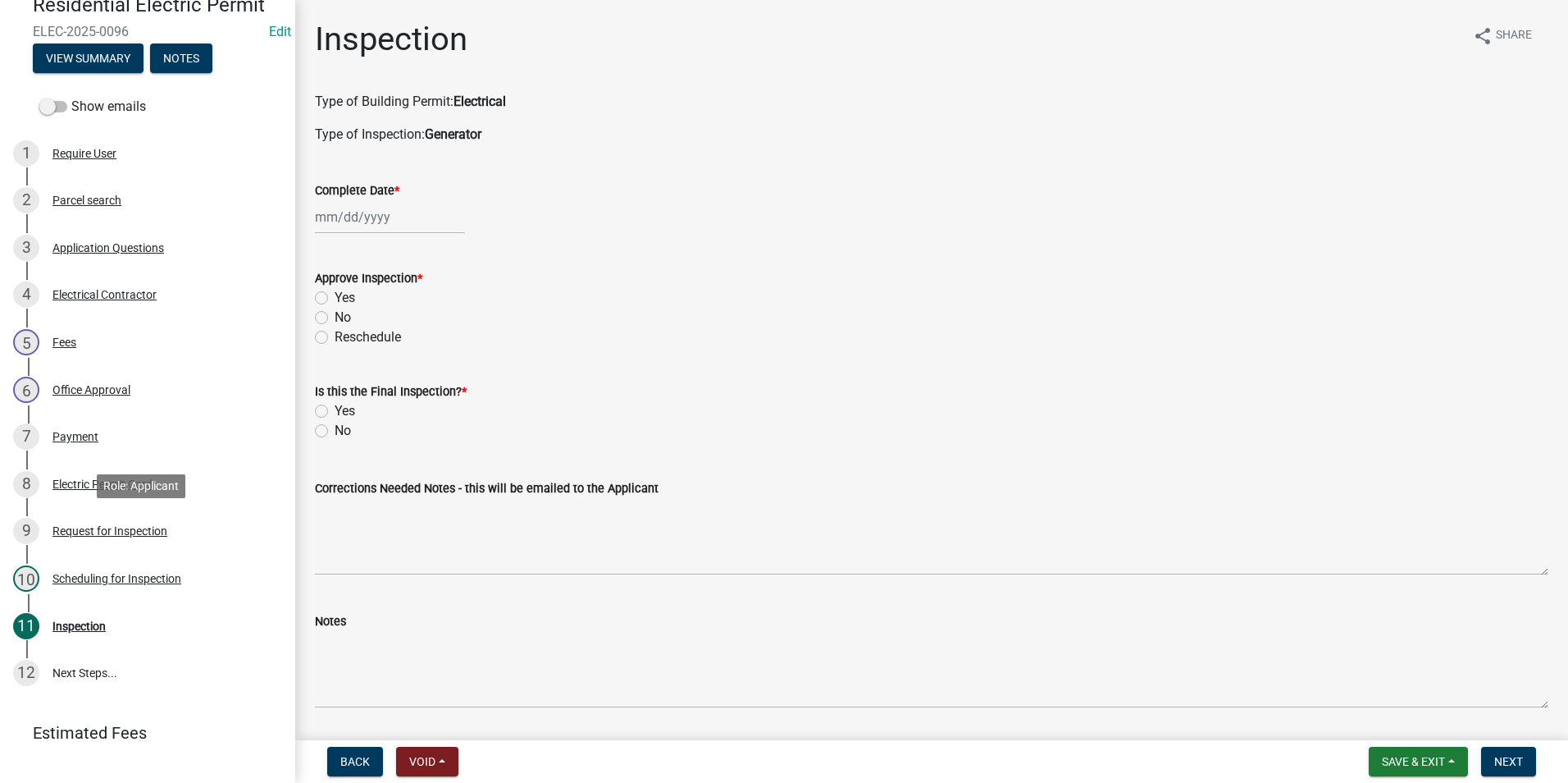
click at [95, 525] on div "Request for Inspection" at bounding box center [110, 531] width 114 height 12
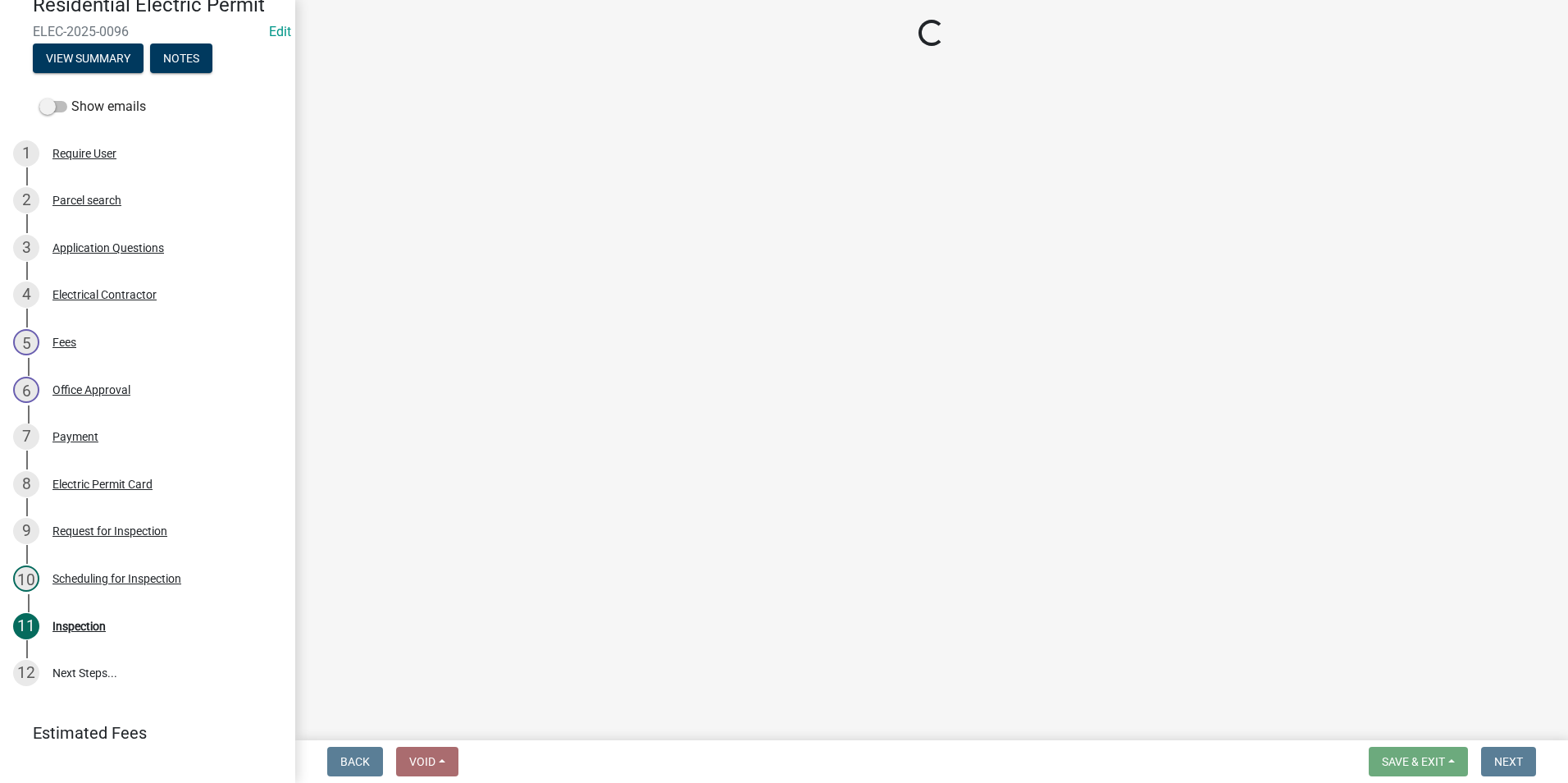
select select "49101b90-ec6f-4600-869b-82a4ca12f2b9"
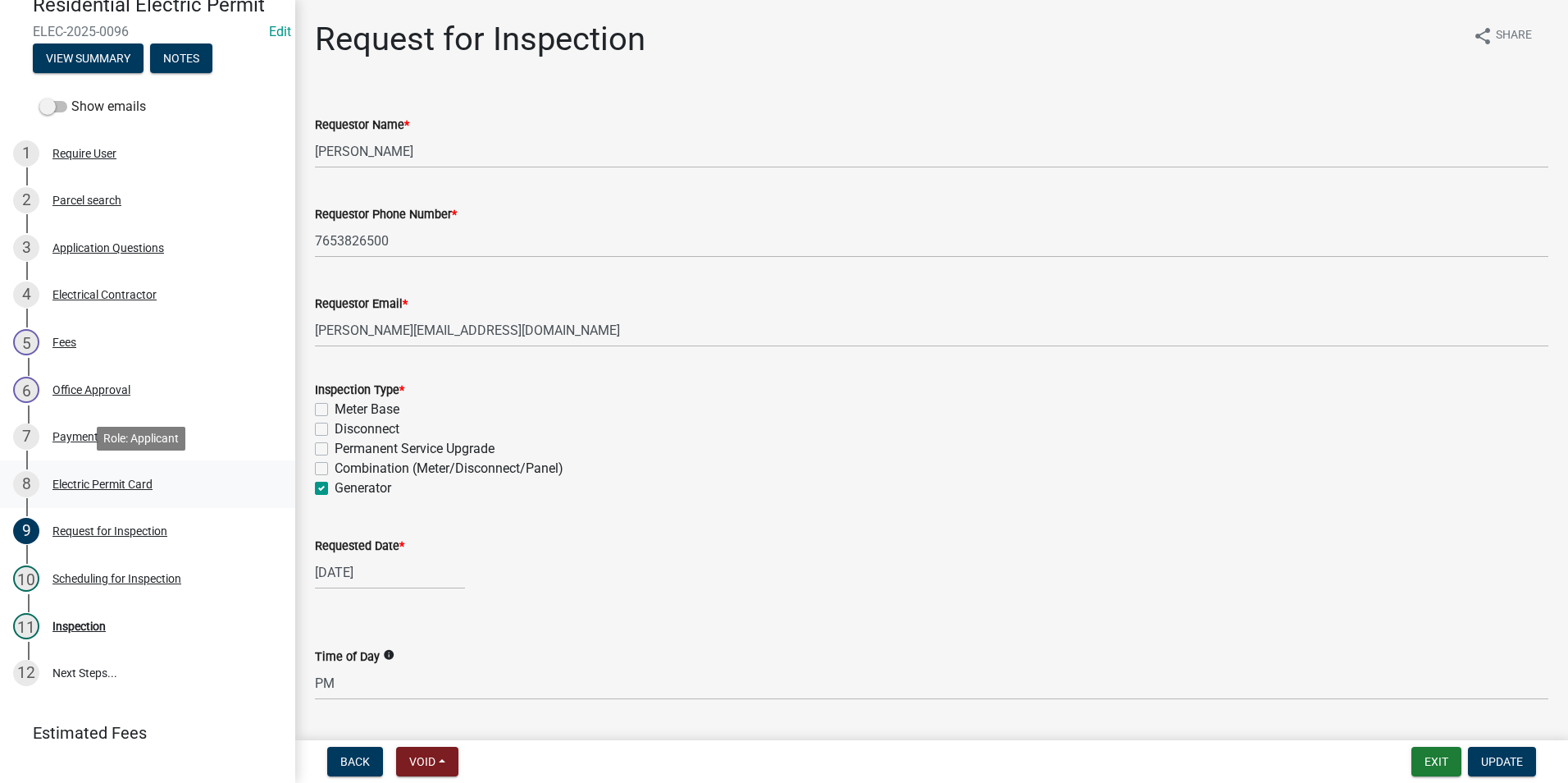
click at [103, 478] on div "Electric Permit Card" at bounding box center [103, 484] width 100 height 12
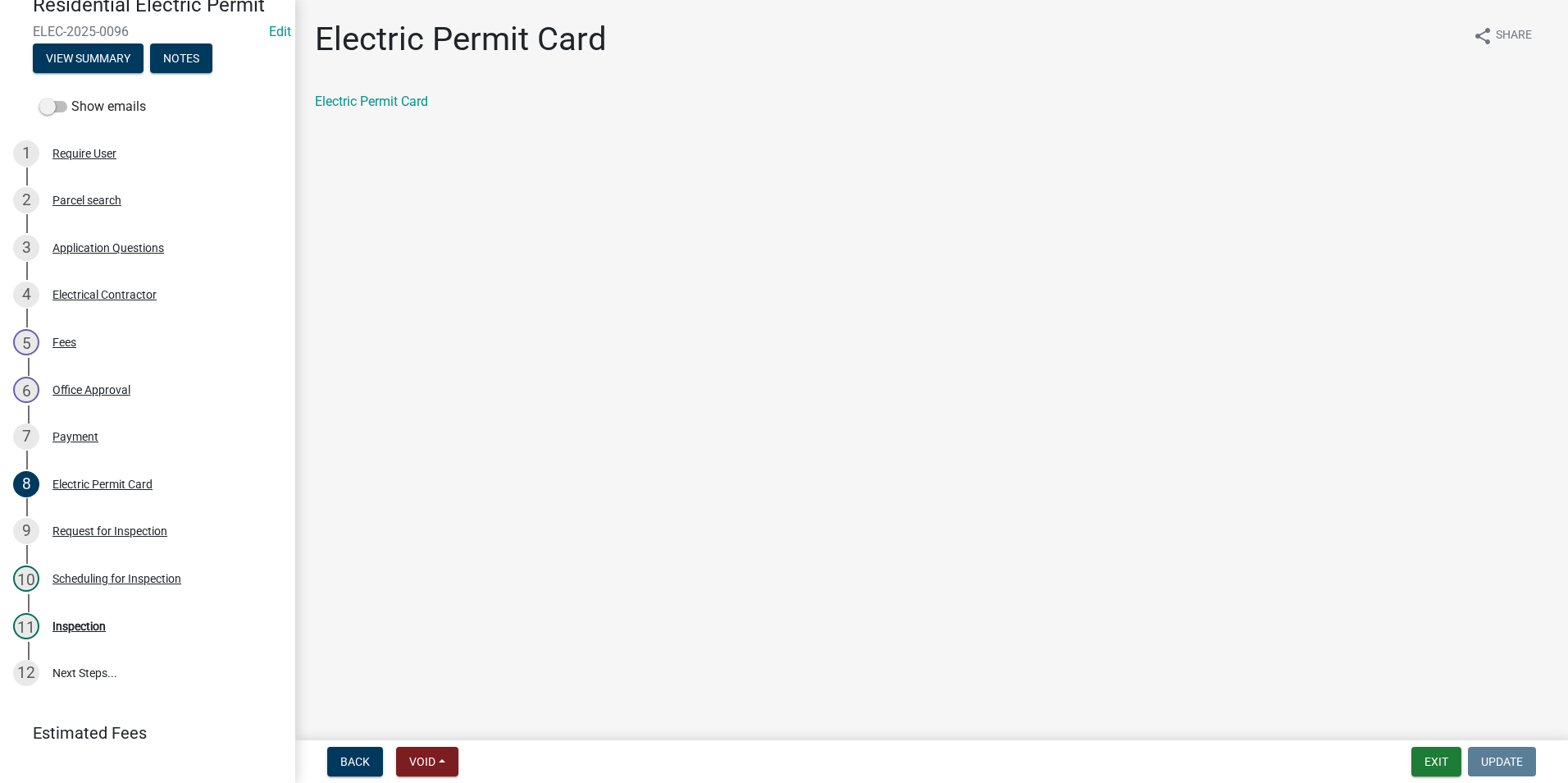
click at [370, 111] on div "Electric Permit Card" at bounding box center [932, 102] width 1233 height 19
click at [372, 106] on link "Electric Permit Card" at bounding box center [372, 101] width 113 height 15
click at [87, 620] on div "Inspection" at bounding box center [79, 626] width 53 height 12
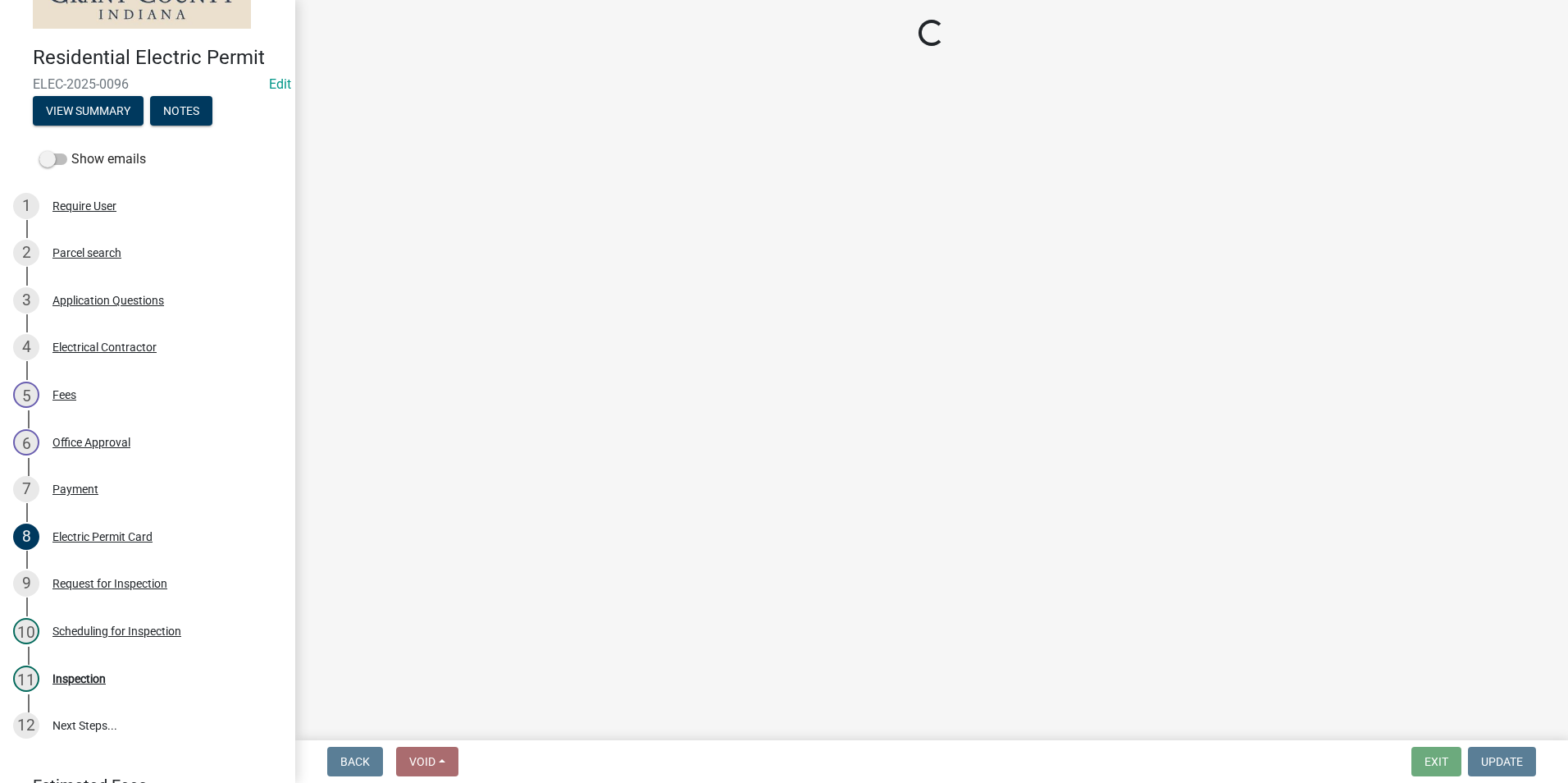
scroll to position [82, 0]
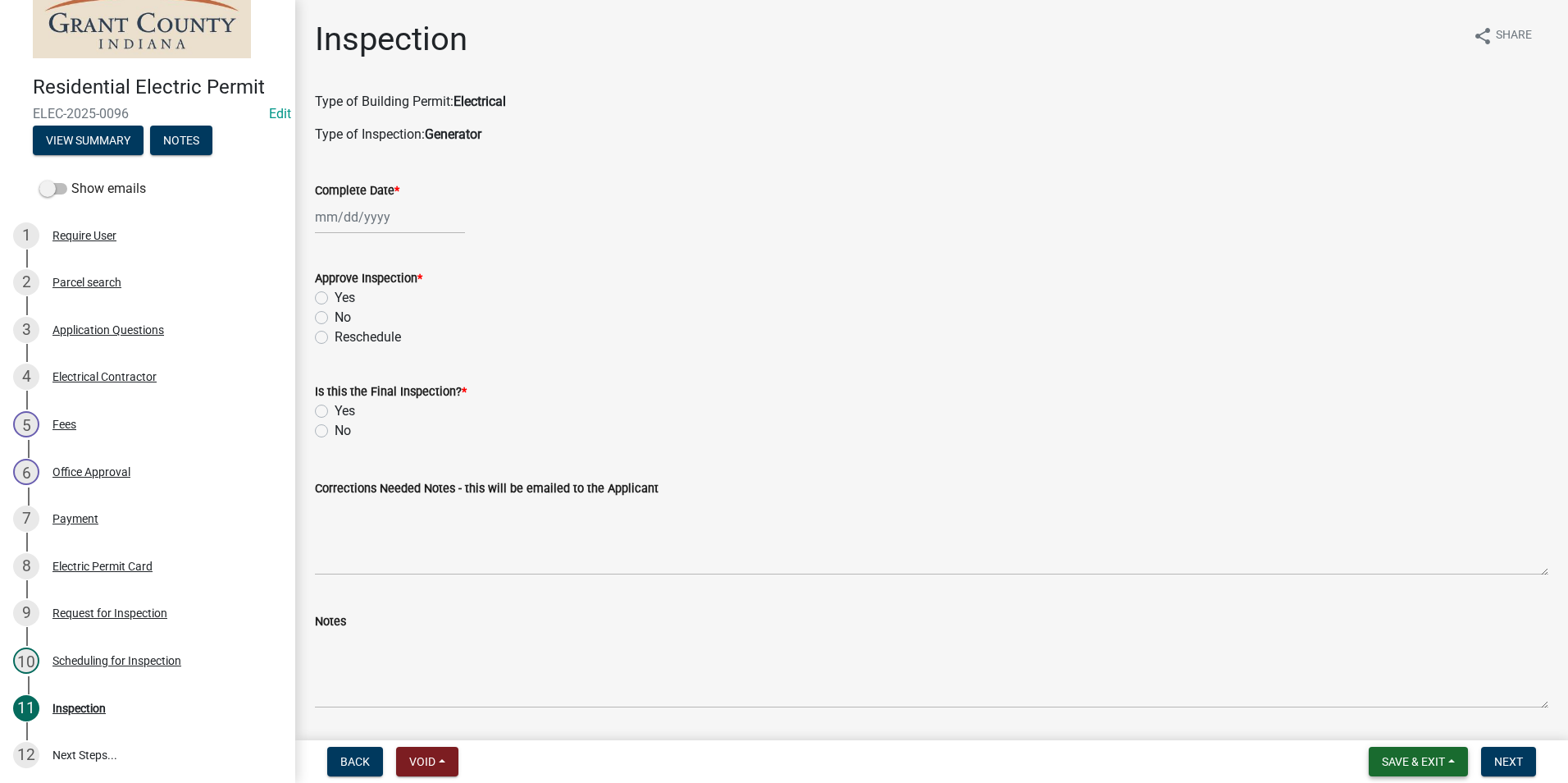
click at [1433, 757] on span "Save & Exit" at bounding box center [1414, 762] width 63 height 13
click at [1419, 742] on div "Save Save & Exit" at bounding box center [1403, 699] width 132 height 92
click at [1425, 774] on button "Save & Exit" at bounding box center [1418, 761] width 99 height 30
click at [1409, 741] on div "Save Save & Exit" at bounding box center [1403, 699] width 132 height 92
click at [1406, 731] on button "Save & Exit" at bounding box center [1403, 719] width 132 height 39
